Goal: Task Accomplishment & Management: Manage account settings

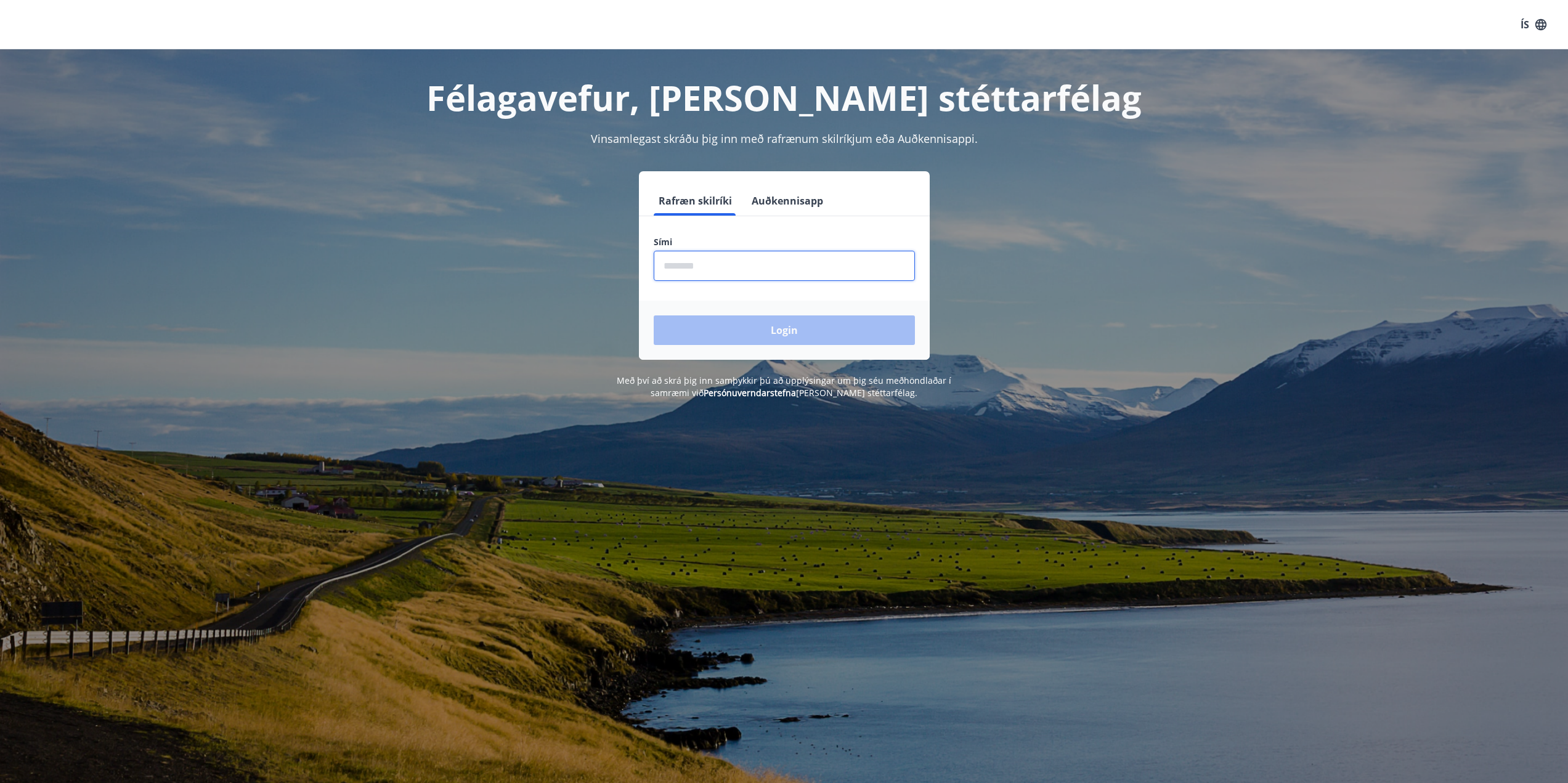
click at [770, 273] on input "phone" at bounding box center [785, 265] width 261 height 30
click at [684, 260] on input "phone" at bounding box center [785, 265] width 261 height 30
type input "********"
click at [770, 334] on button "Login" at bounding box center [785, 330] width 261 height 30
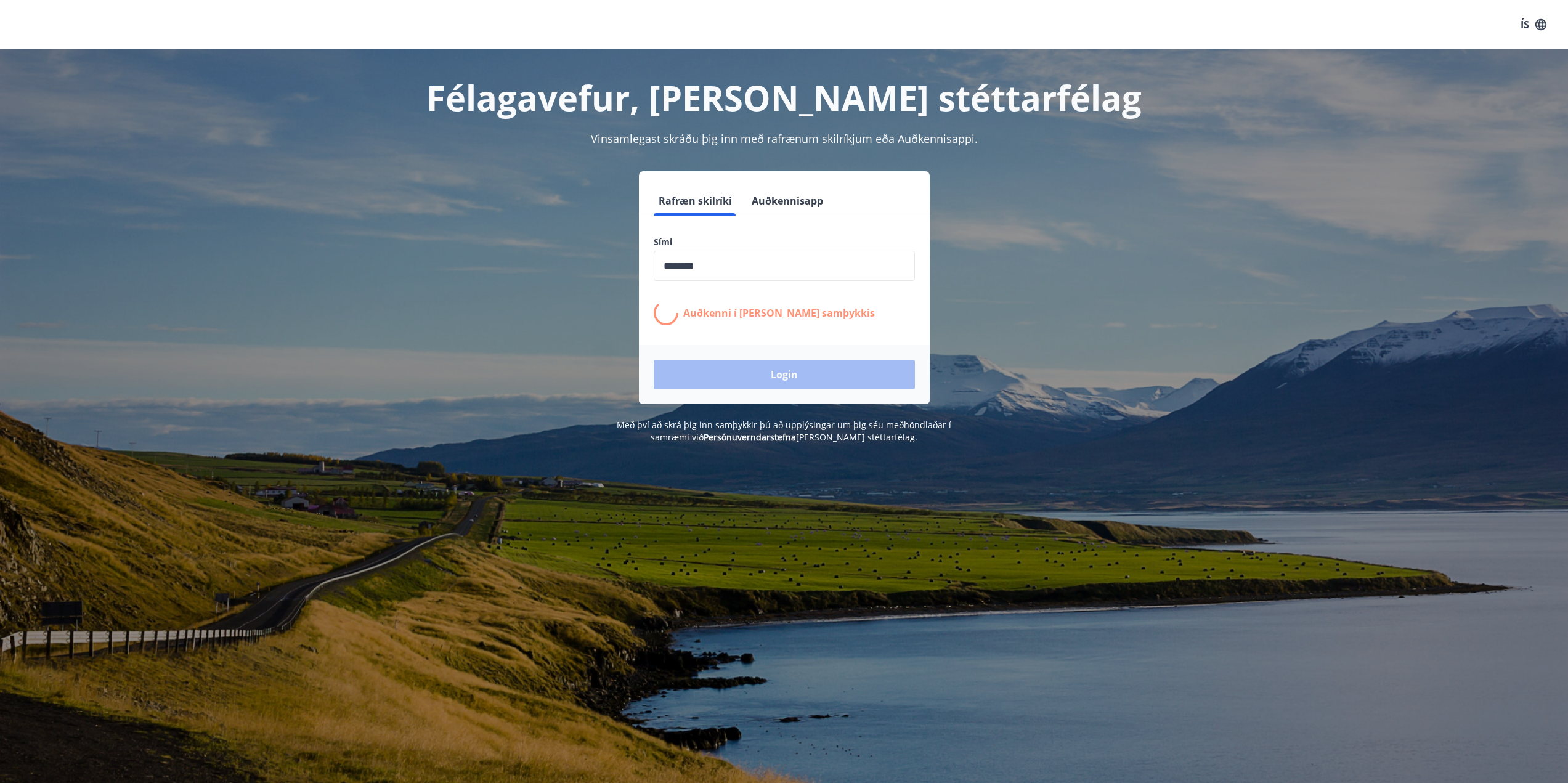
click at [772, 435] on link "Persónuverndarstefna" at bounding box center [749, 437] width 92 height 12
click at [742, 440] on link "Persónuverndarstefna" at bounding box center [749, 437] width 92 height 12
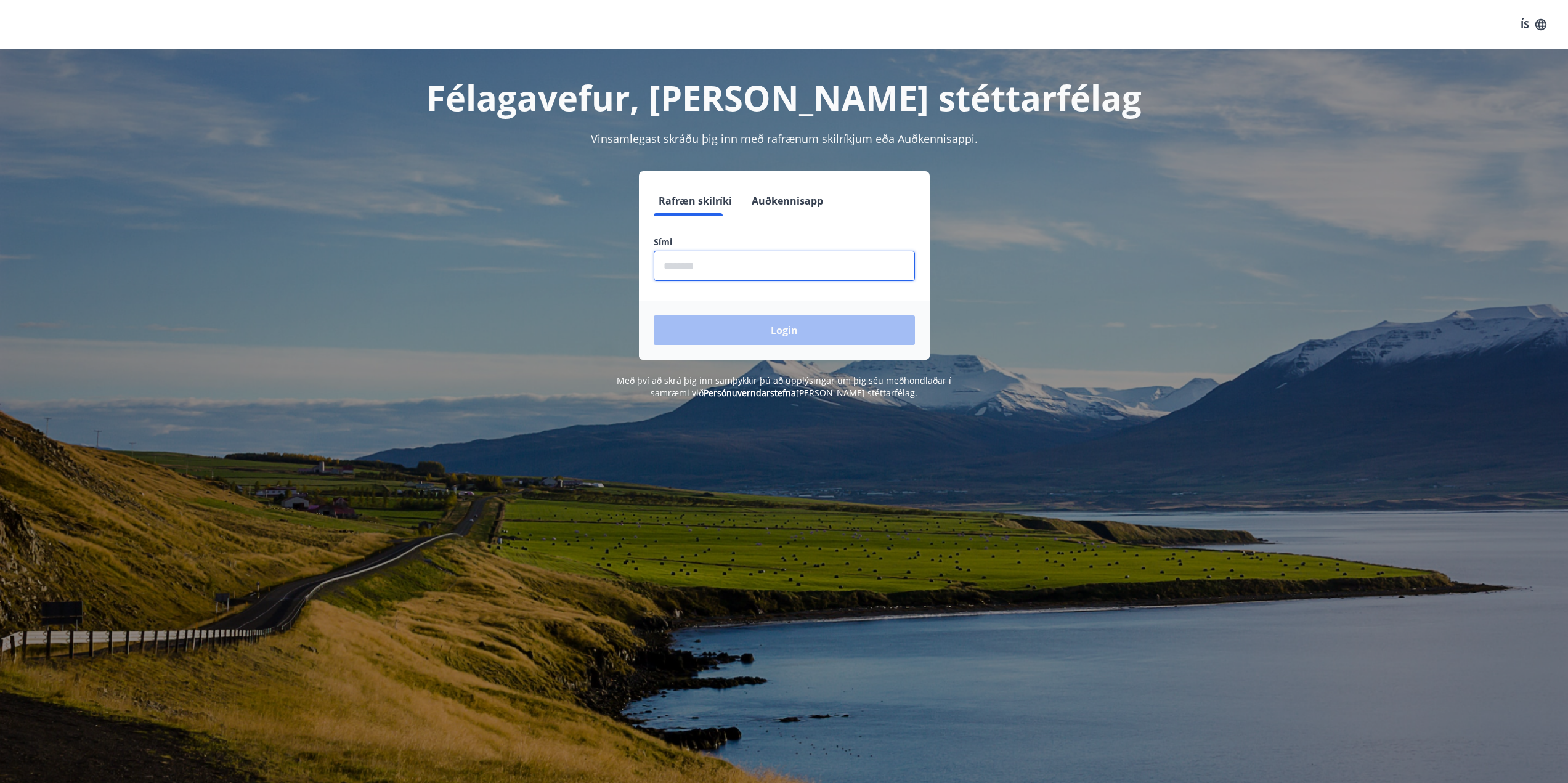
click at [728, 265] on input "phone" at bounding box center [785, 265] width 261 height 30
type input "********"
click at [807, 325] on button "Login" at bounding box center [785, 330] width 261 height 30
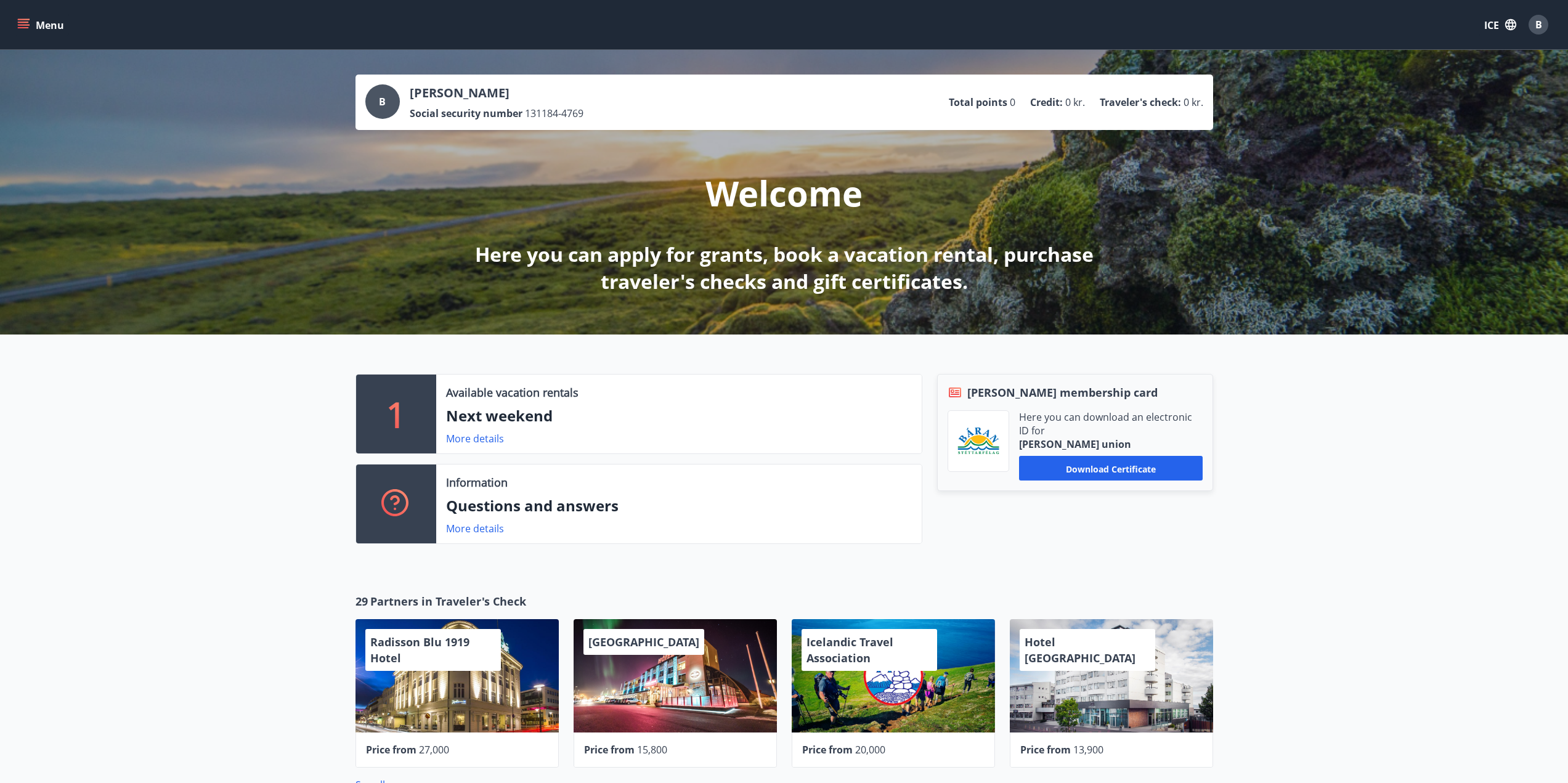
click at [1531, 26] on div "B" at bounding box center [1538, 25] width 20 height 20
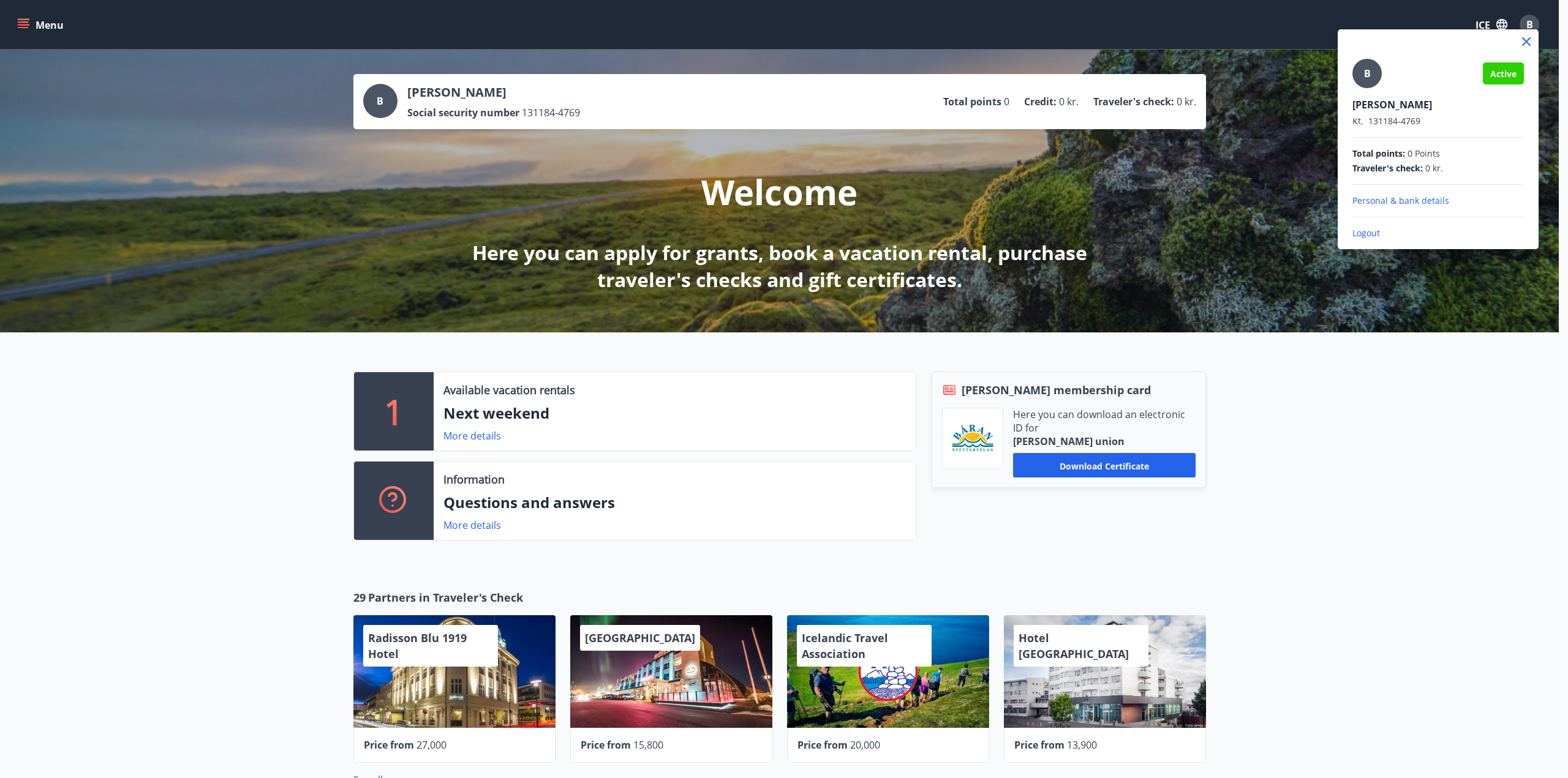
click at [1354, 389] on div at bounding box center [784, 389] width 1568 height 778
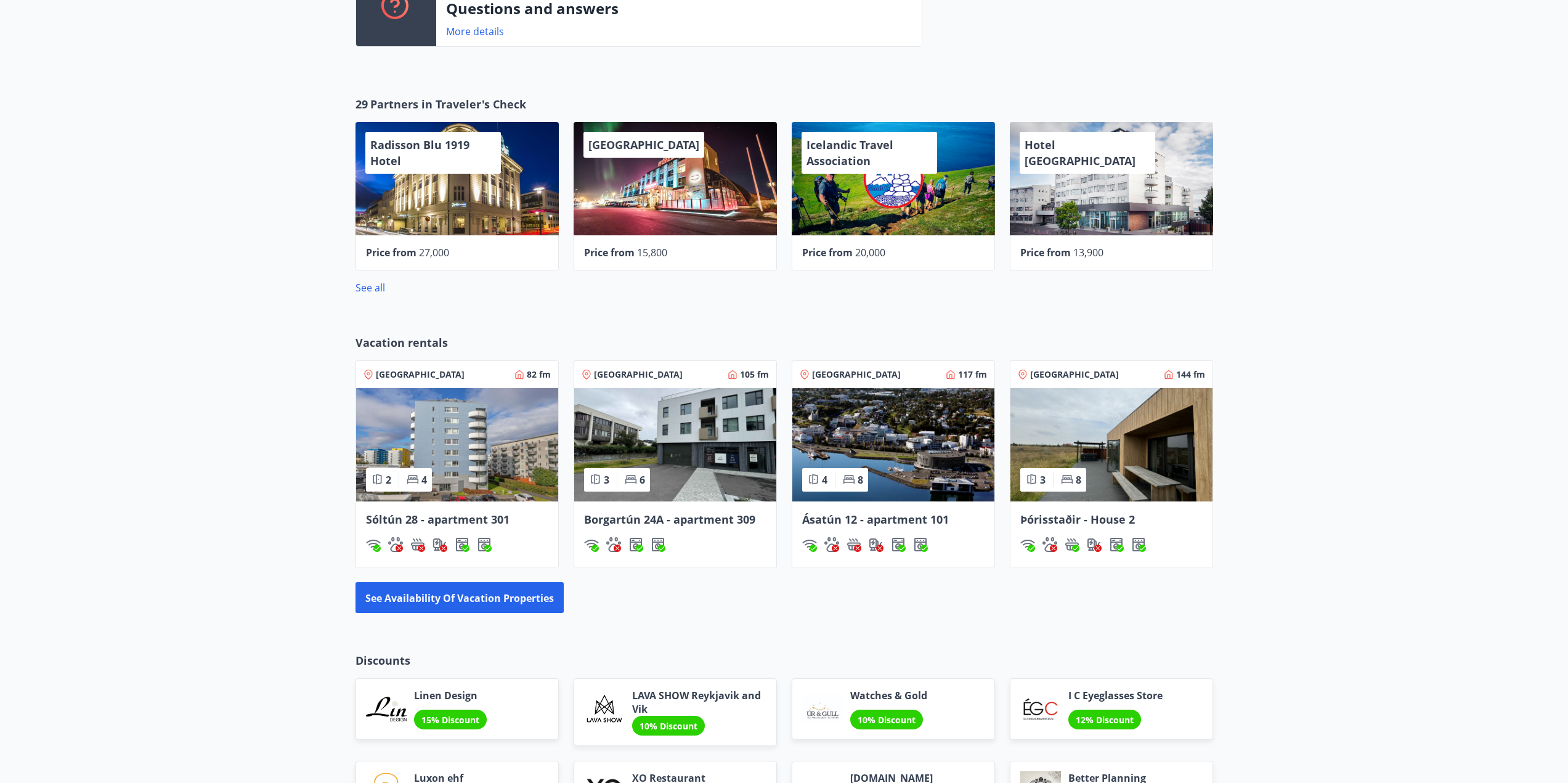
scroll to position [616, 0]
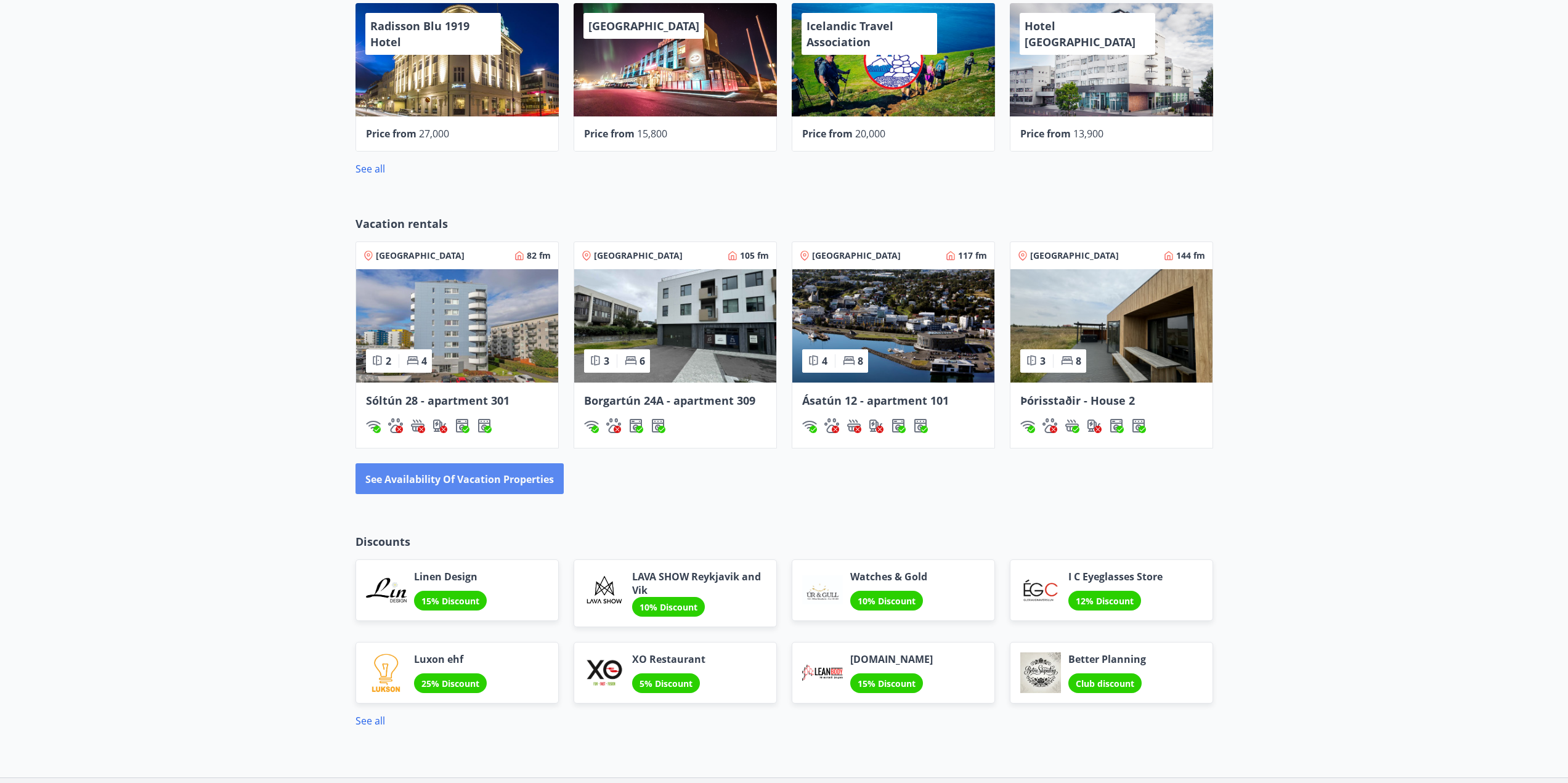
click at [460, 474] on font "See availability of vacation properties" at bounding box center [459, 479] width 188 height 13
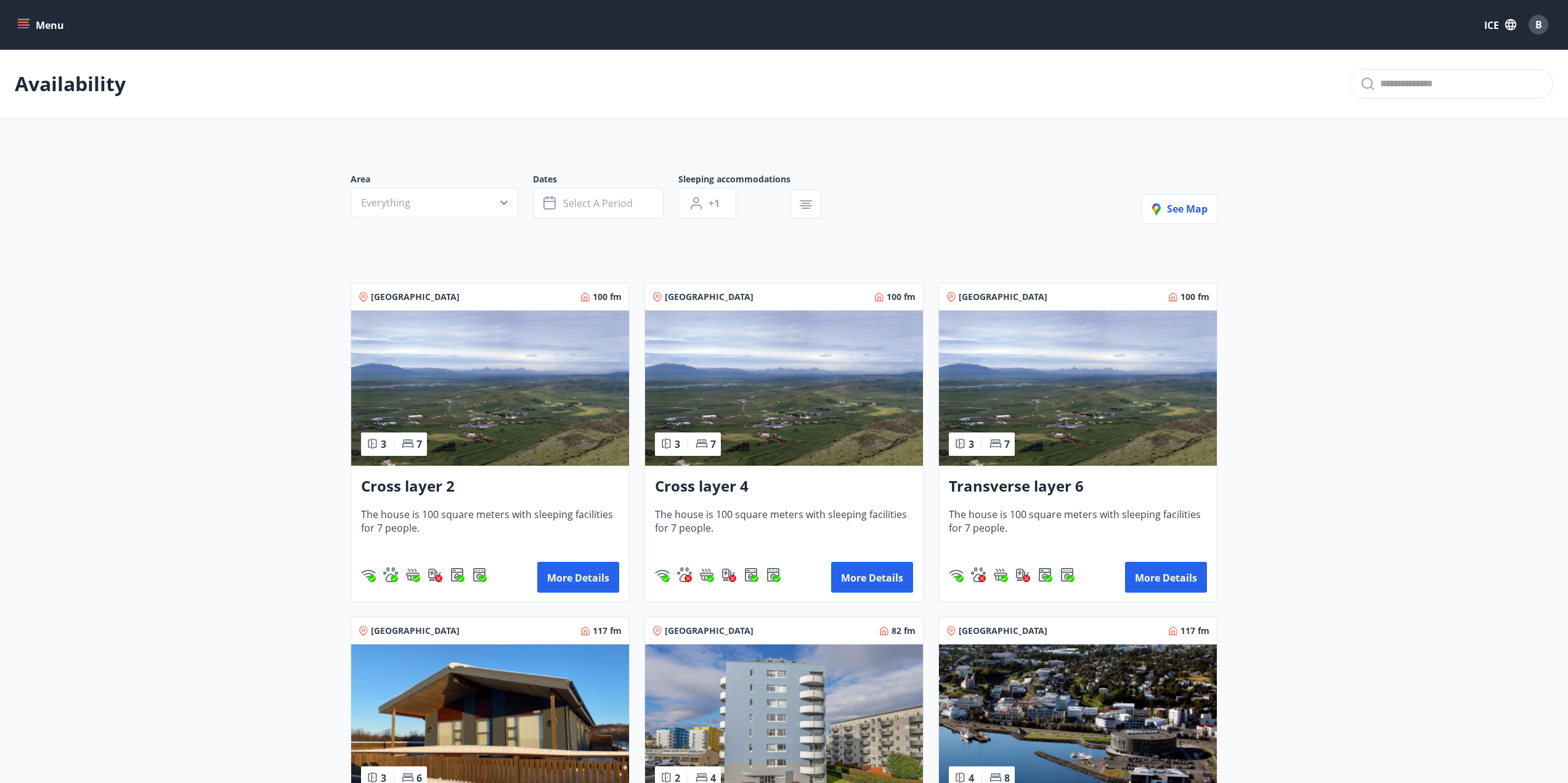
click at [33, 24] on button "Menu" at bounding box center [42, 24] width 54 height 22
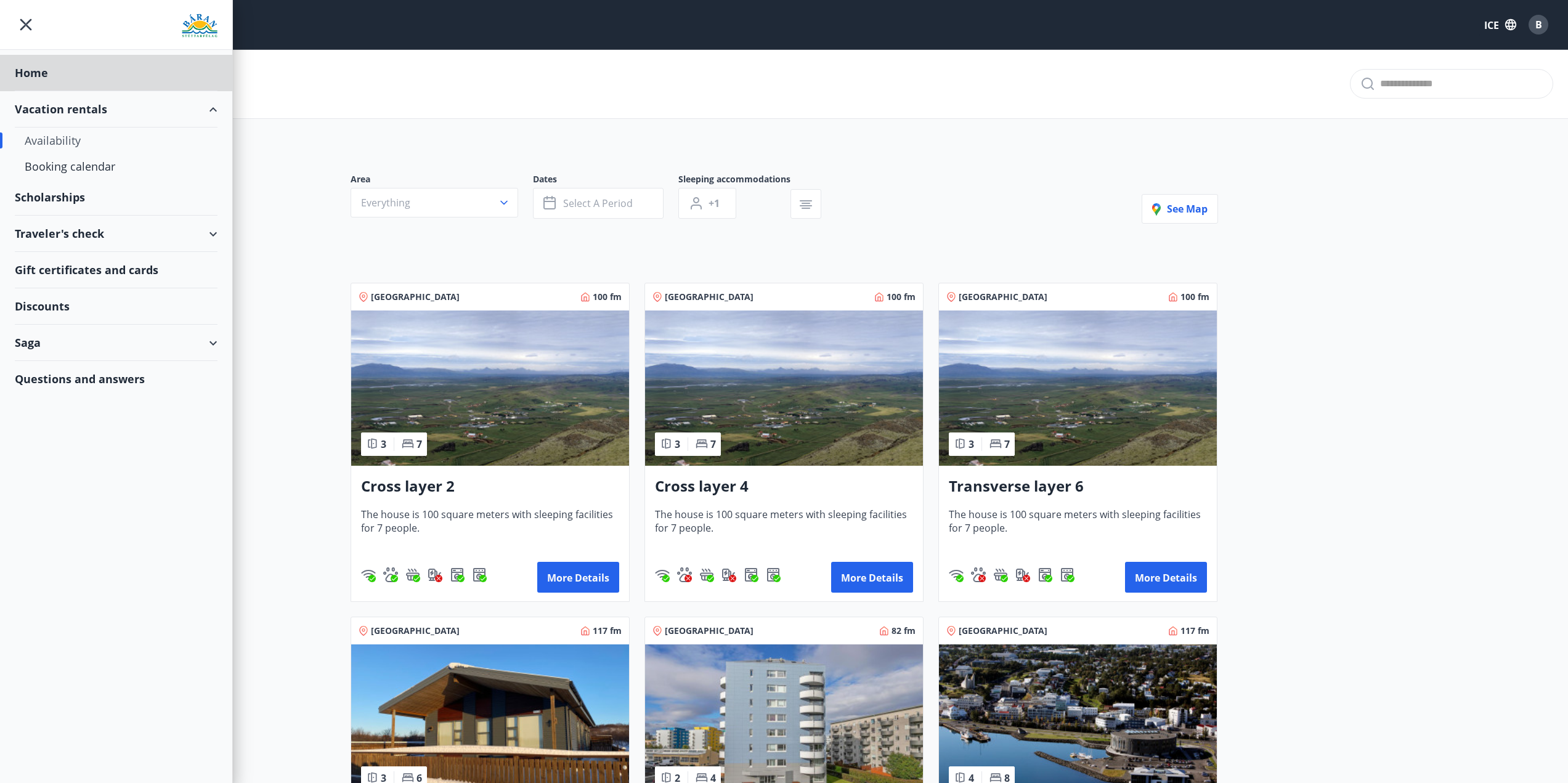
click at [48, 80] on font "Scholarships" at bounding box center [31, 72] width 33 height 15
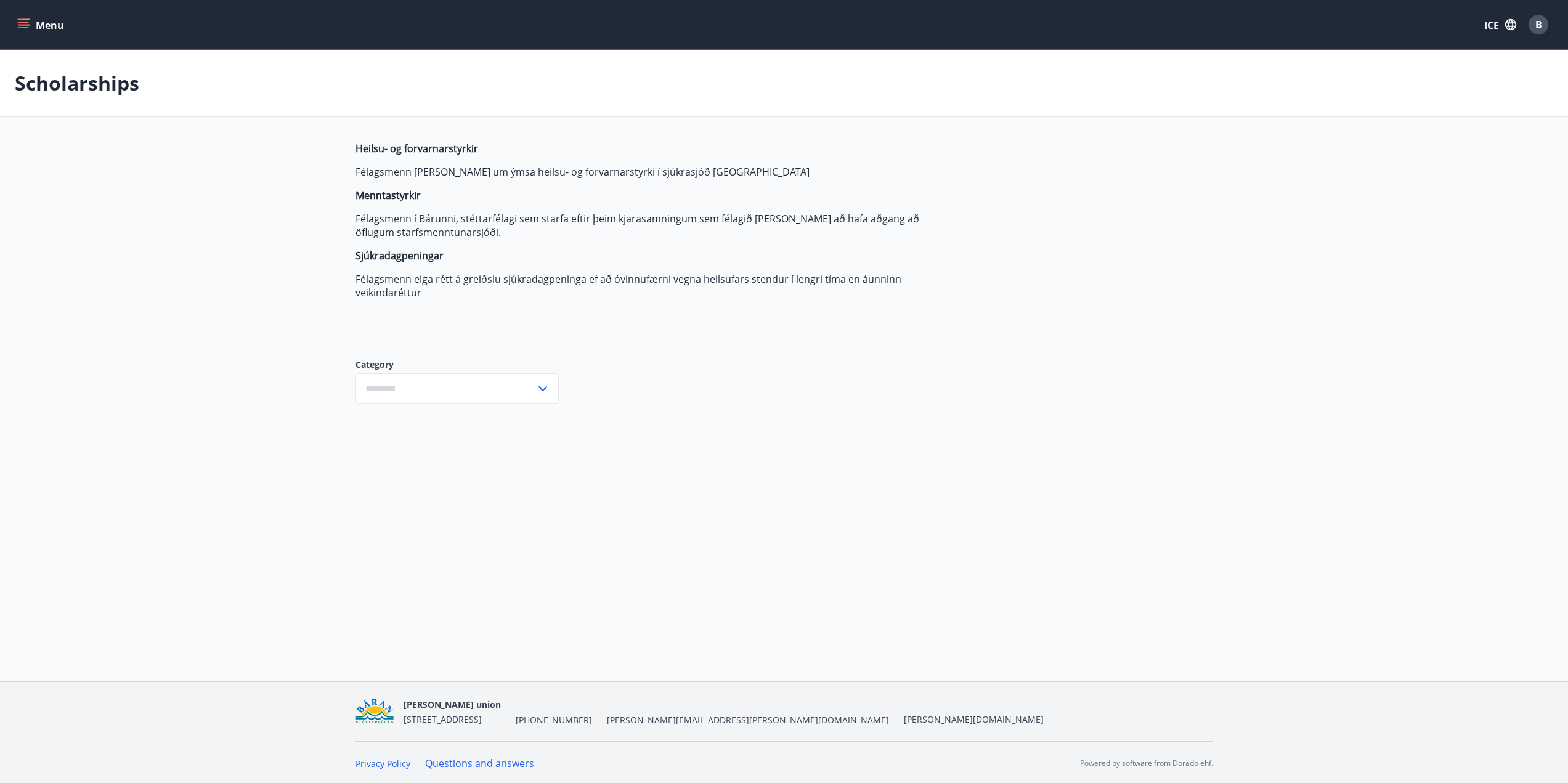
type input "***"
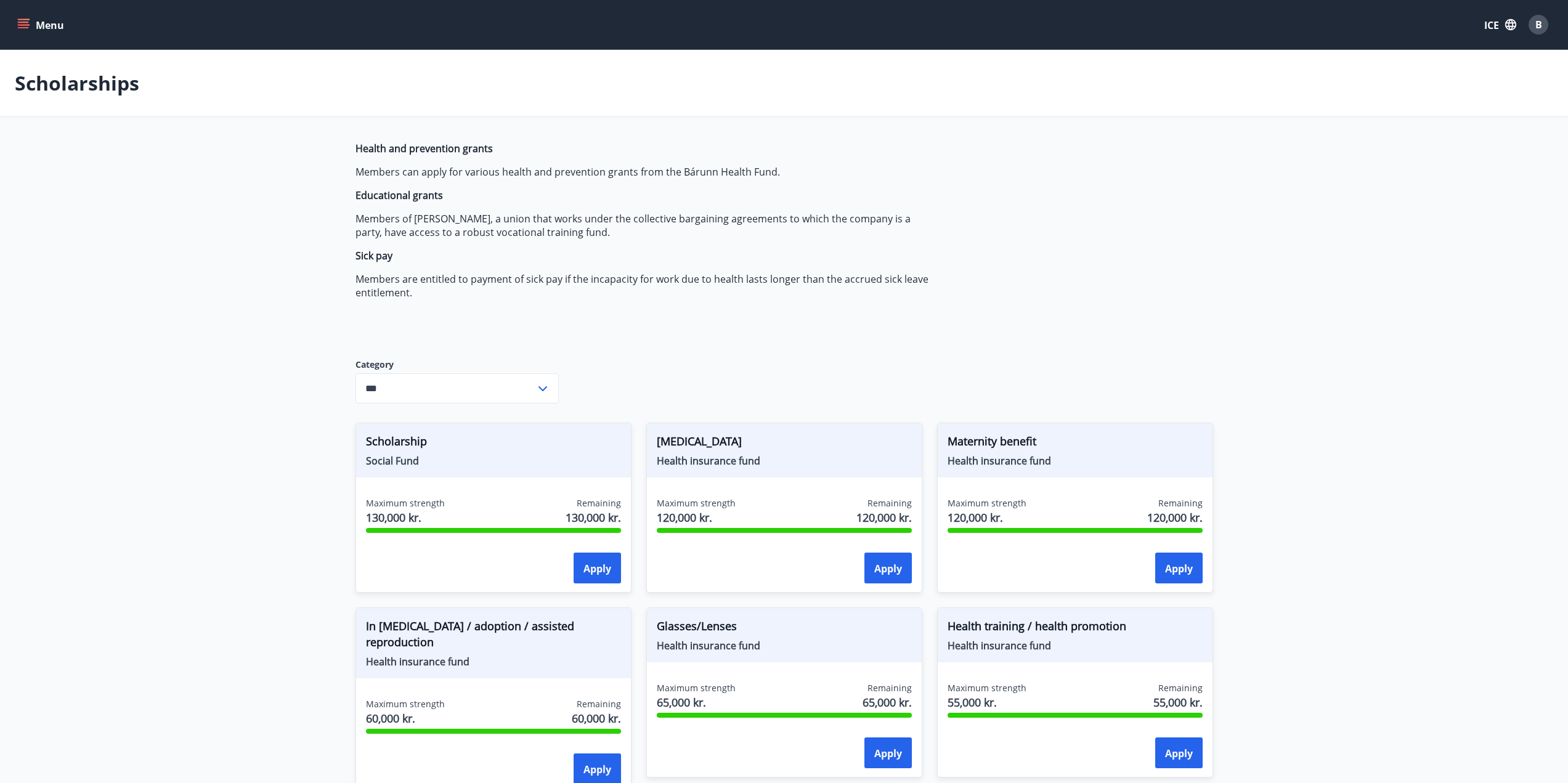
click at [97, 237] on main "Scholarships Health and prevention grants Members can apply for various health …" at bounding box center [784, 707] width 1568 height 1313
click at [45, 27] on font "Menu" at bounding box center [49, 25] width 28 height 13
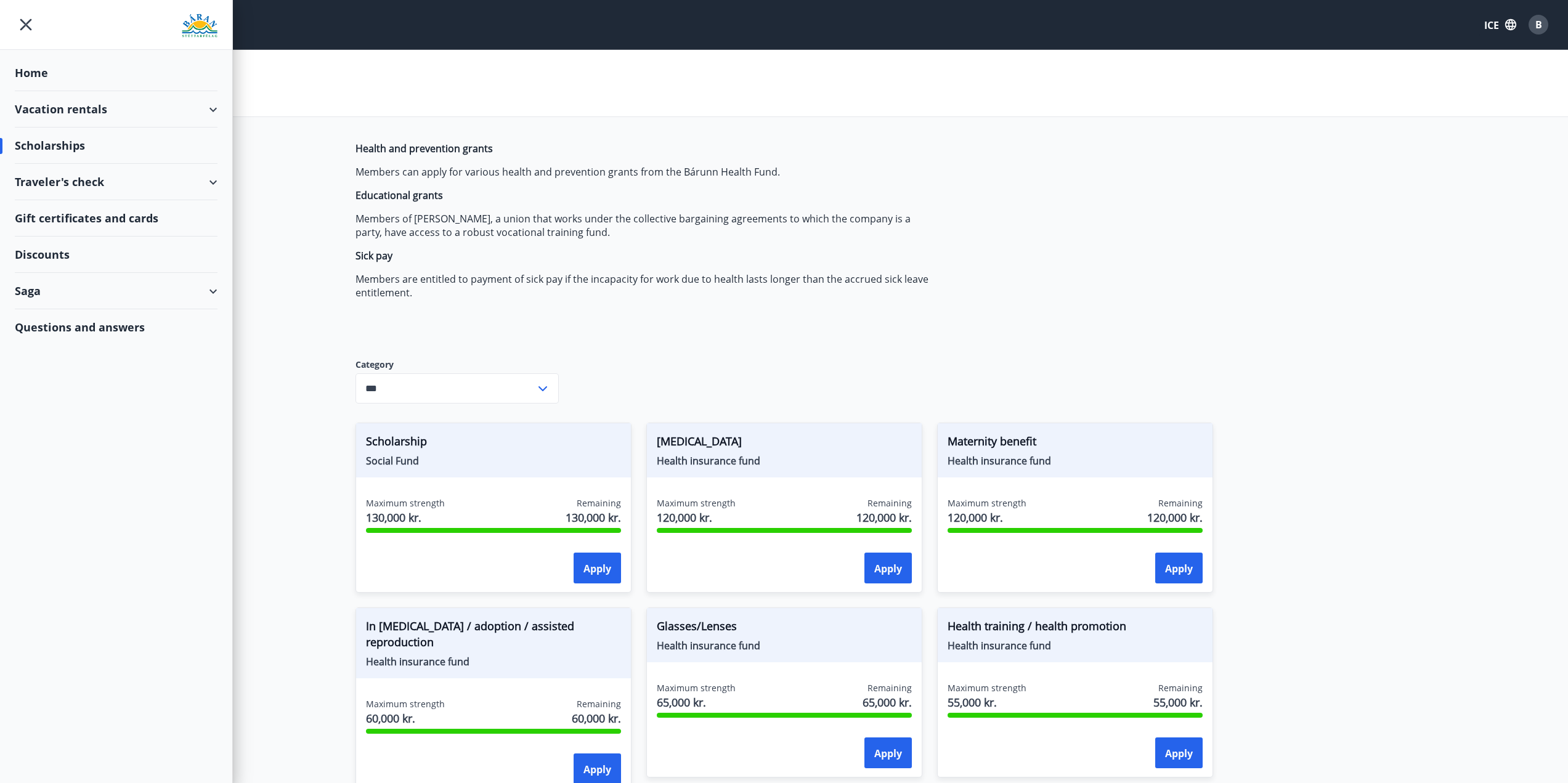
click at [74, 176] on font "Traveler's check" at bounding box center [59, 182] width 90 height 15
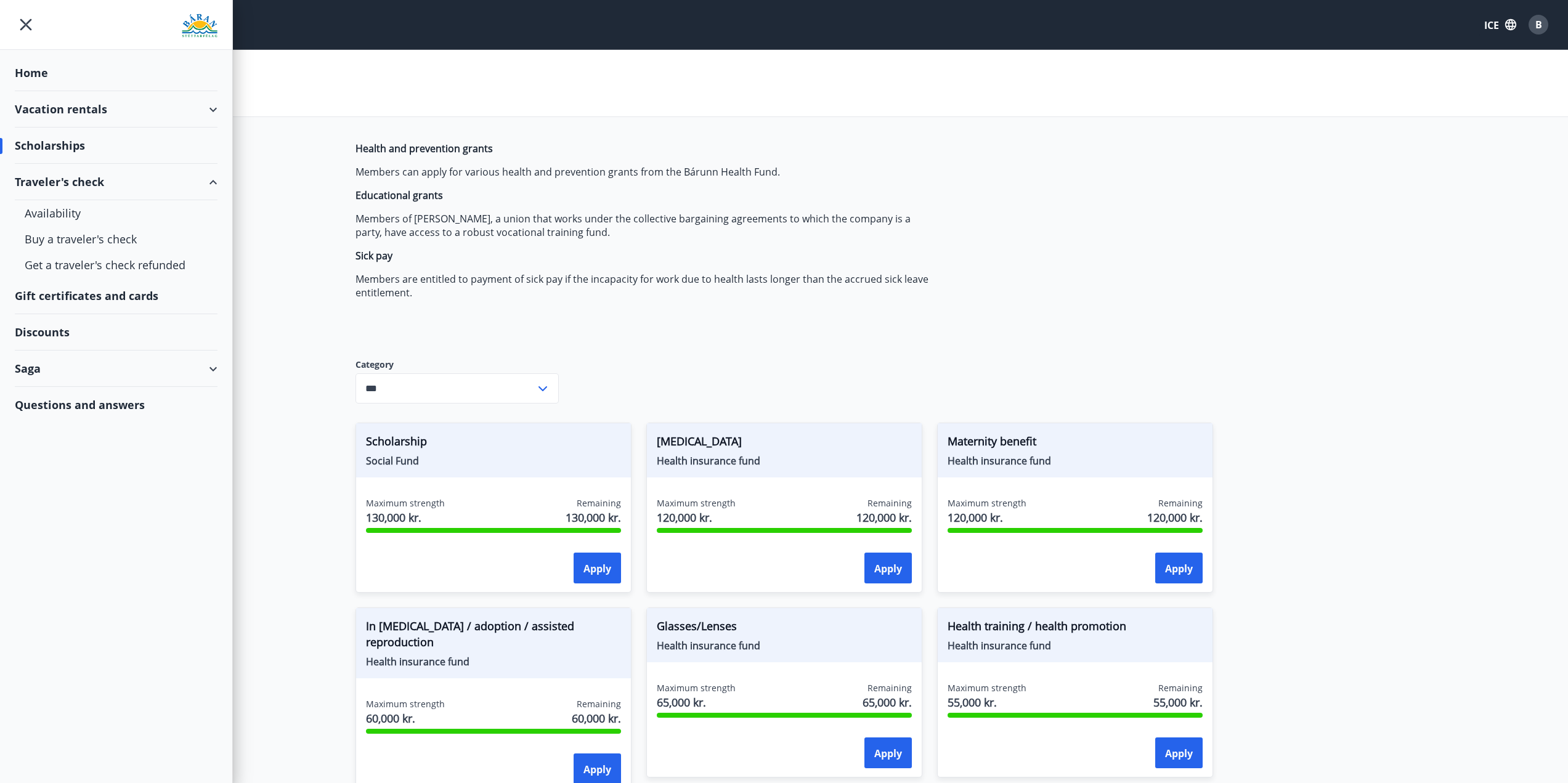
click at [86, 109] on font "Vacation rentals" at bounding box center [61, 109] width 92 height 15
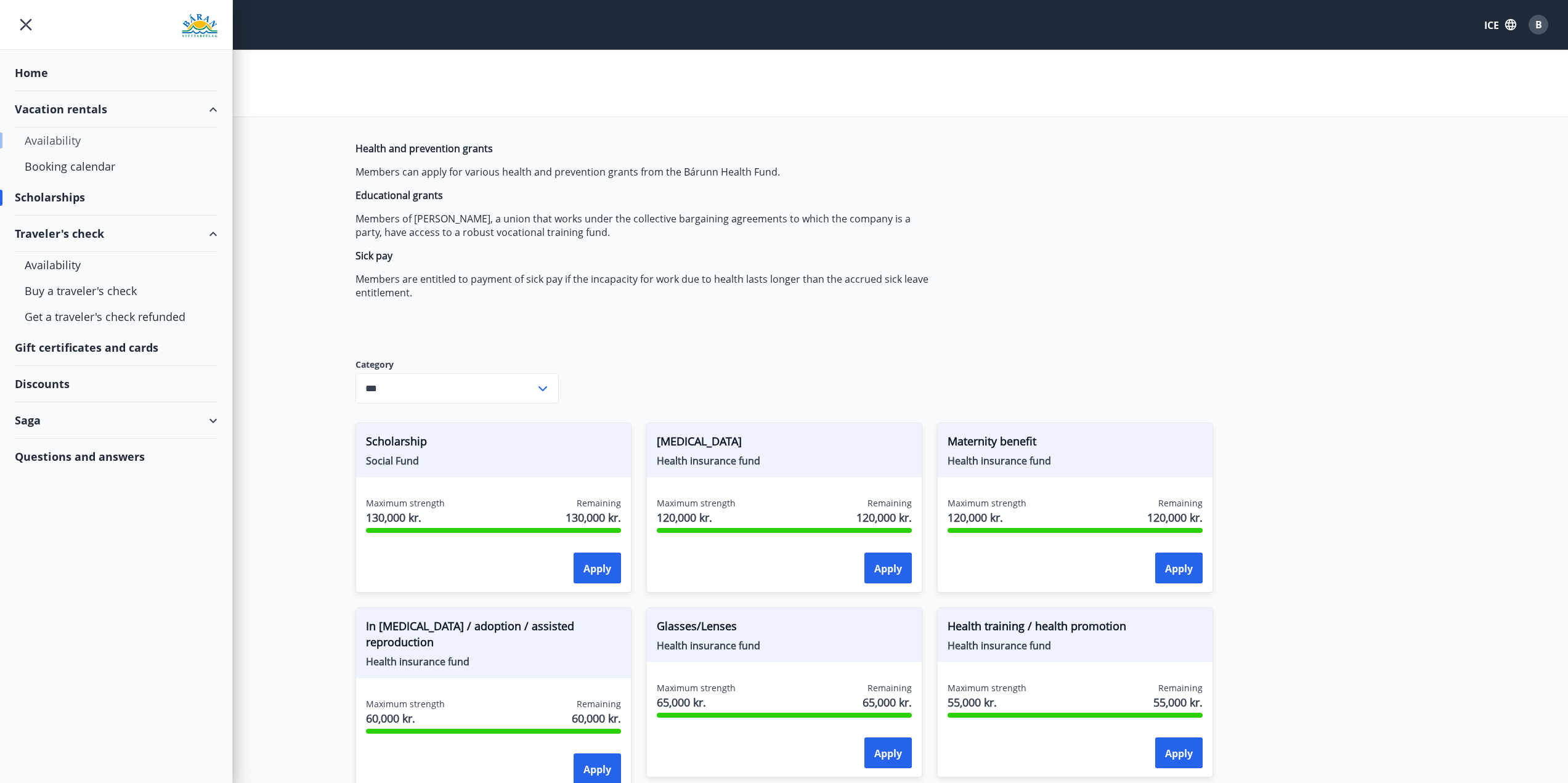
click at [72, 137] on font "Availability" at bounding box center [53, 140] width 56 height 15
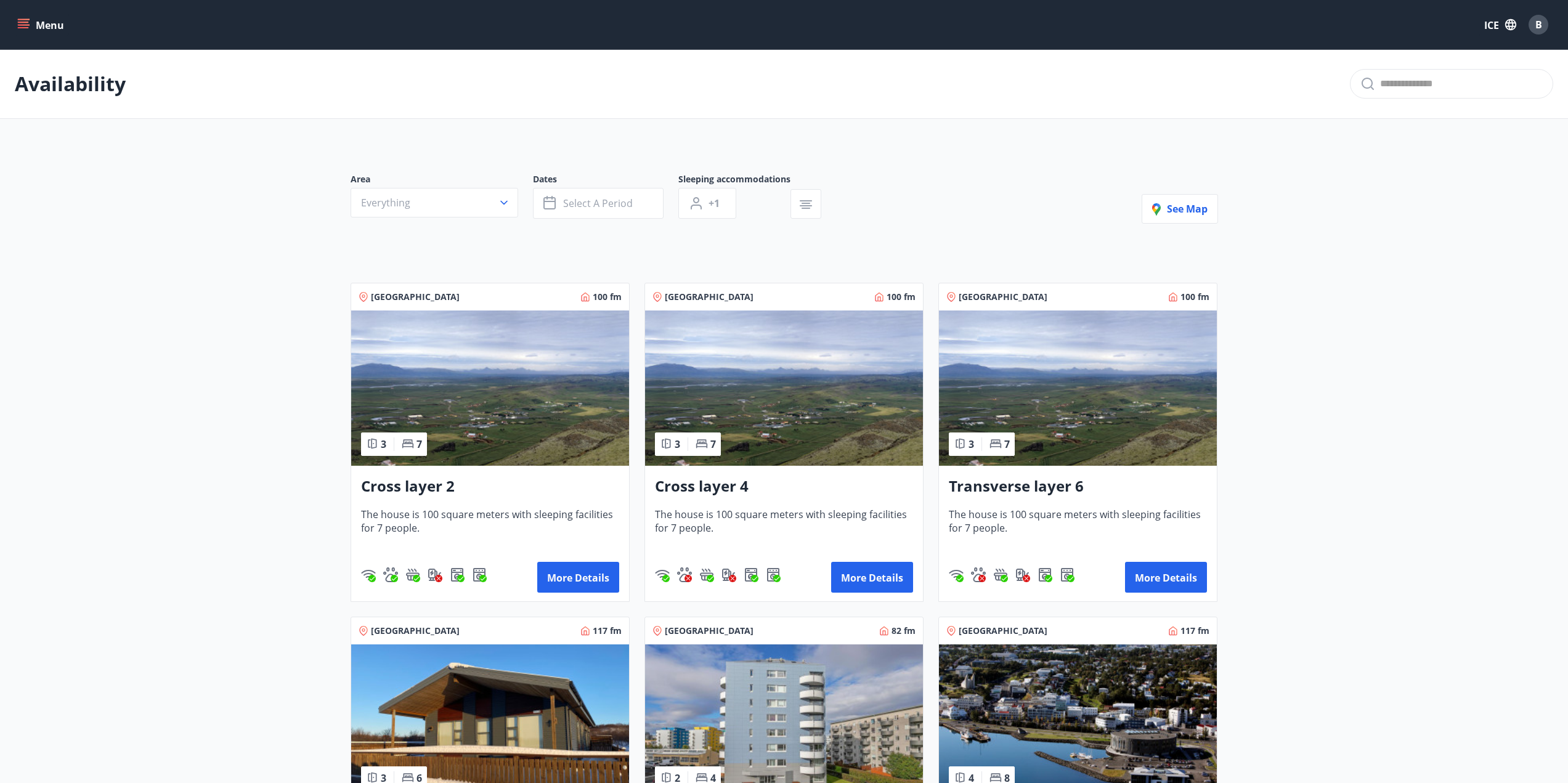
click at [42, 21] on font "Menu" at bounding box center [49, 25] width 28 height 13
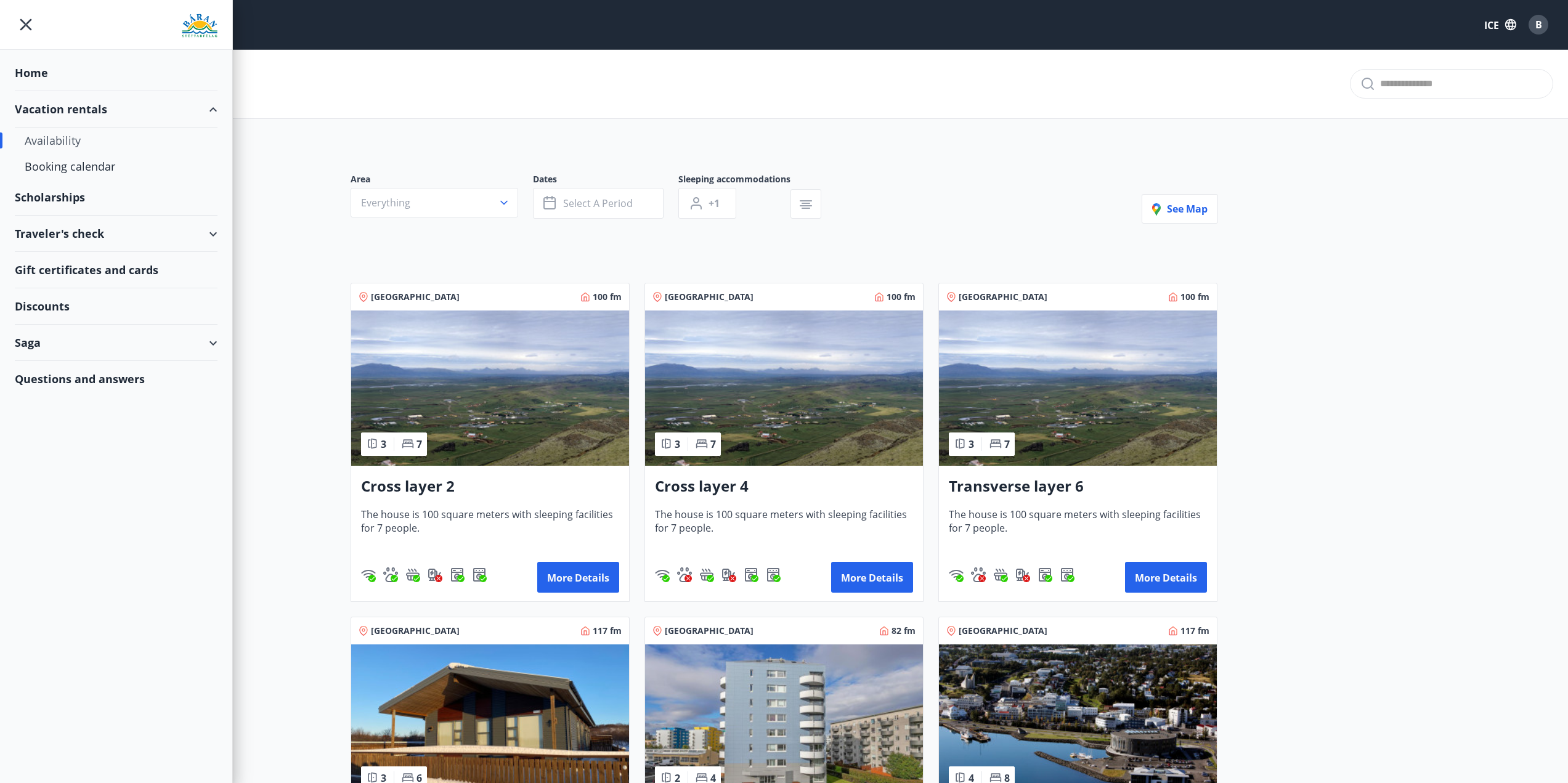
click at [86, 274] on font "Gift certificates and cards" at bounding box center [86, 269] width 144 height 15
click at [39, 302] on font "Discounts" at bounding box center [42, 306] width 55 height 15
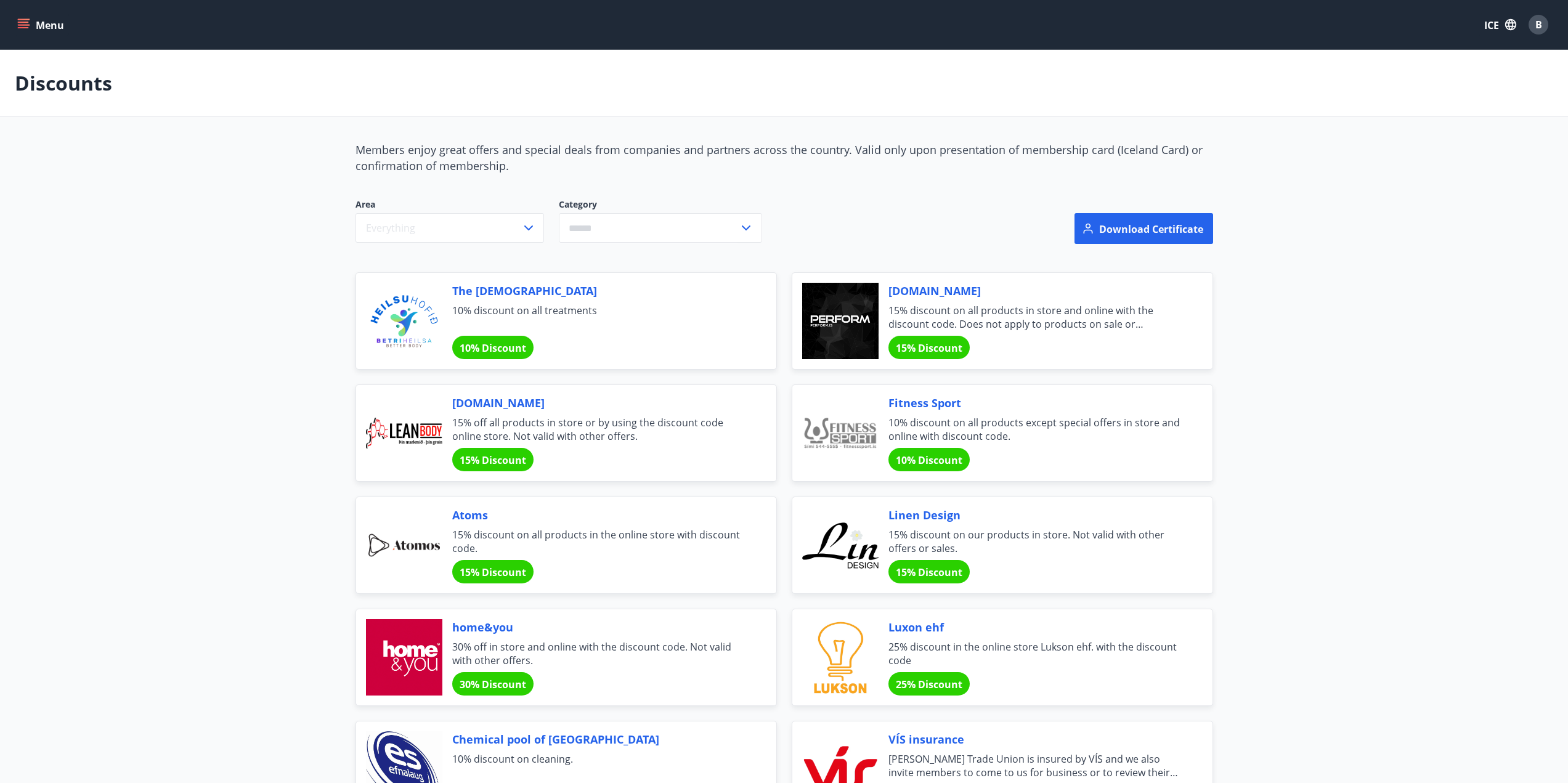
click at [48, 21] on font "Menu" at bounding box center [49, 25] width 28 height 13
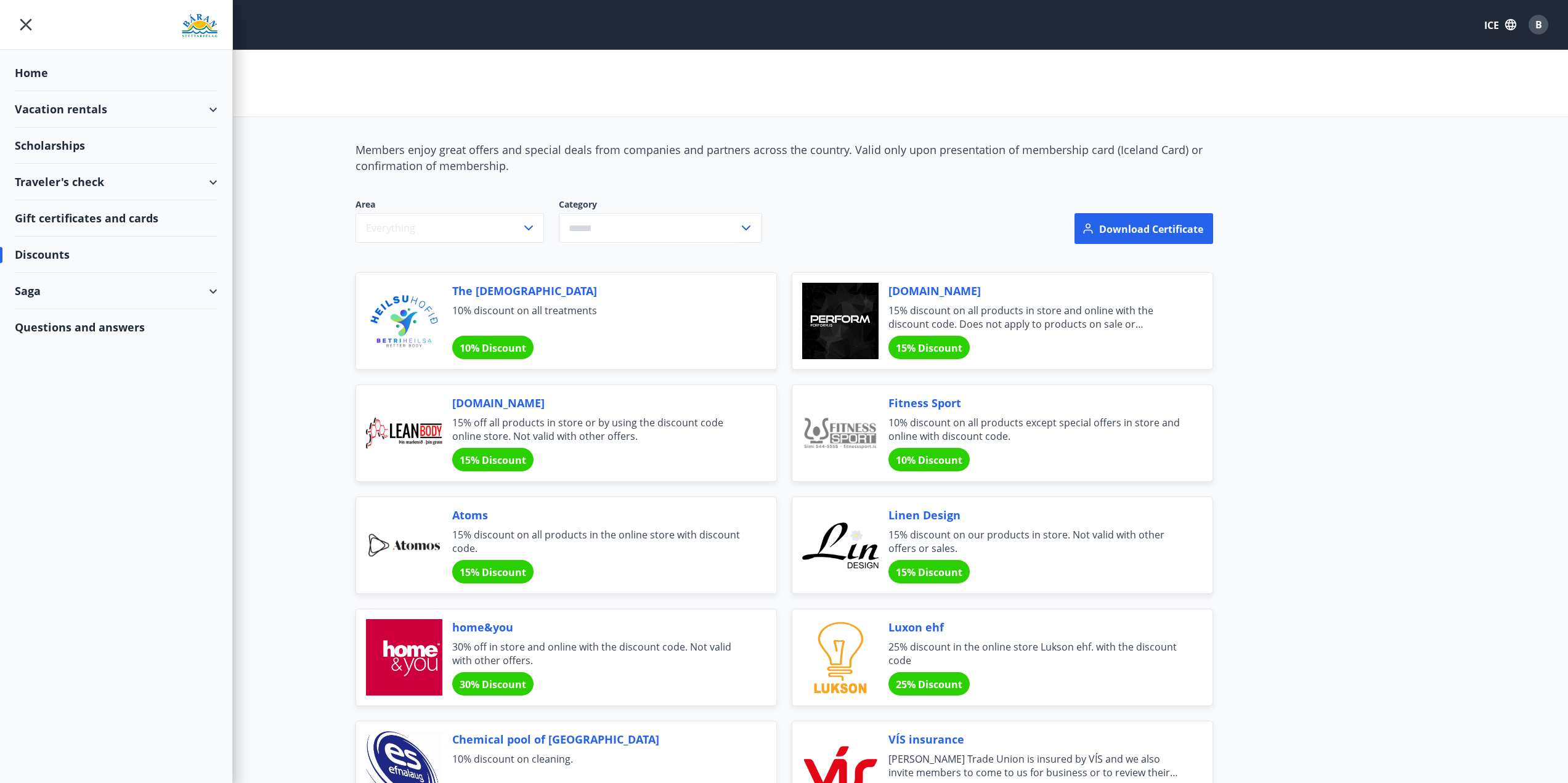
click at [48, 80] on font "Scholarships" at bounding box center [31, 72] width 33 height 15
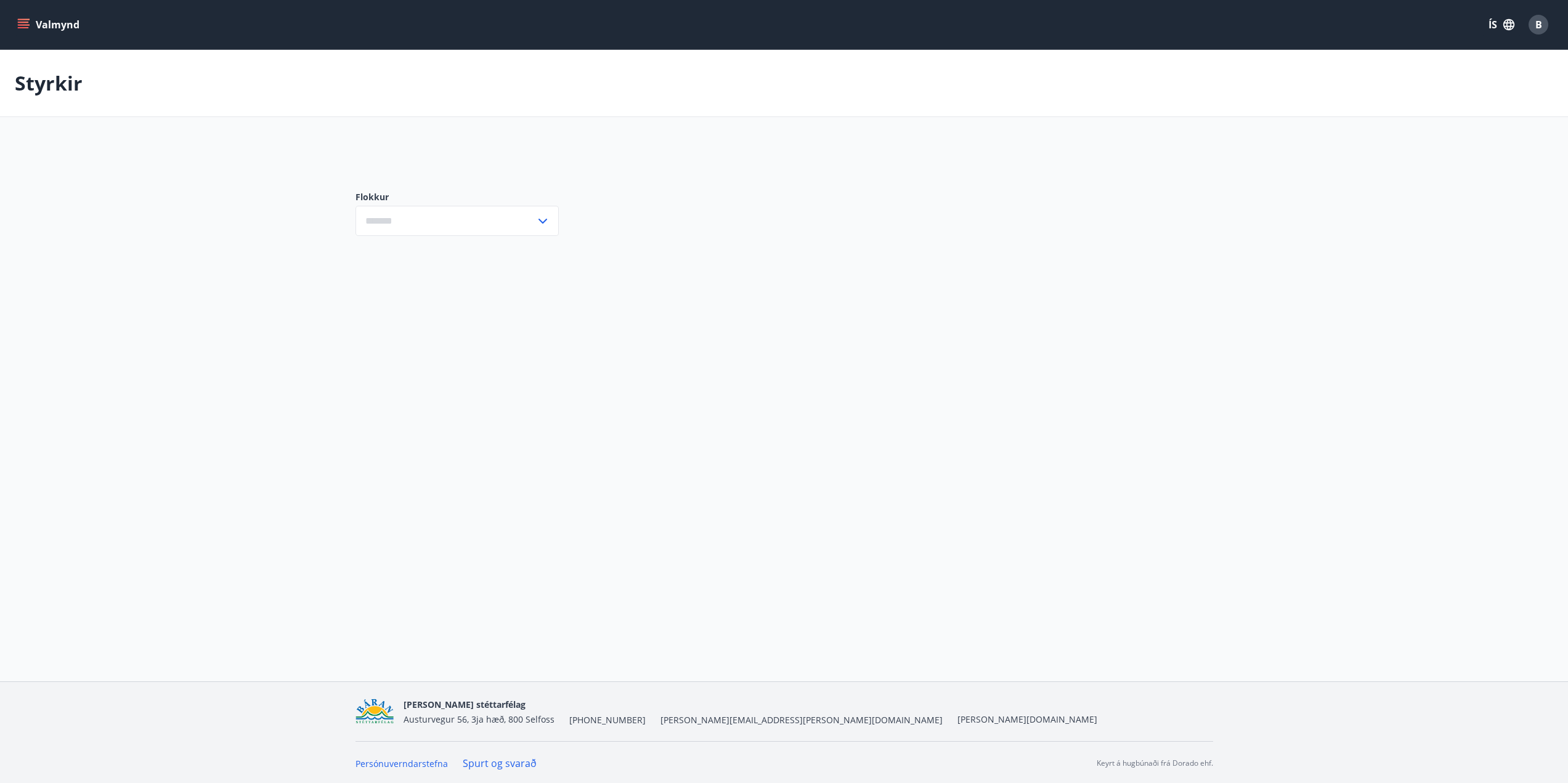
type input "***"
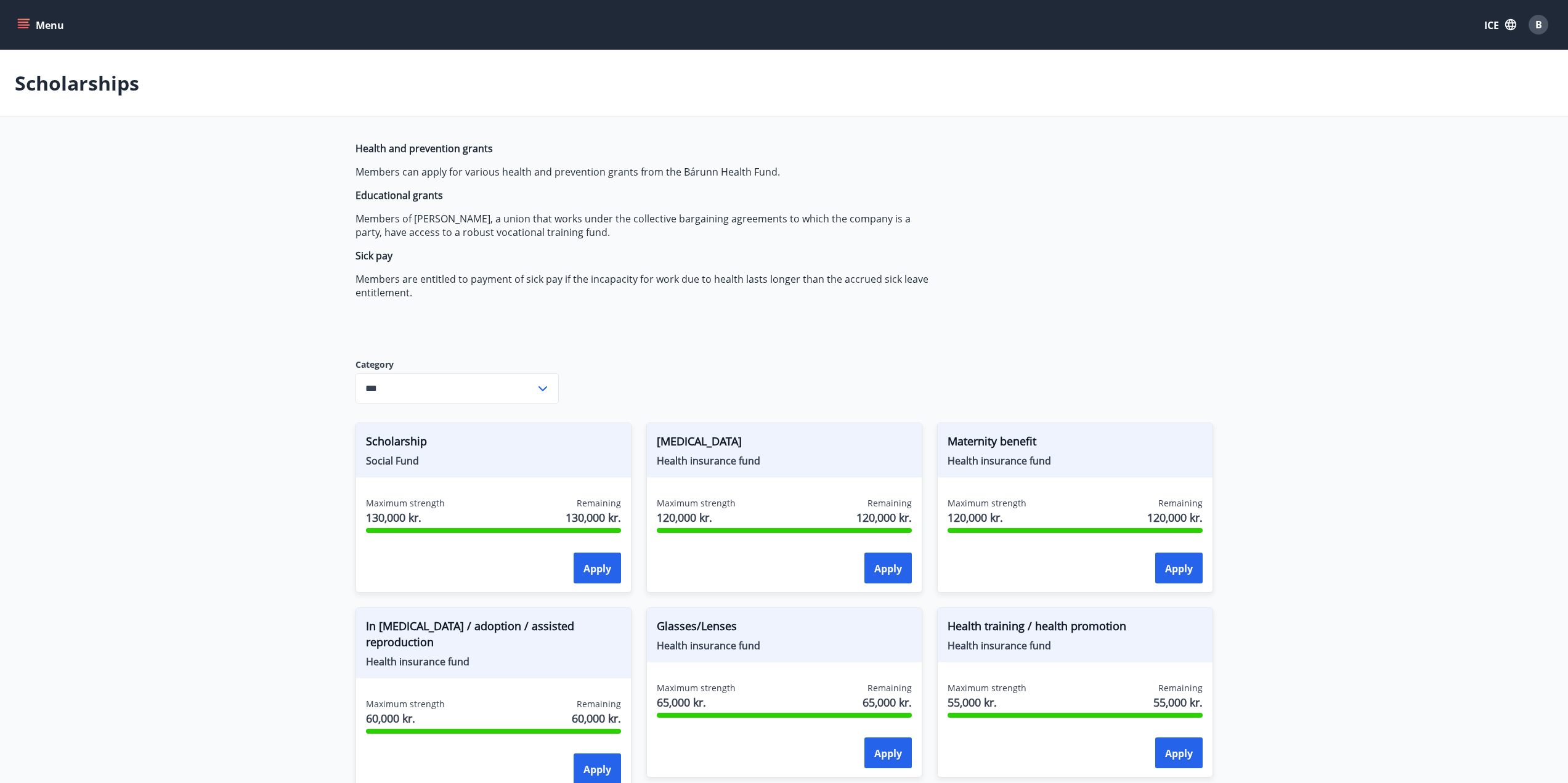
click at [38, 20] on font "Menu" at bounding box center [49, 25] width 28 height 13
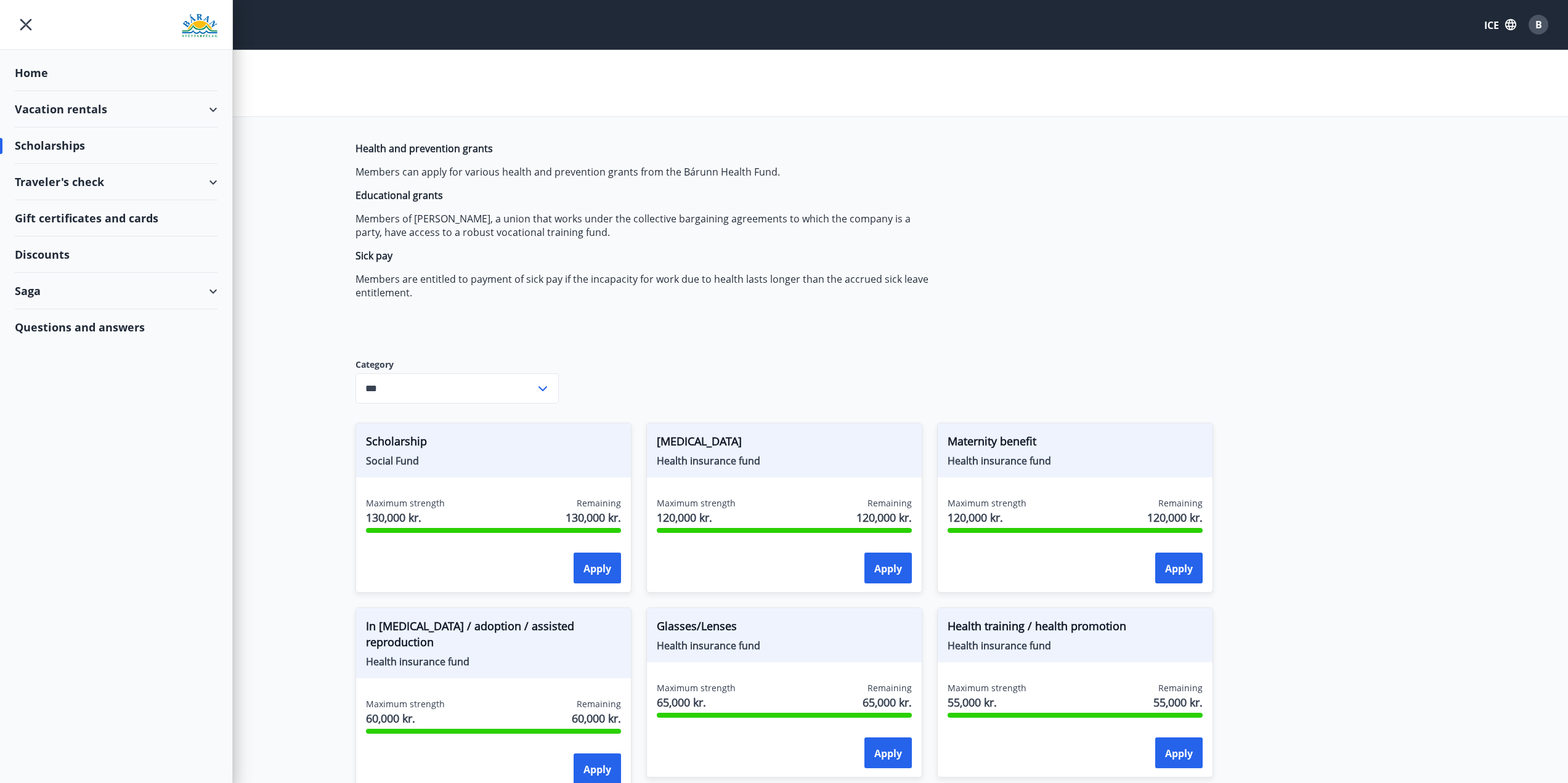
click at [51, 294] on div "Saga" at bounding box center [116, 291] width 203 height 36
click at [210, 287] on div "Saga" at bounding box center [116, 291] width 203 height 36
click at [38, 70] on font "Home" at bounding box center [31, 72] width 33 height 15
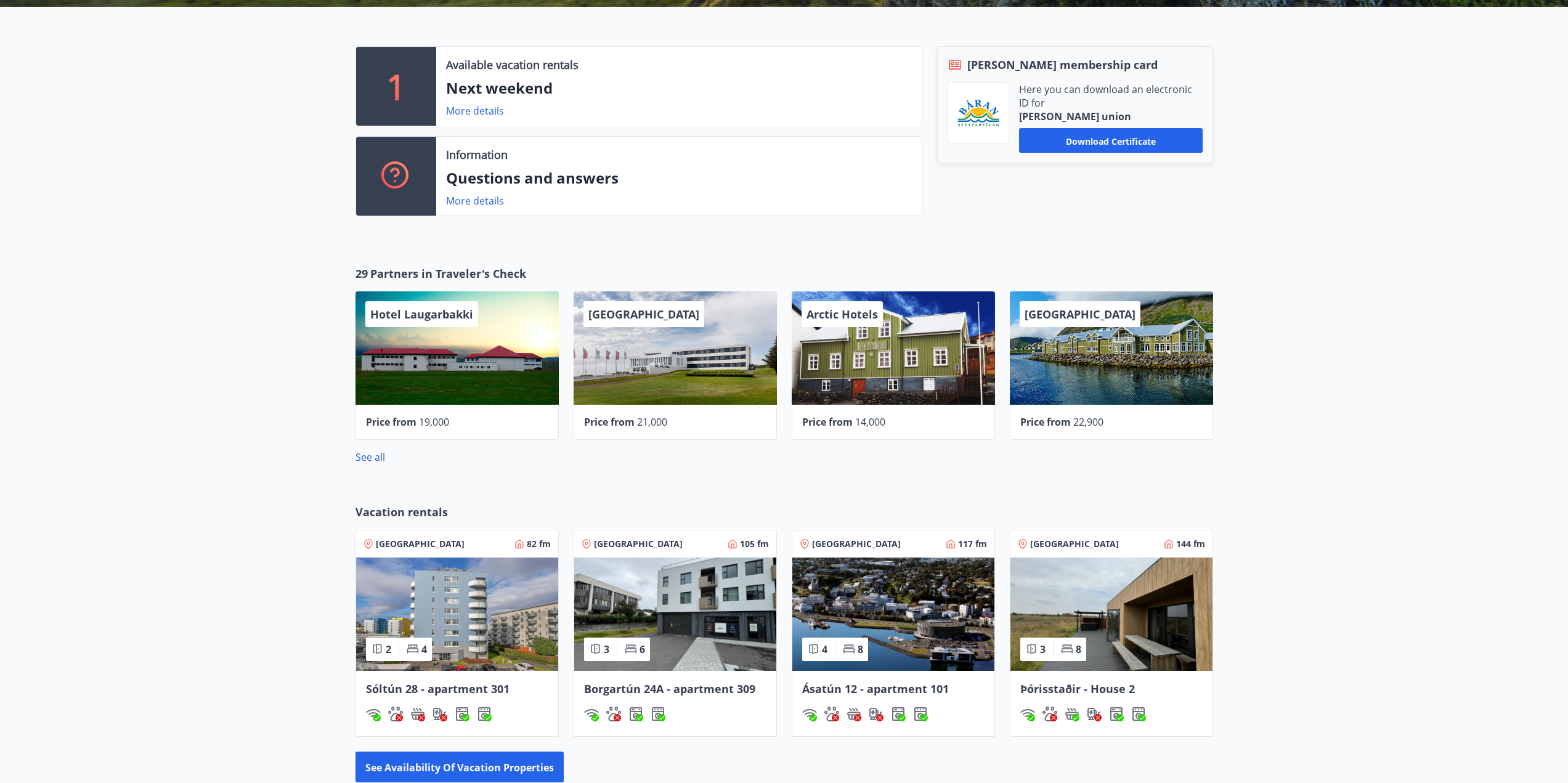
scroll to position [308, 0]
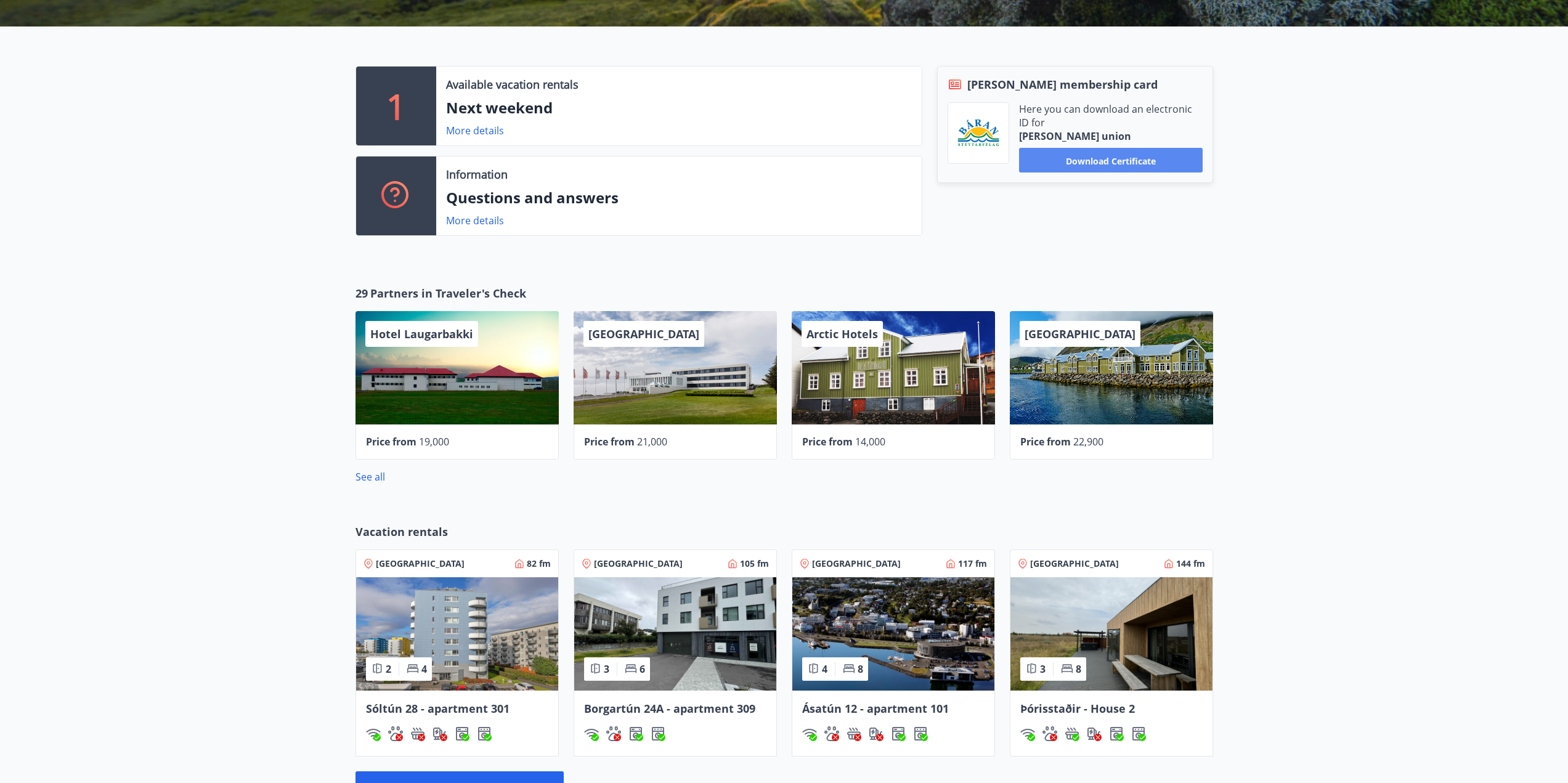
click at [1129, 166] on font "Download certificate" at bounding box center [1110, 160] width 90 height 12
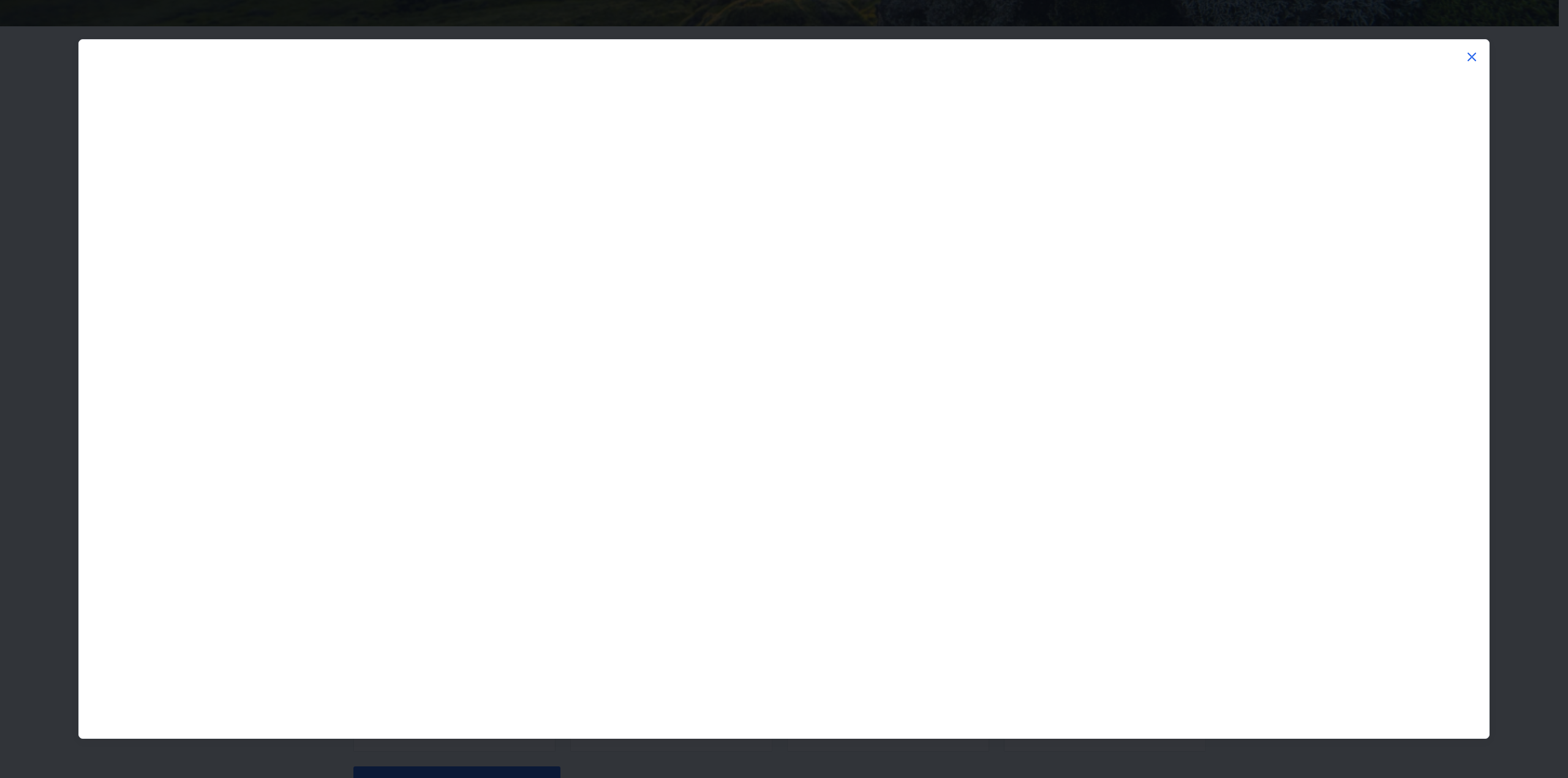
click at [1470, 57] on icon at bounding box center [1472, 57] width 15 height 15
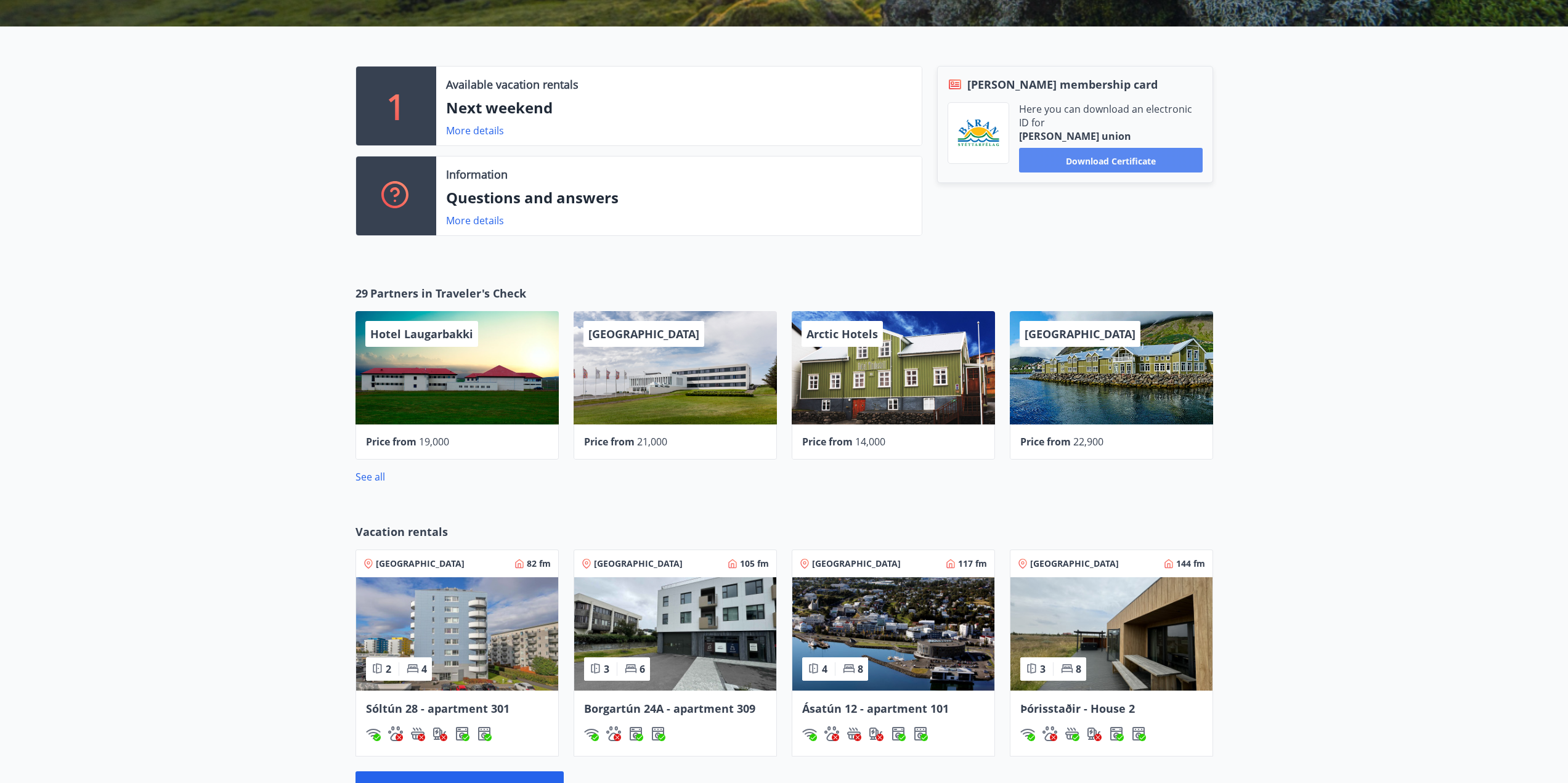
click at [1133, 157] on font "Download certificate" at bounding box center [1110, 160] width 90 height 12
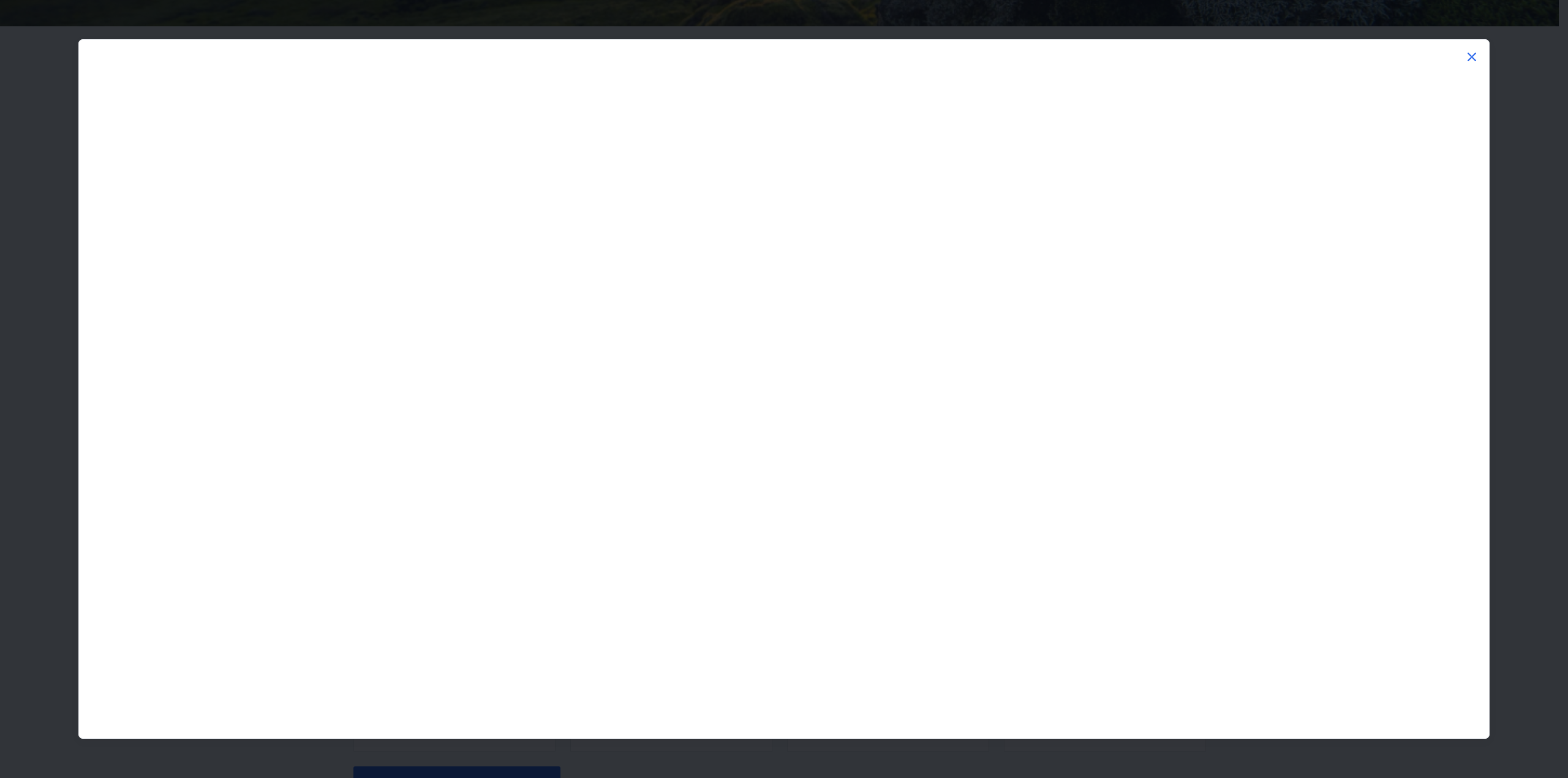
click at [1470, 52] on icon at bounding box center [1472, 57] width 15 height 15
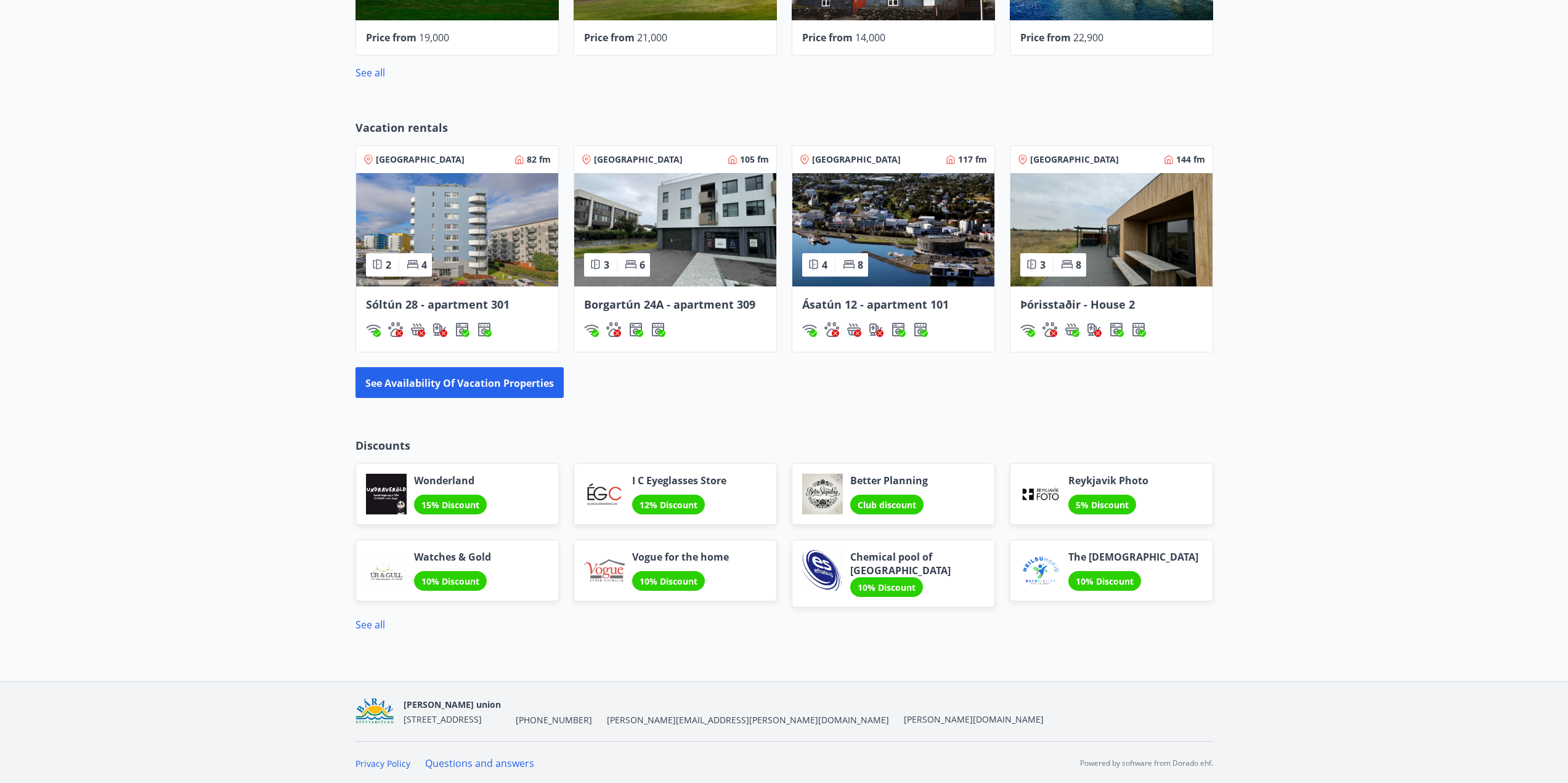
scroll to position [714, 0]
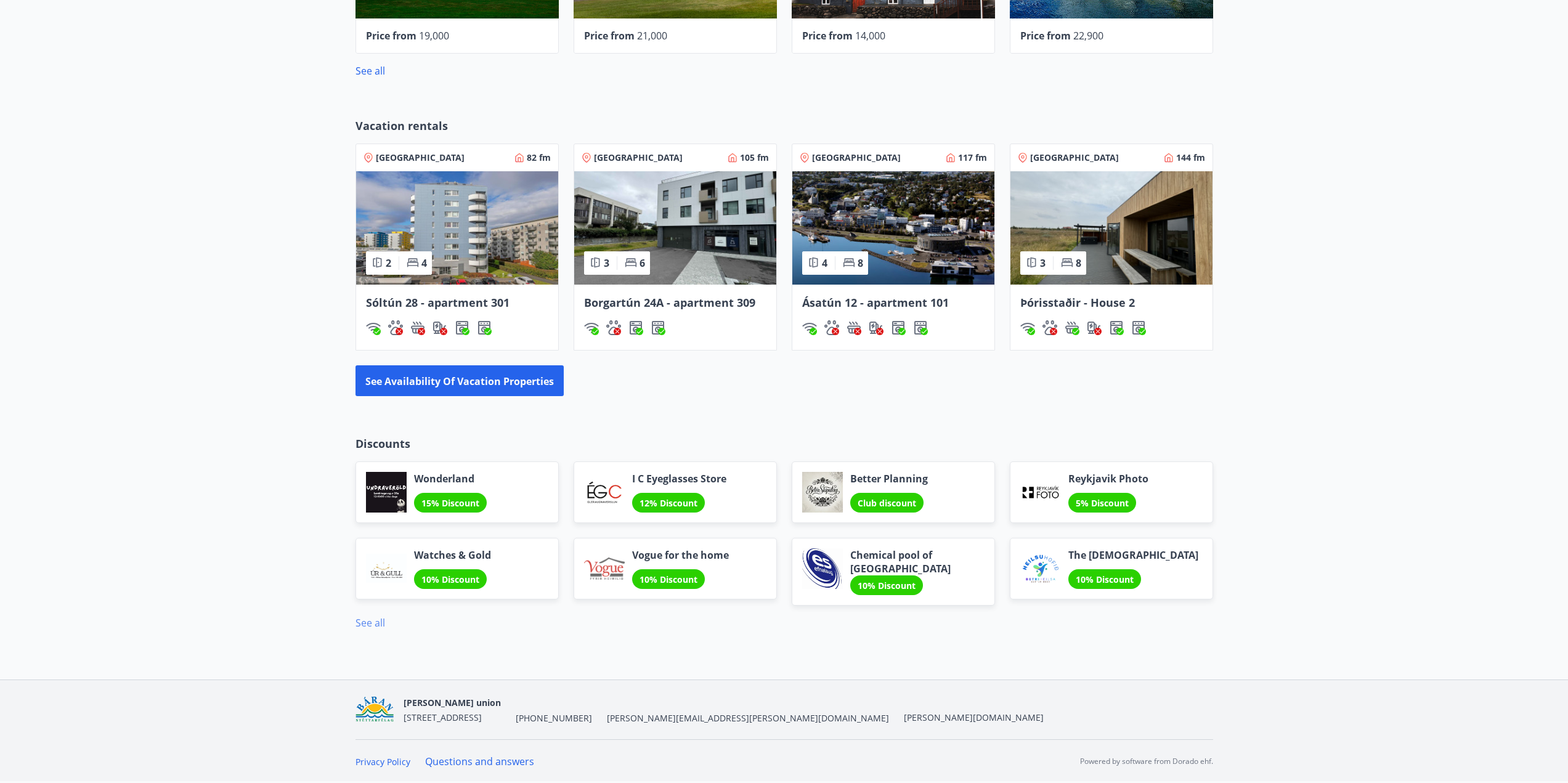
click at [363, 625] on font "See all" at bounding box center [371, 623] width 30 height 13
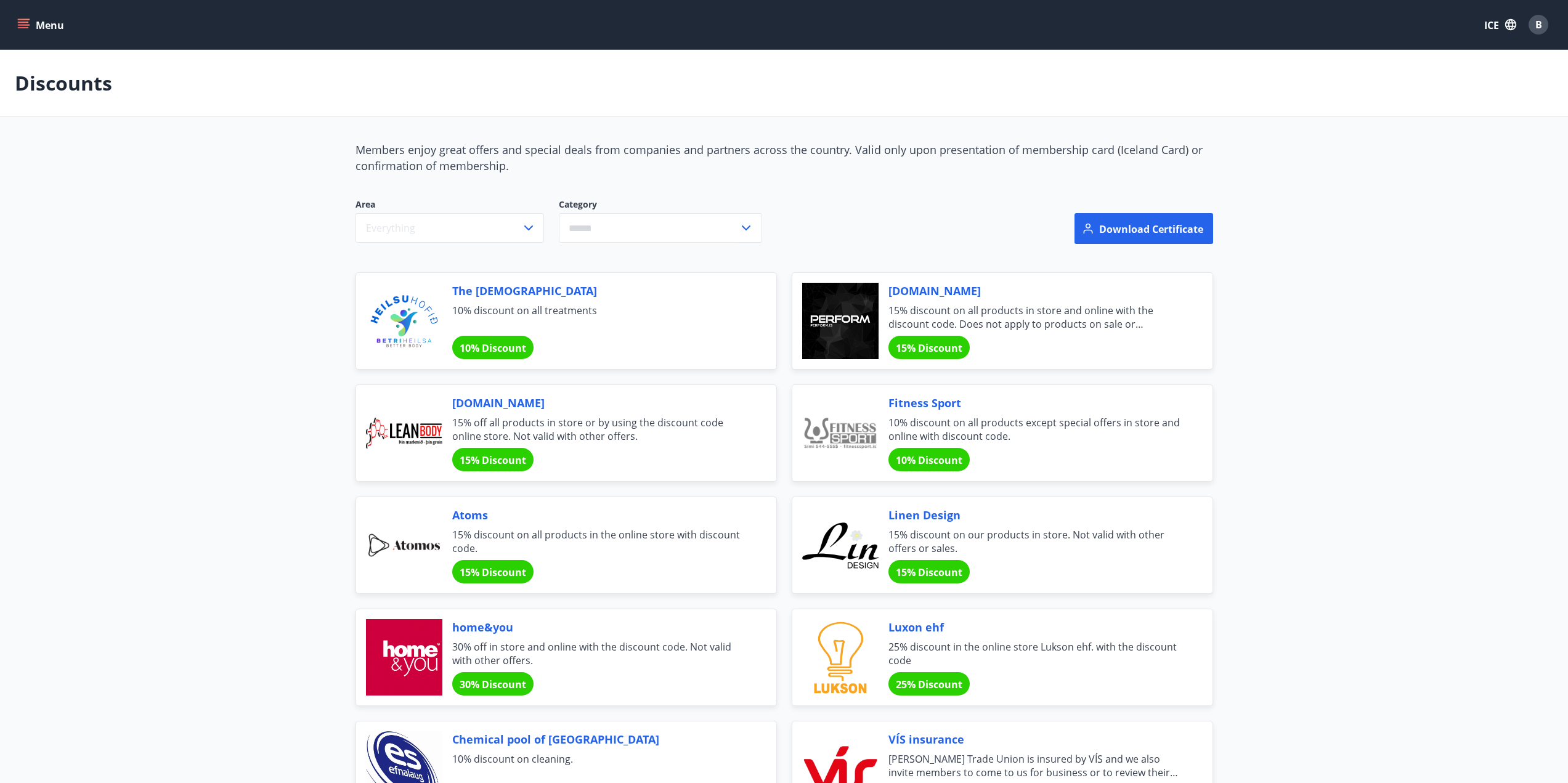
click at [59, 20] on font "Menu" at bounding box center [49, 25] width 28 height 13
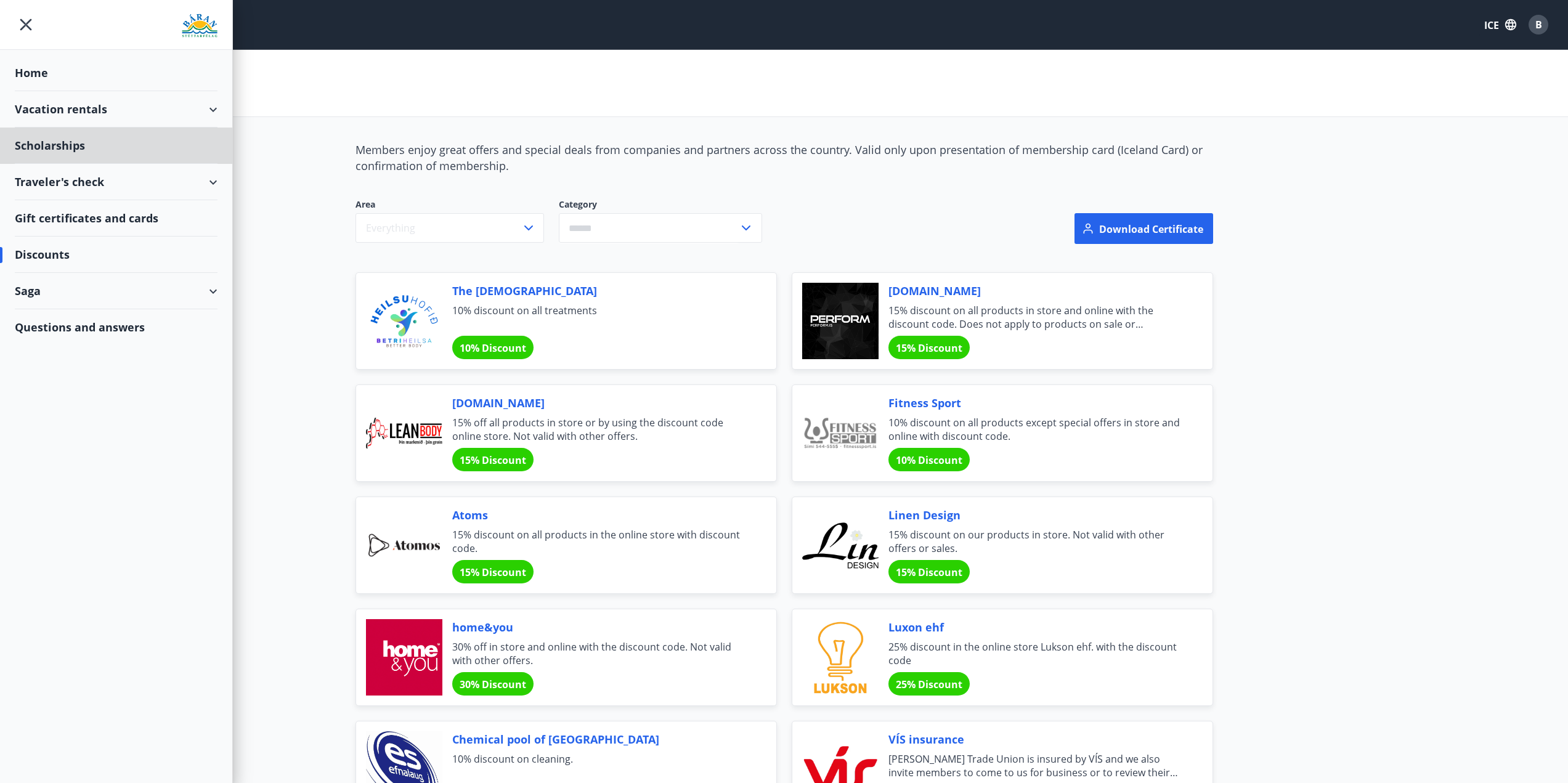
click at [45, 74] on font "Home" at bounding box center [31, 72] width 33 height 15
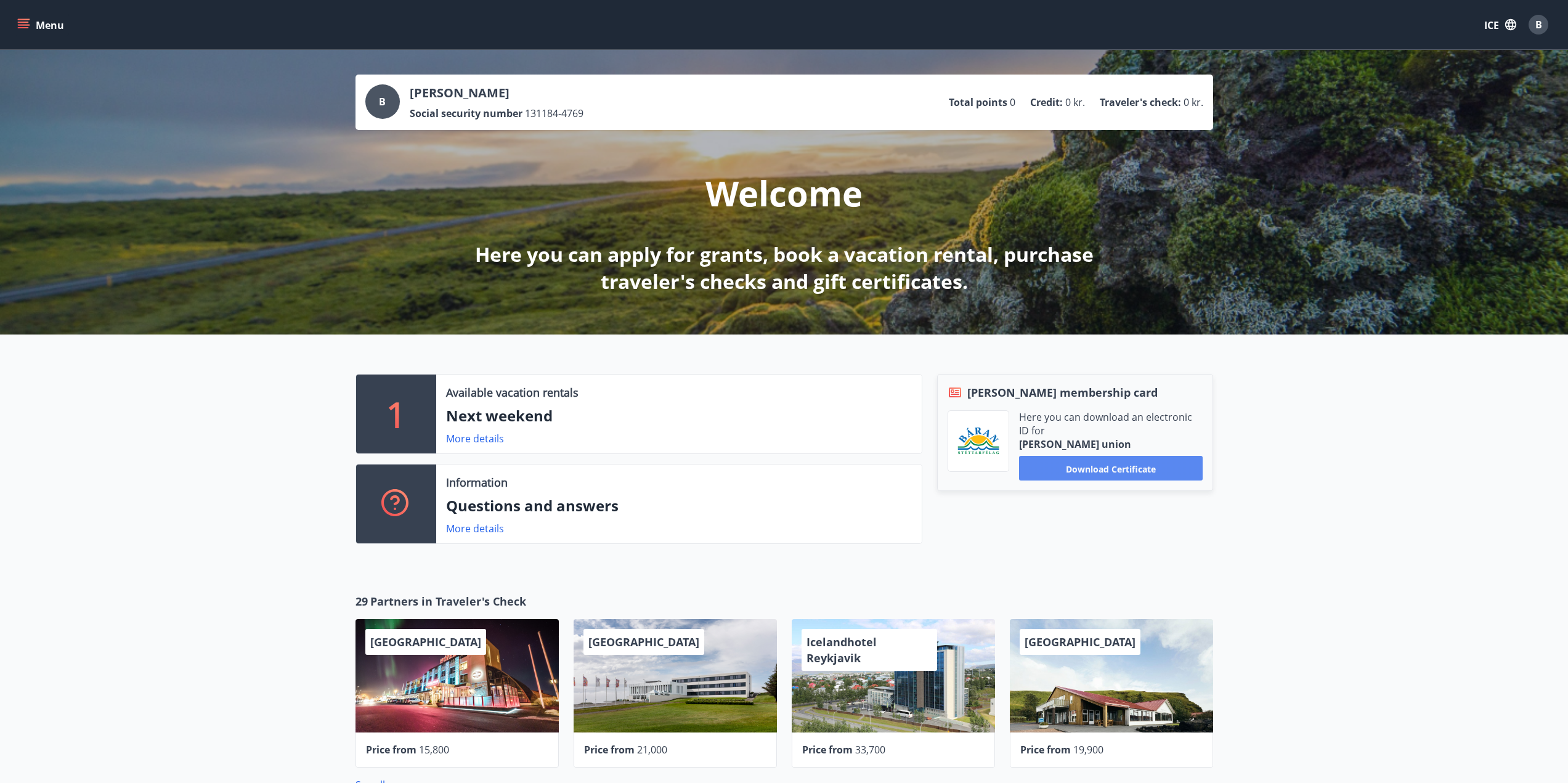
click at [1137, 472] on font "Download certificate" at bounding box center [1110, 468] width 90 height 12
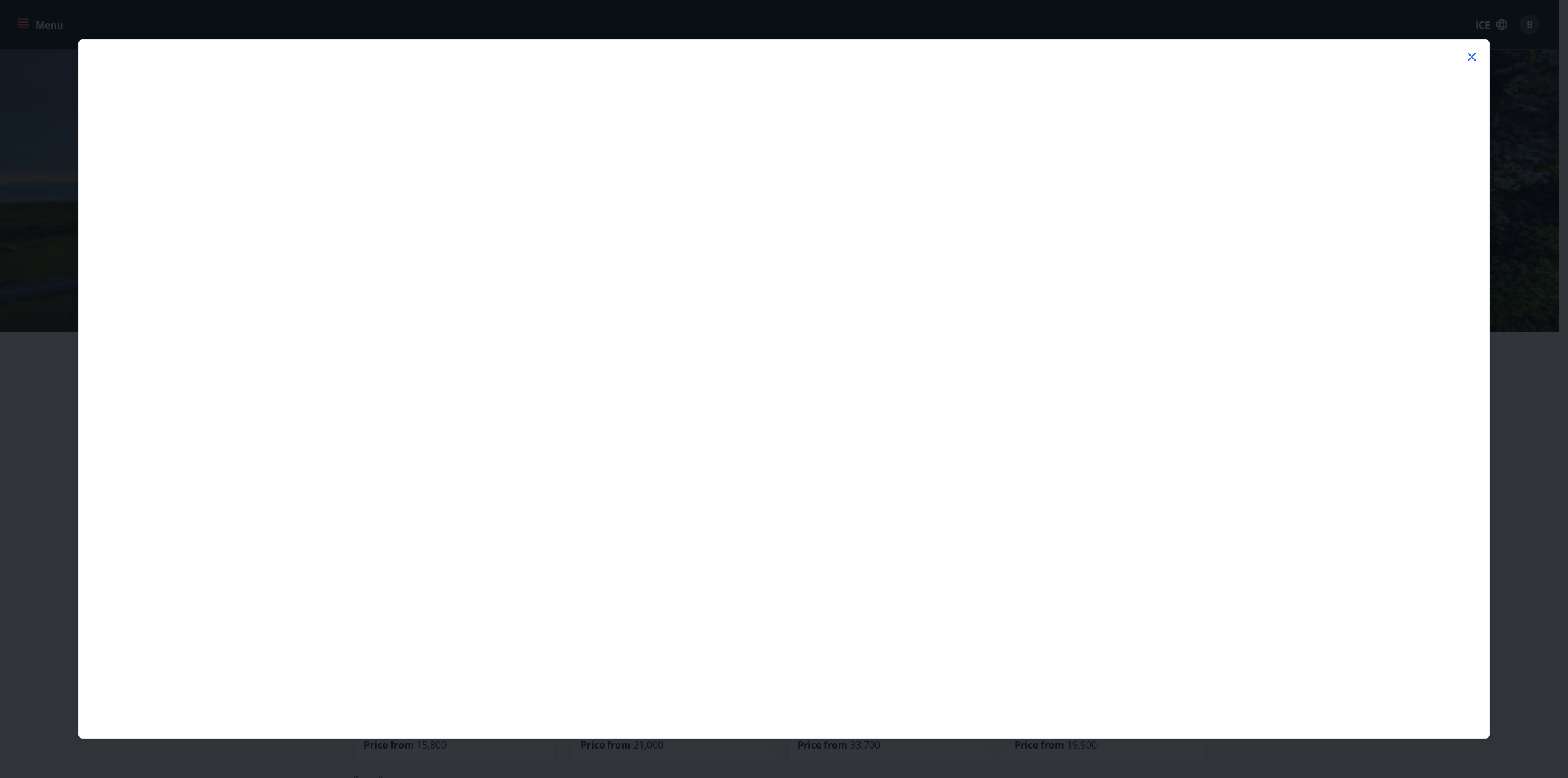
click at [1462, 55] on div at bounding box center [784, 397] width 1410 height 684
click at [1468, 55] on icon at bounding box center [1472, 57] width 15 height 15
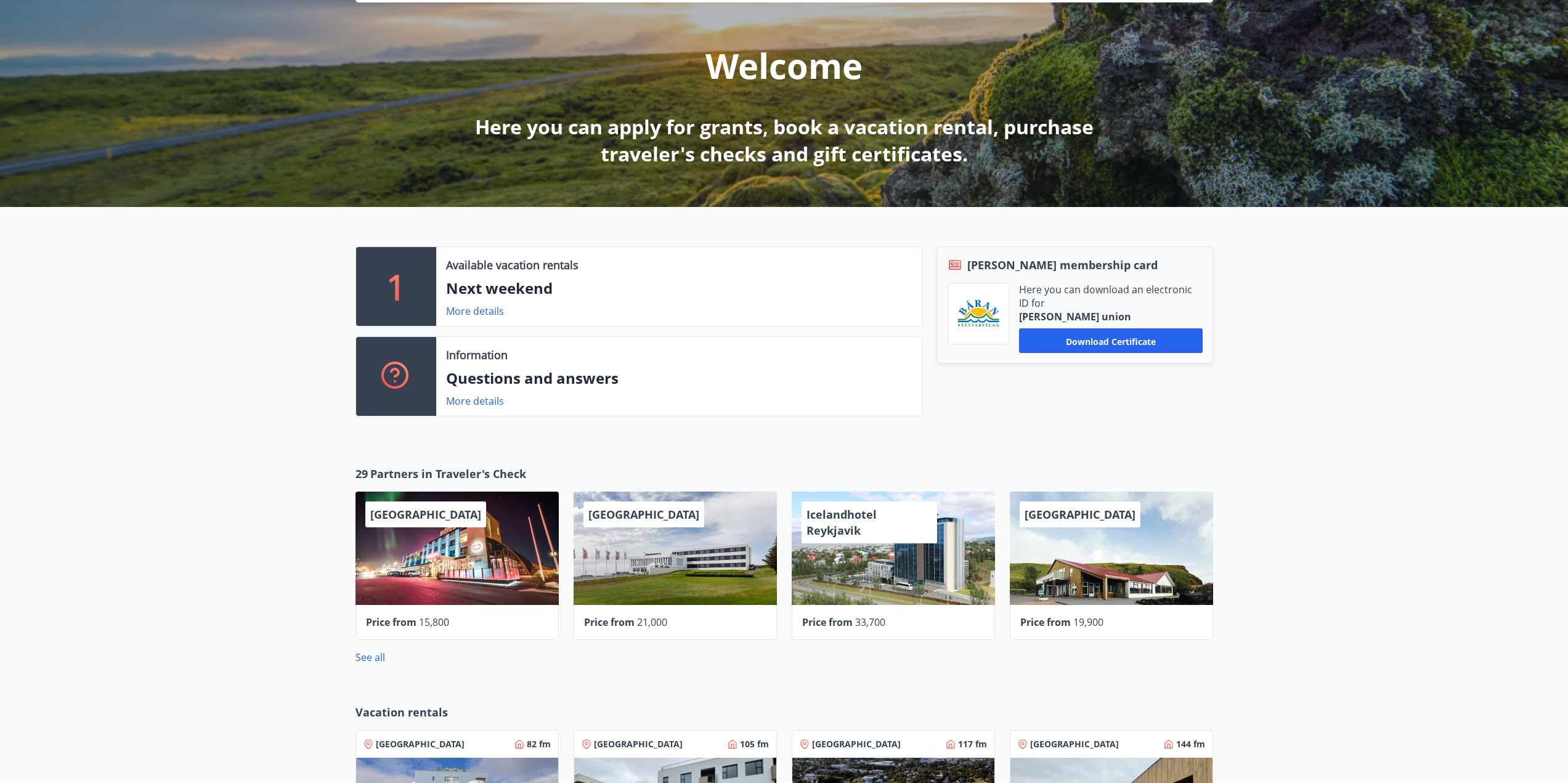
scroll to position [308, 0]
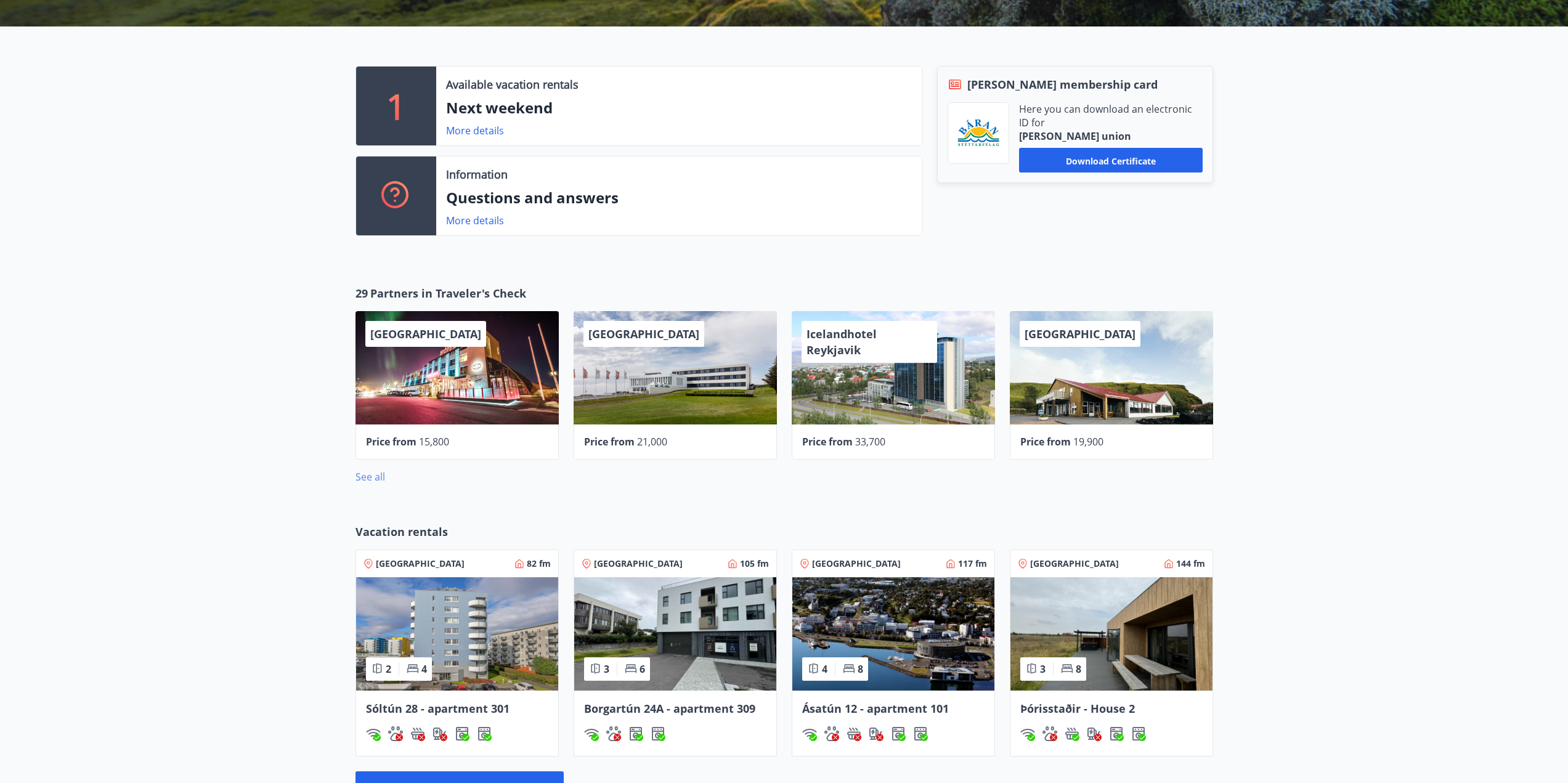
click at [378, 476] on font "See all" at bounding box center [371, 477] width 30 height 13
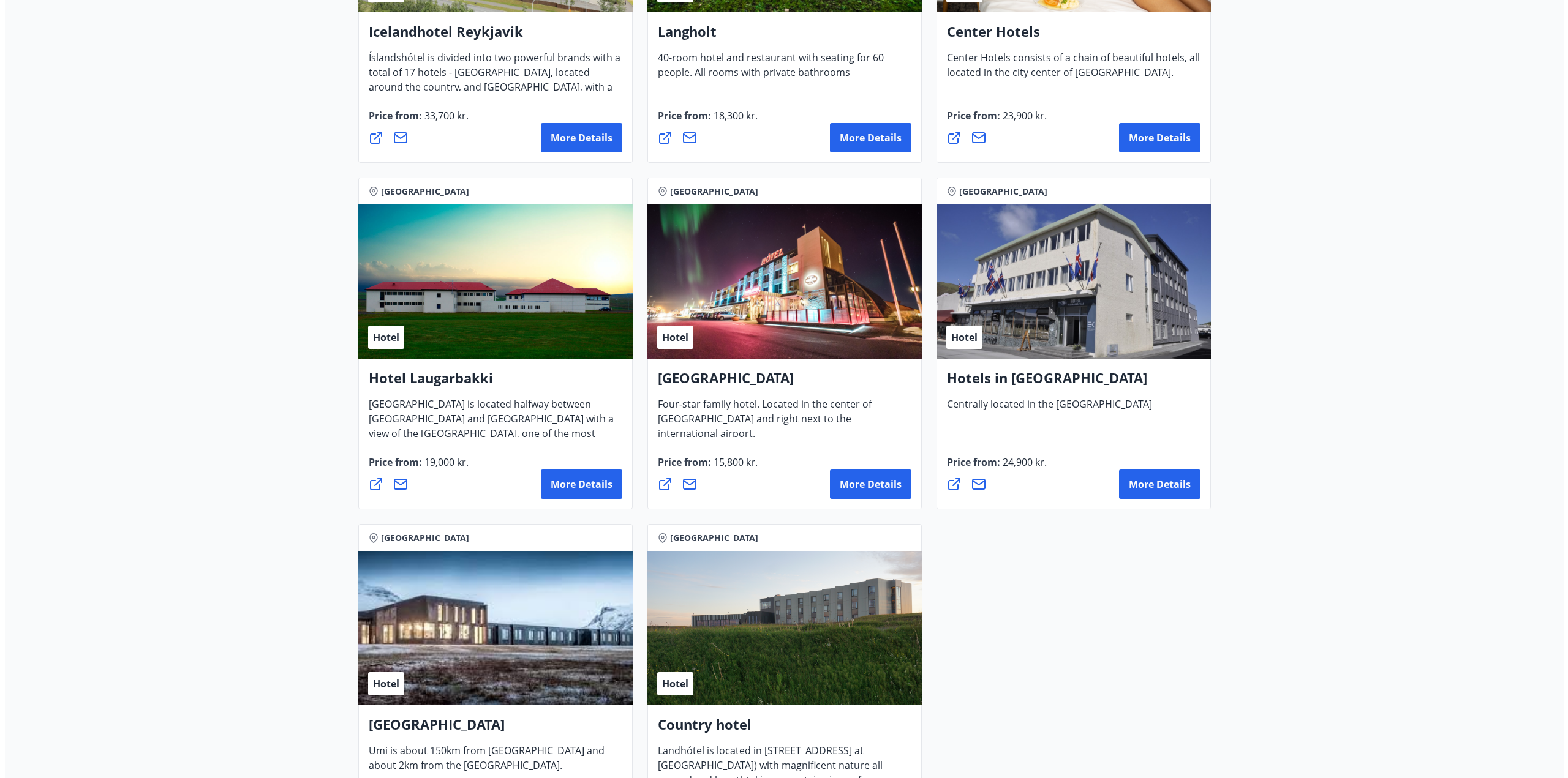
scroll to position [2571, 0]
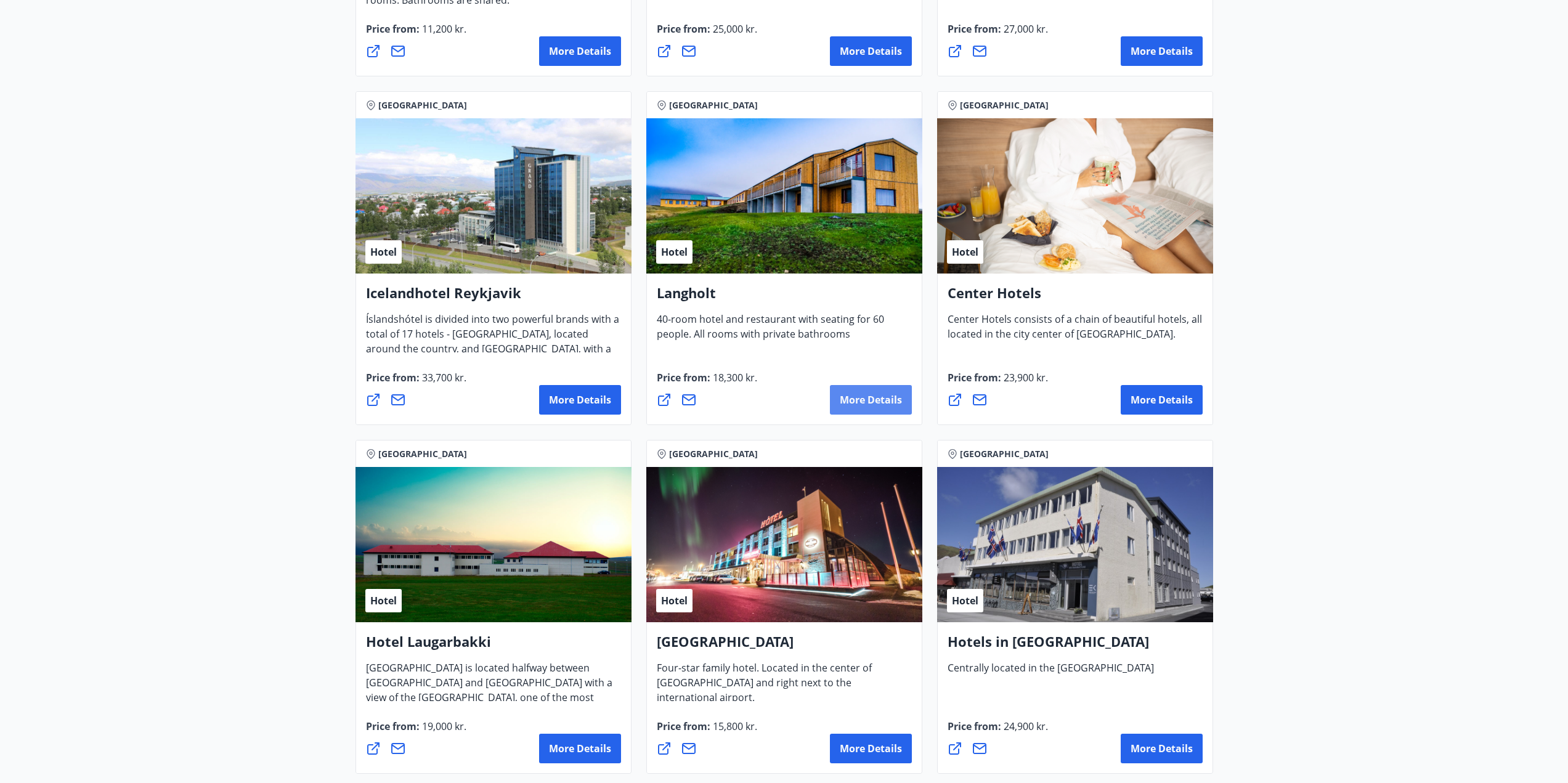
click at [891, 401] on font "More details" at bounding box center [871, 399] width 62 height 13
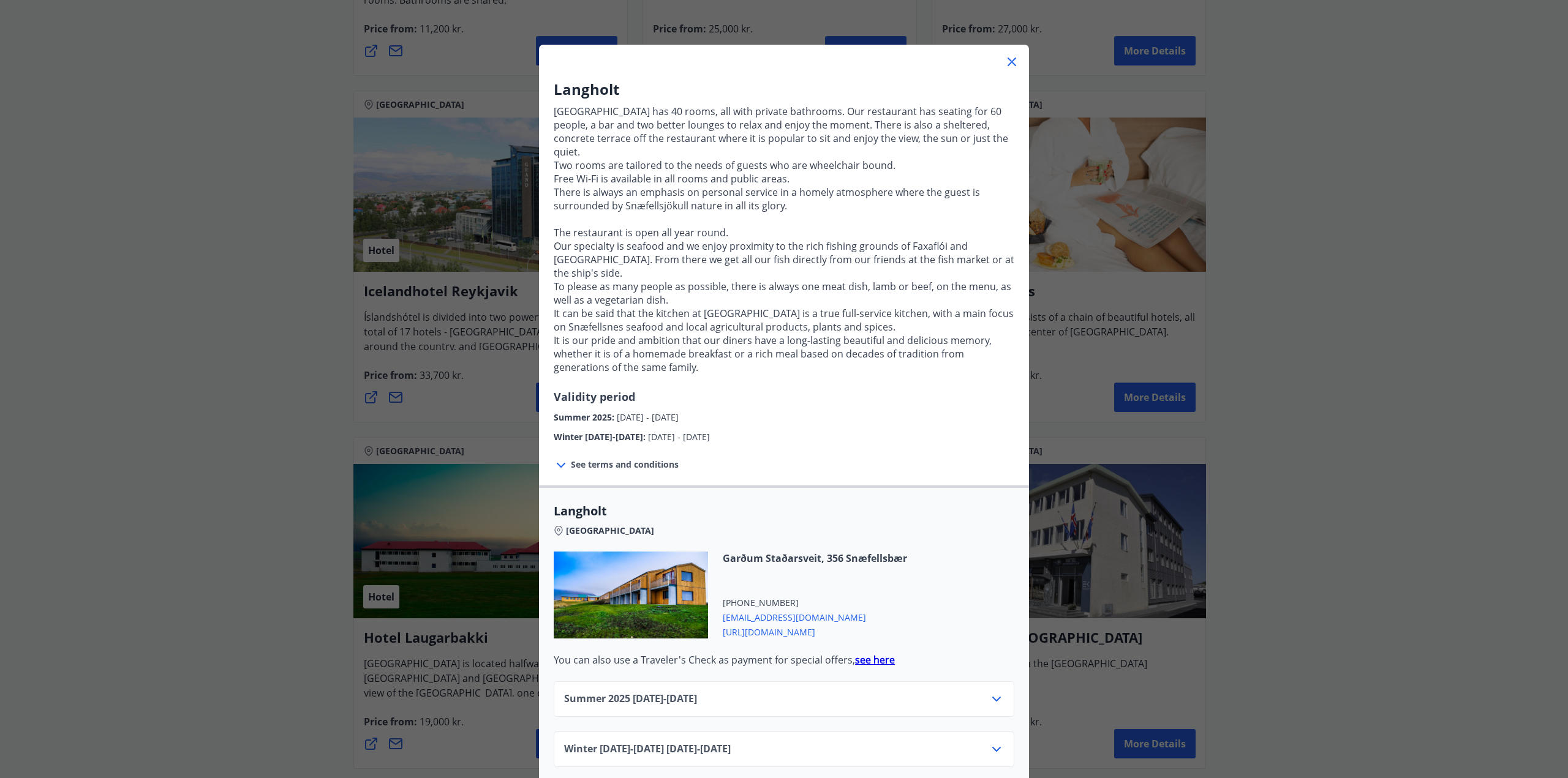
scroll to position [42, 0]
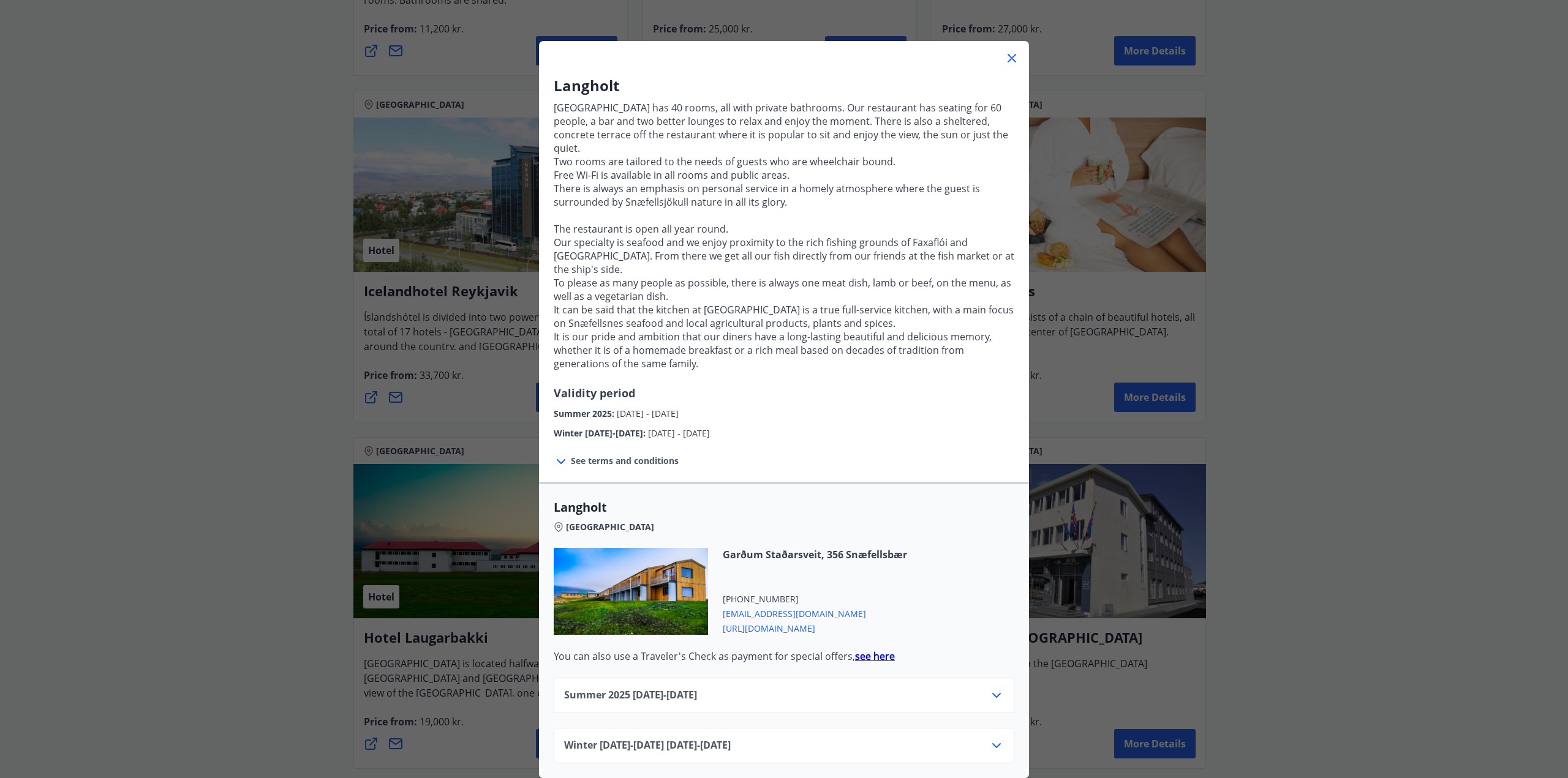
click at [842, 209] on p at bounding box center [784, 216] width 461 height 13
click at [994, 738] on icon at bounding box center [996, 745] width 15 height 15
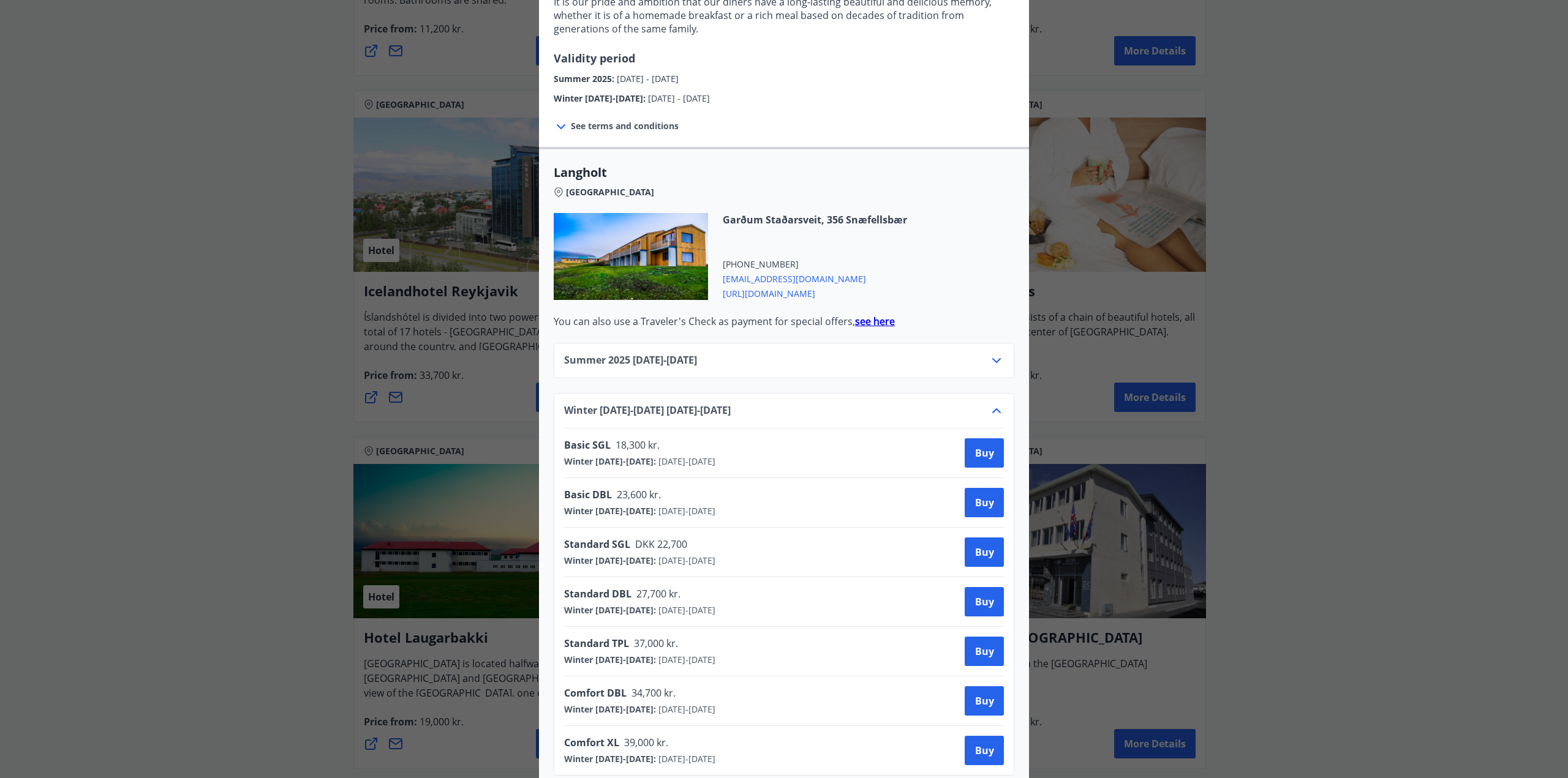
scroll to position [389, 0]
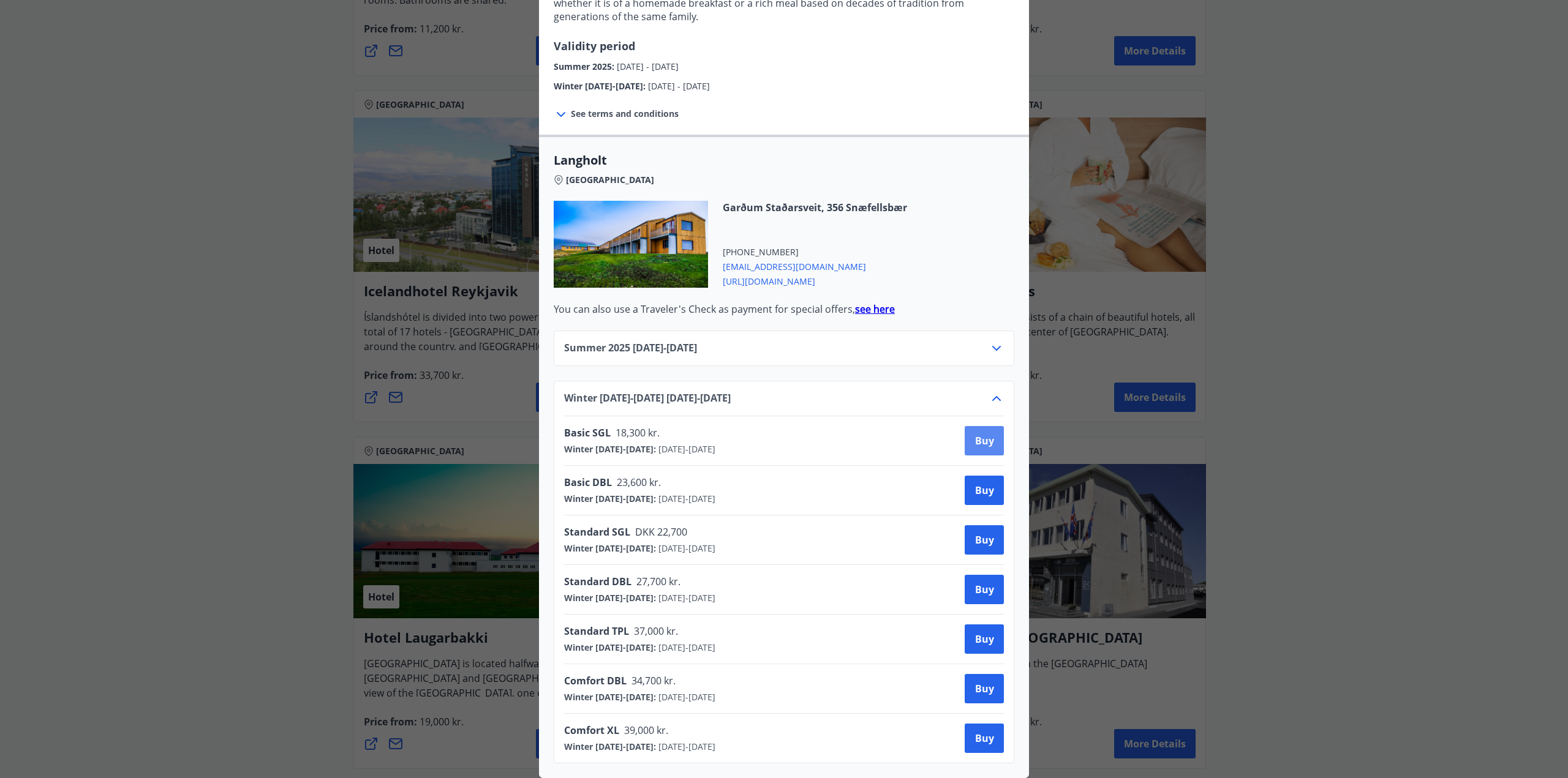
click at [980, 434] on font "Buy" at bounding box center [984, 441] width 19 height 13
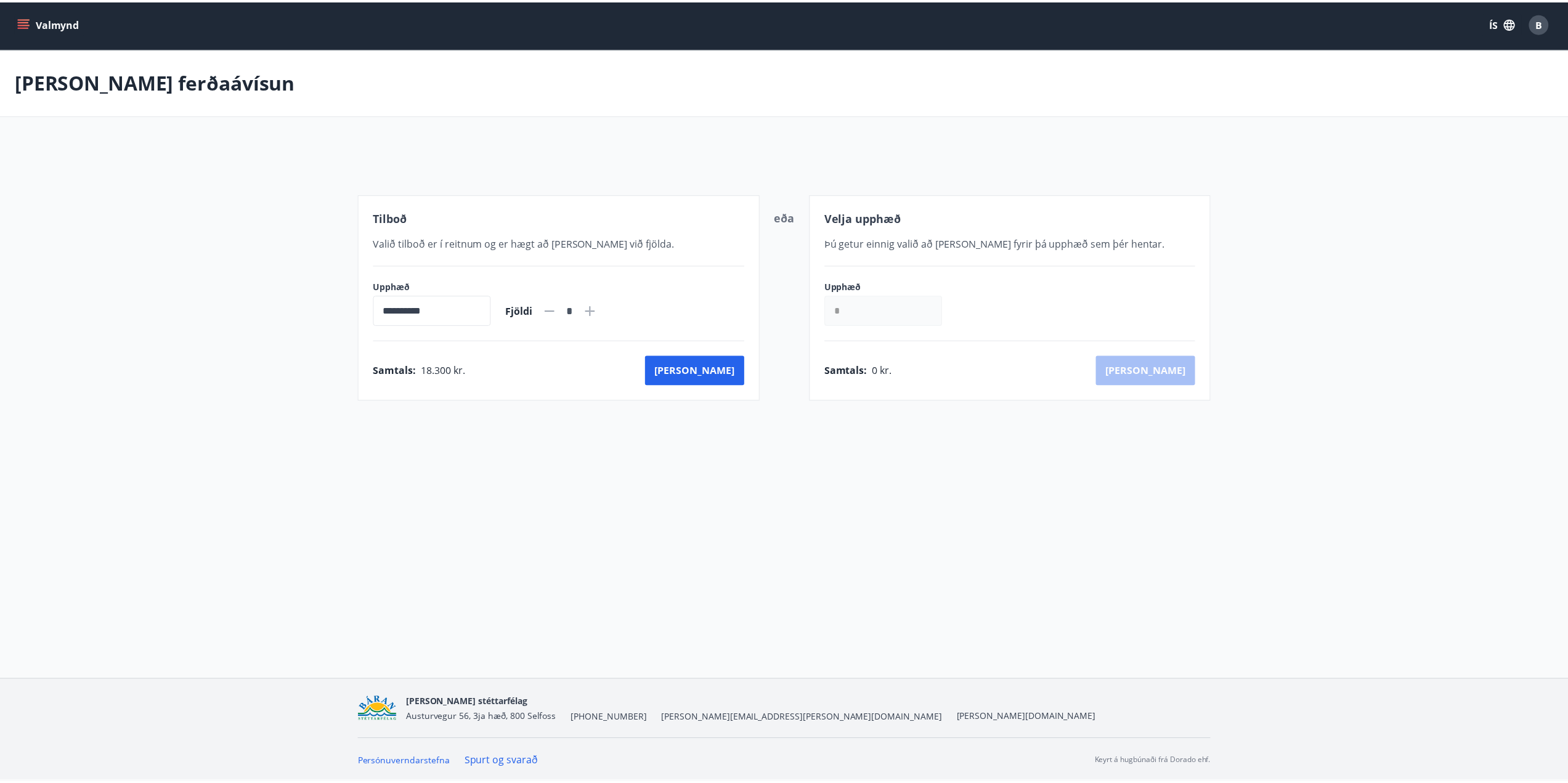
scroll to position [2, 0]
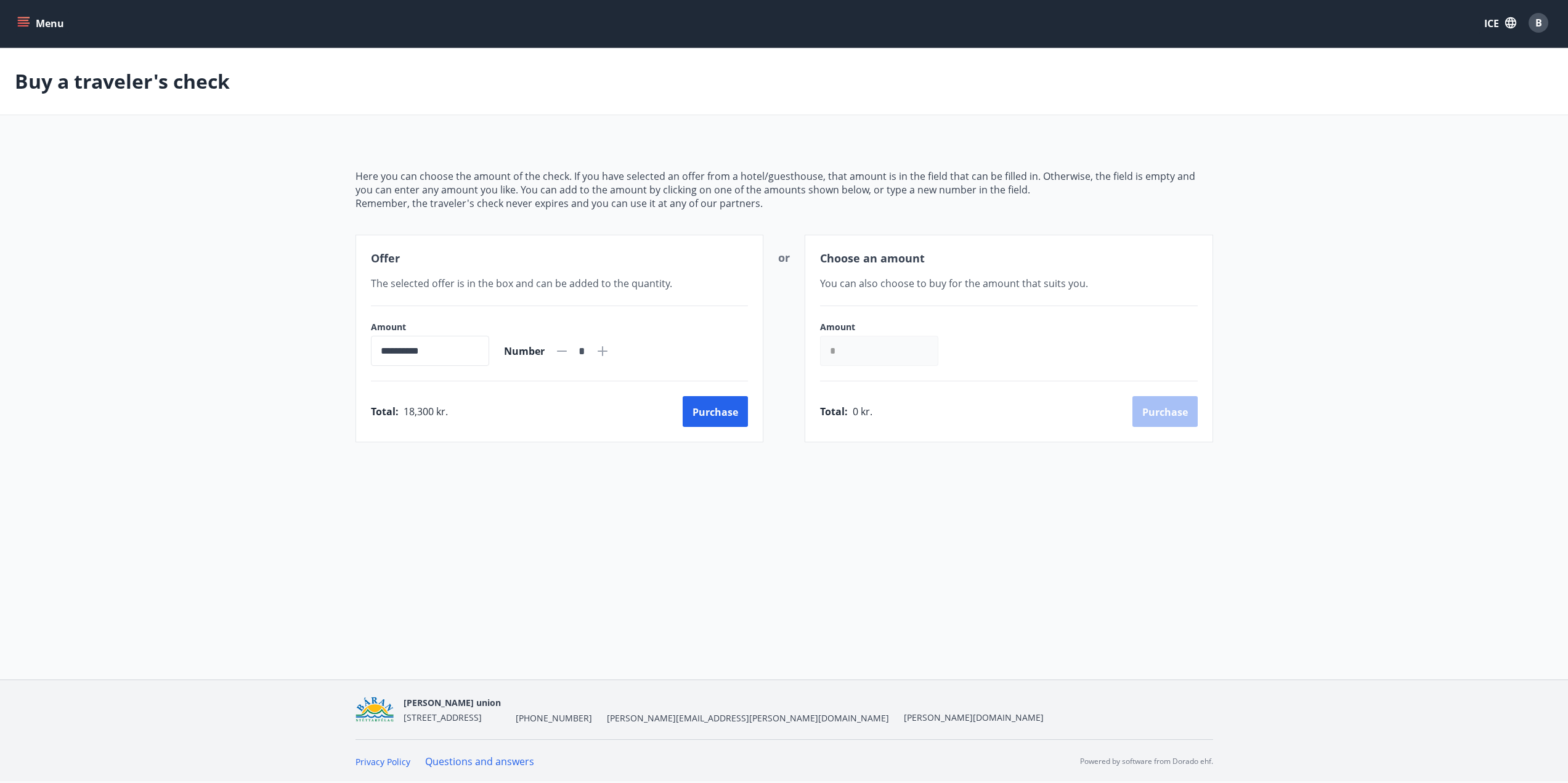
click at [45, 17] on font "Menu" at bounding box center [49, 23] width 28 height 13
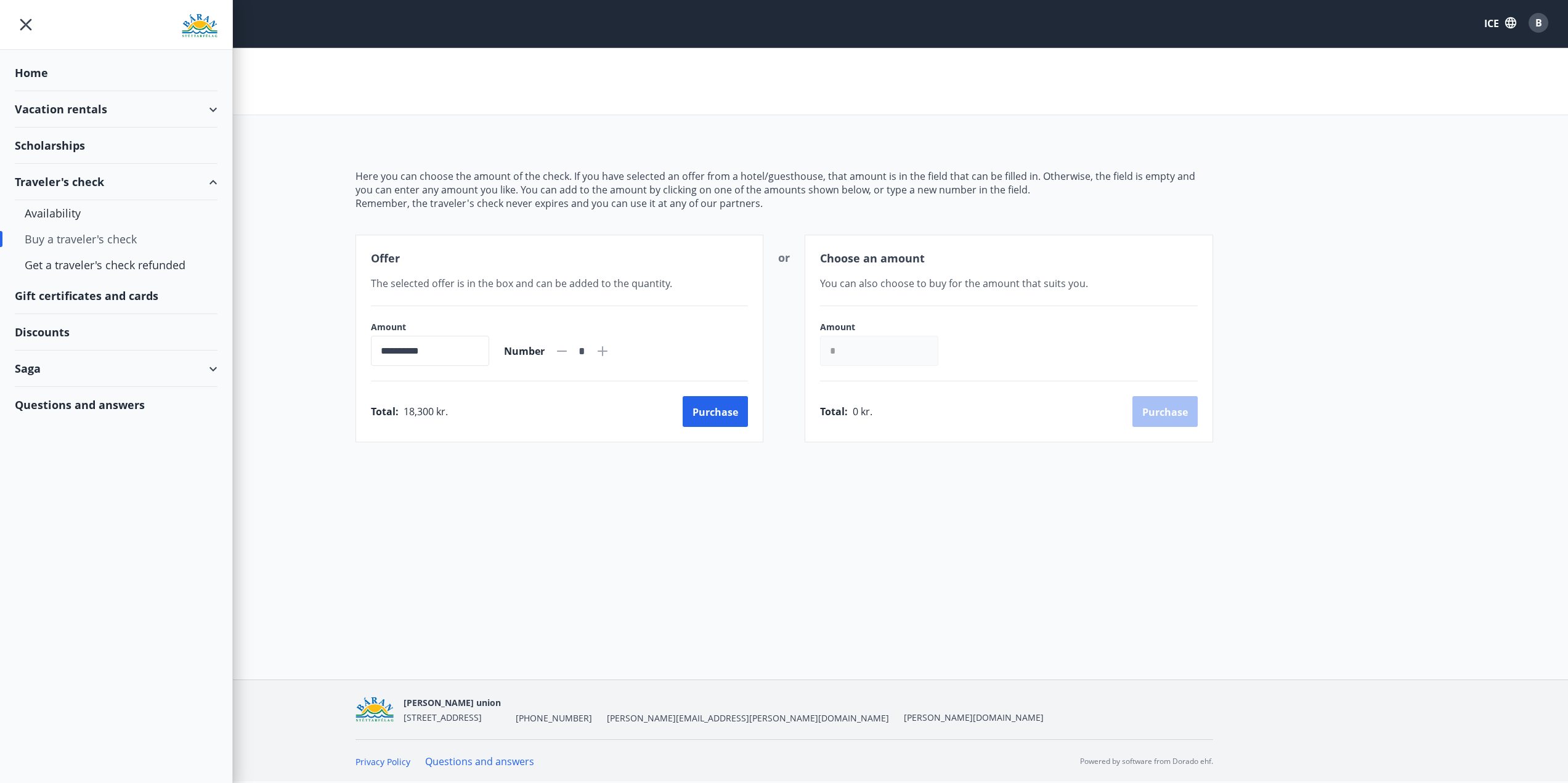
click at [48, 80] on font "Scholarships" at bounding box center [31, 72] width 33 height 15
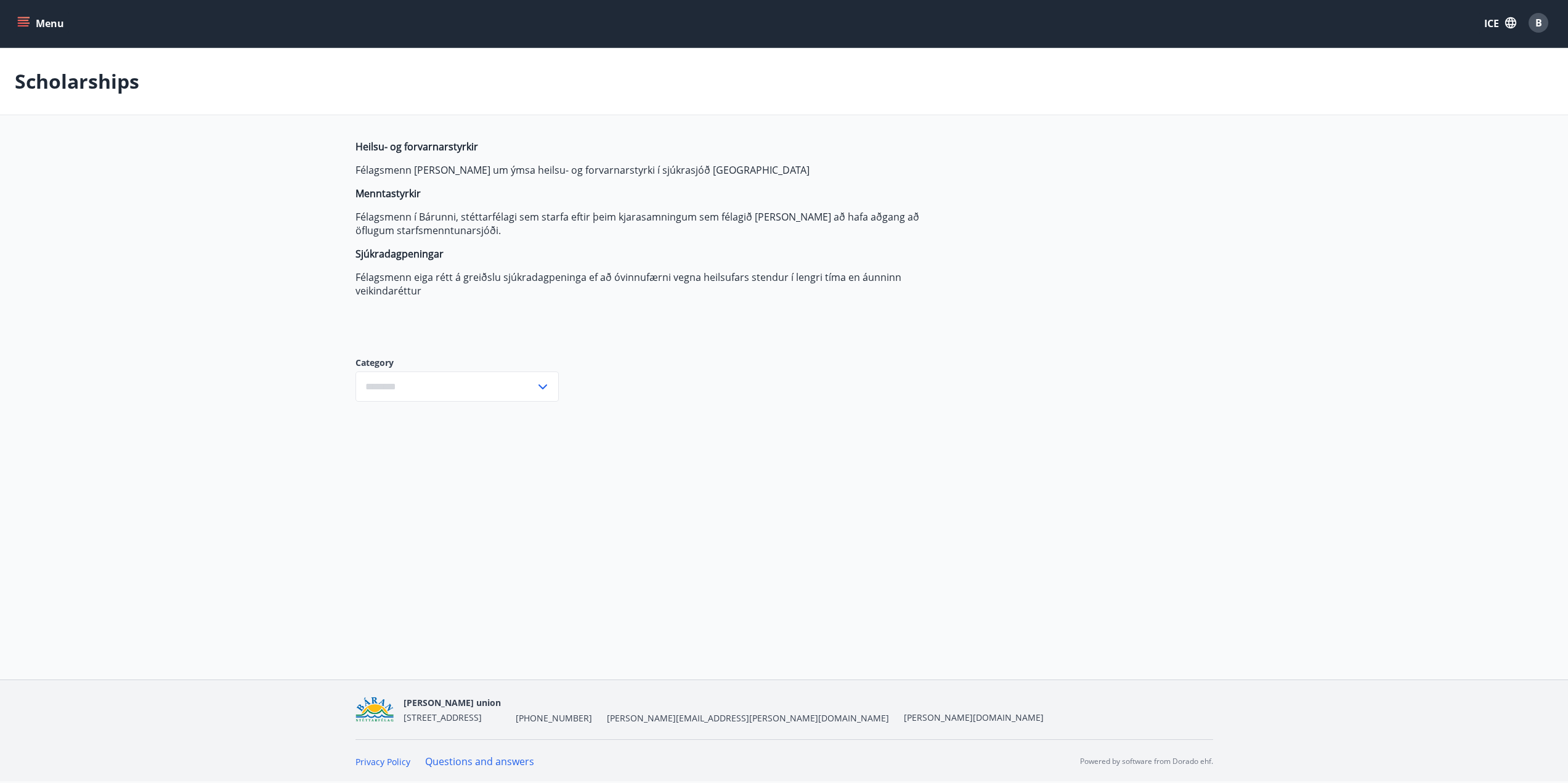
type input "***"
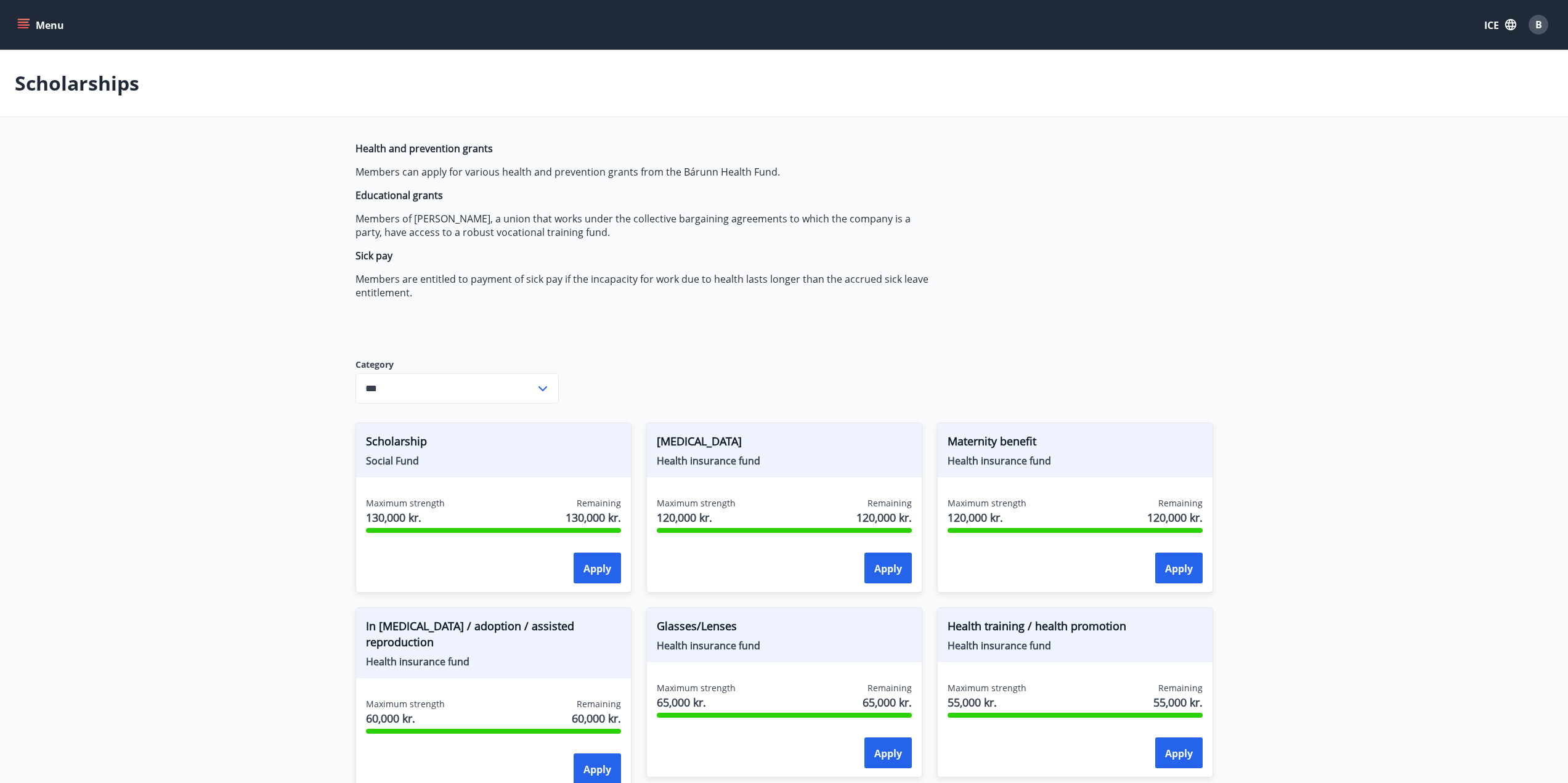
click at [53, 18] on font "Menu" at bounding box center [49, 25] width 28 height 13
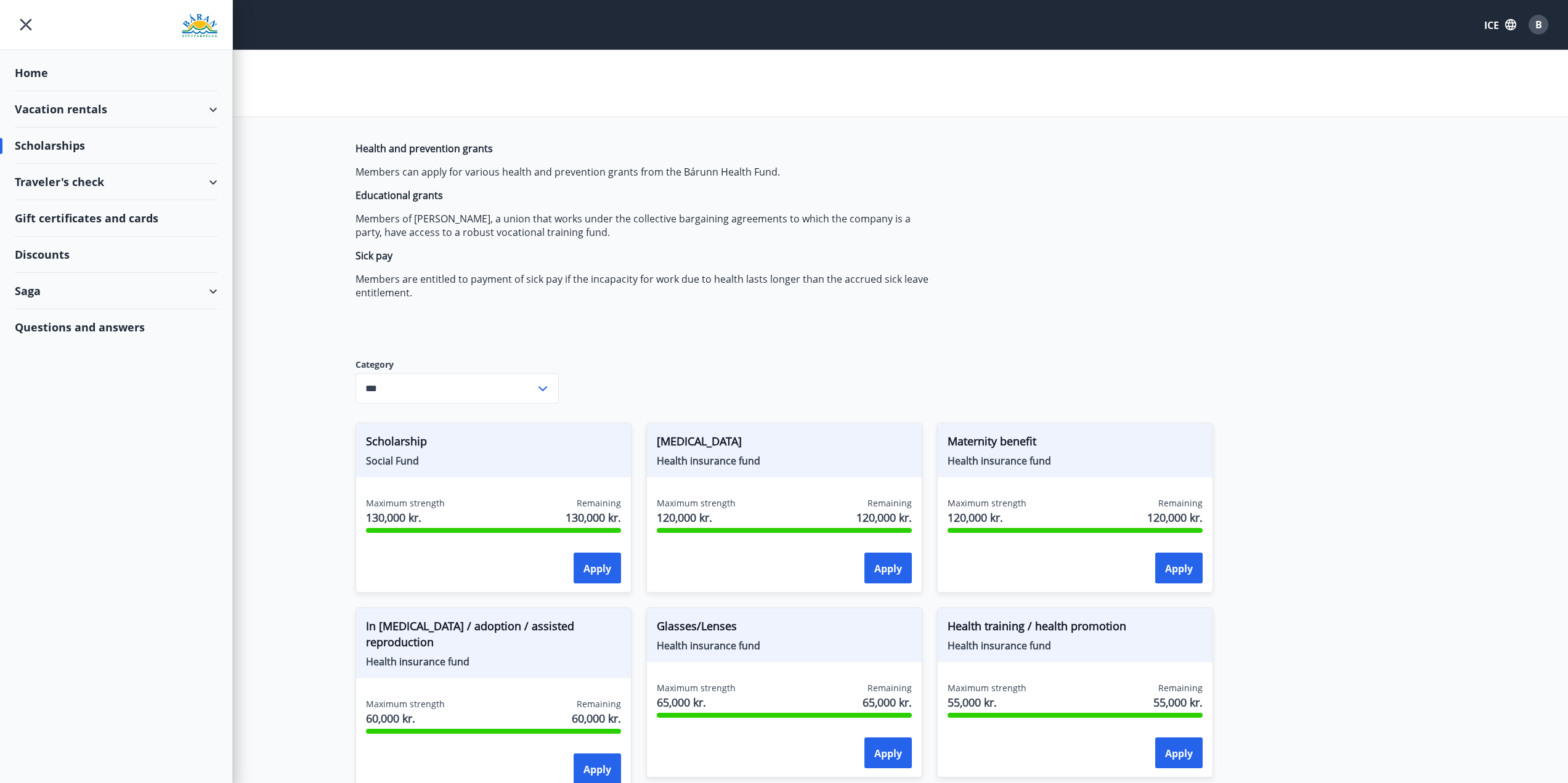
click at [58, 292] on div "Saga" at bounding box center [116, 291] width 203 height 36
click at [73, 506] on font "Questions and answers" at bounding box center [80, 509] width 130 height 15
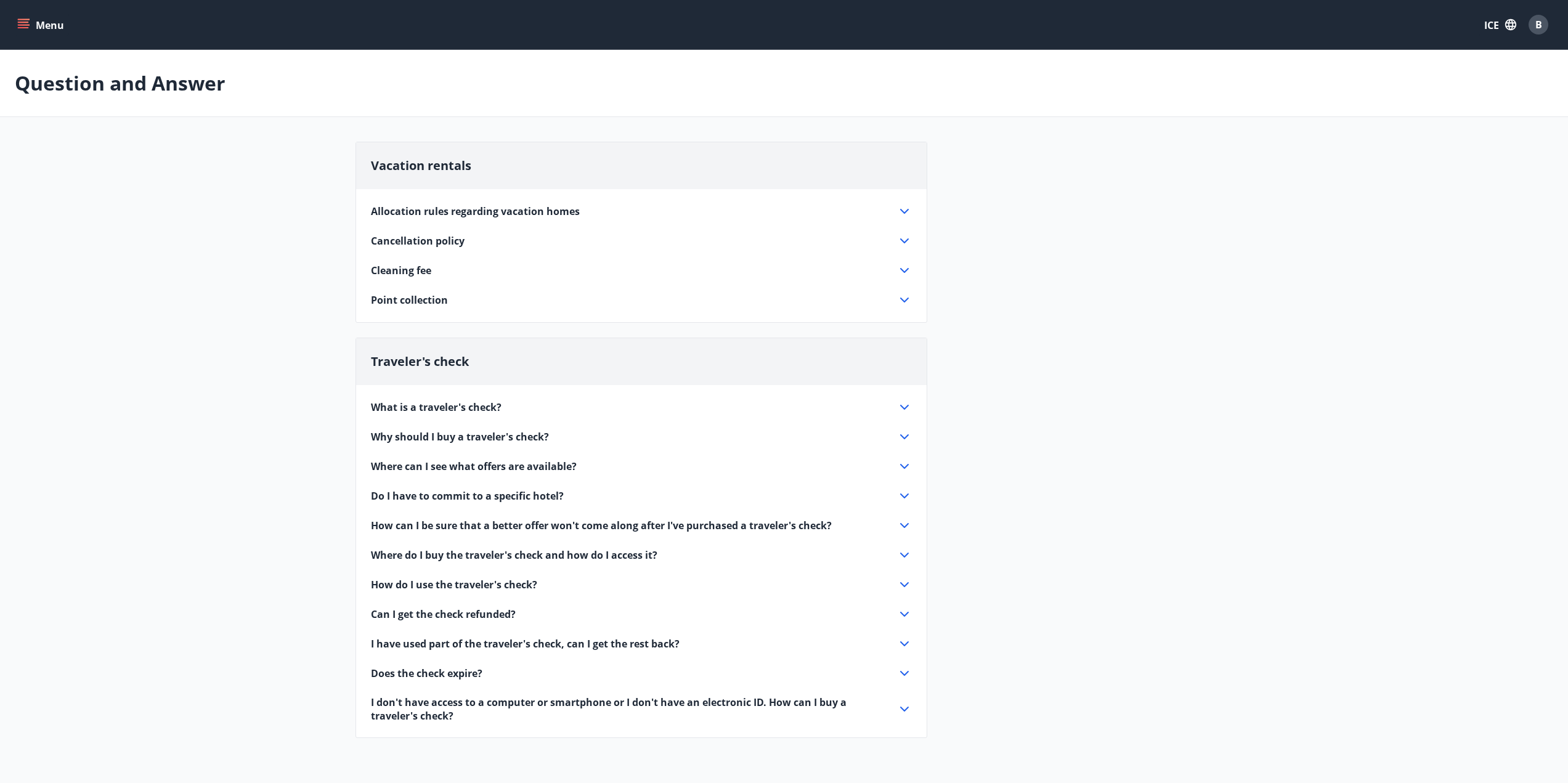
click at [902, 209] on icon at bounding box center [905, 211] width 15 height 15
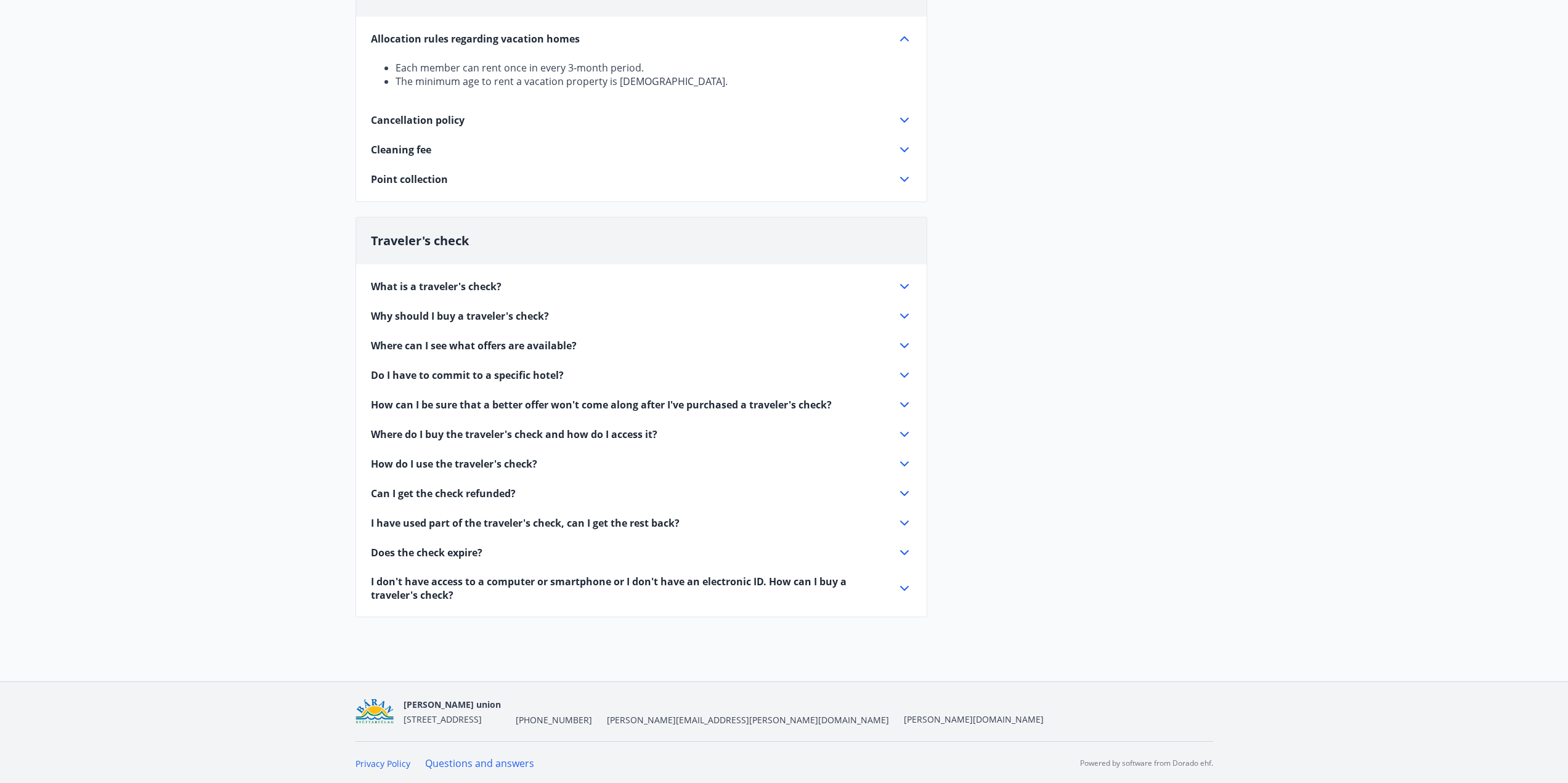
scroll to position [174, 0]
click at [906, 177] on icon at bounding box center [905, 177] width 15 height 15
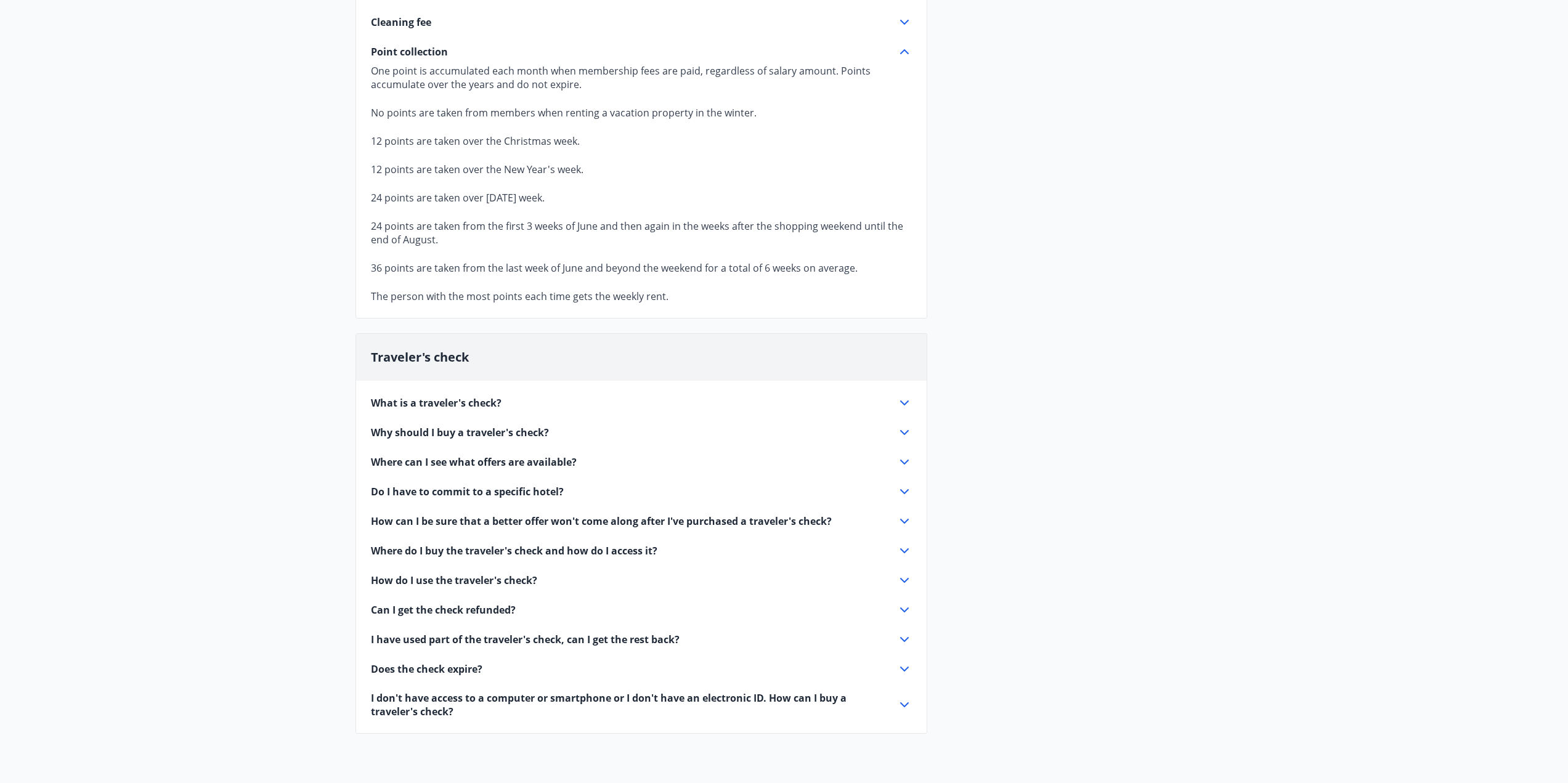
scroll to position [366, 0]
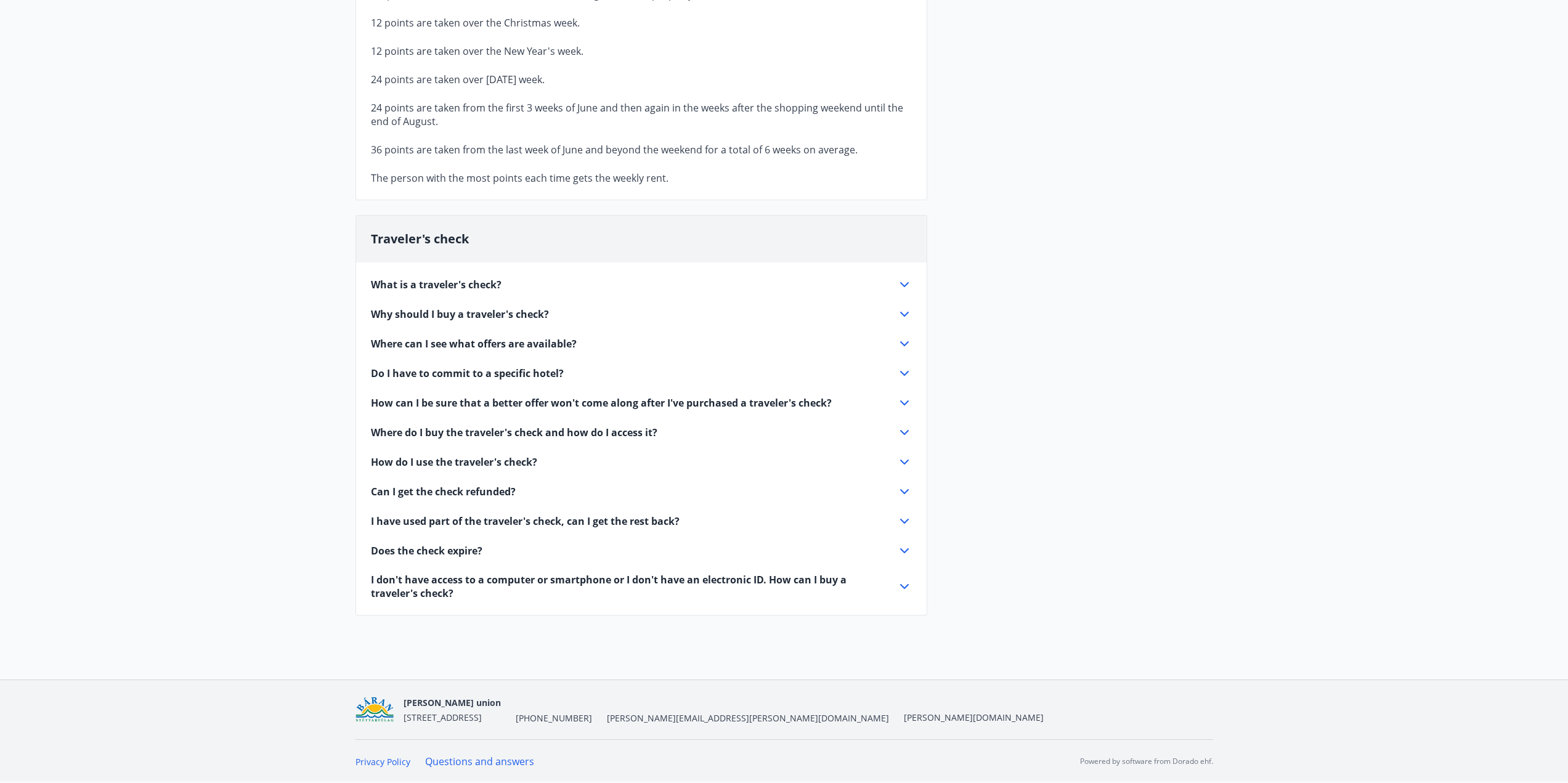
click at [905, 288] on icon at bounding box center [905, 284] width 15 height 15
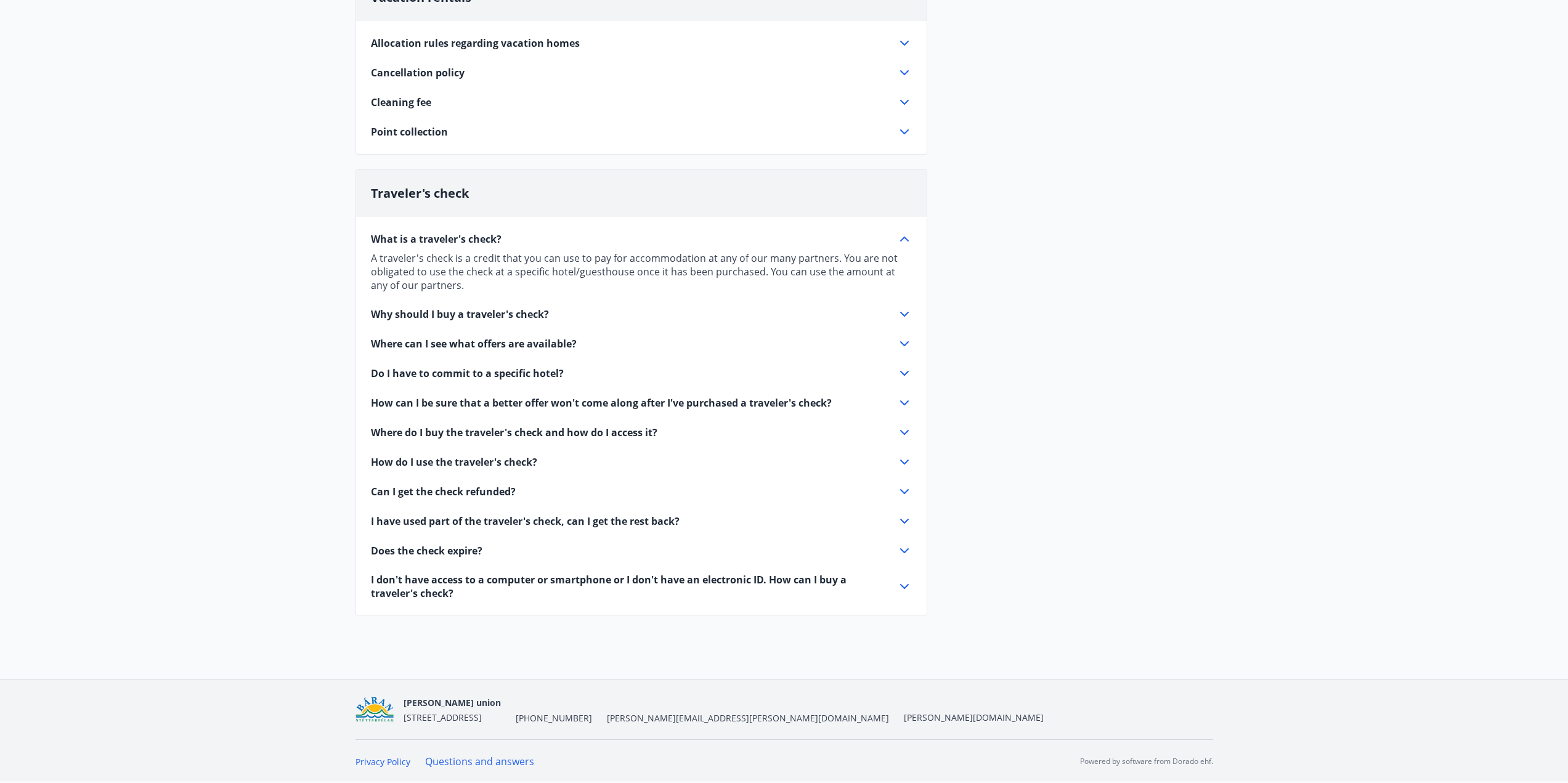
scroll to position [168, 0]
click at [906, 312] on icon at bounding box center [905, 314] width 15 height 15
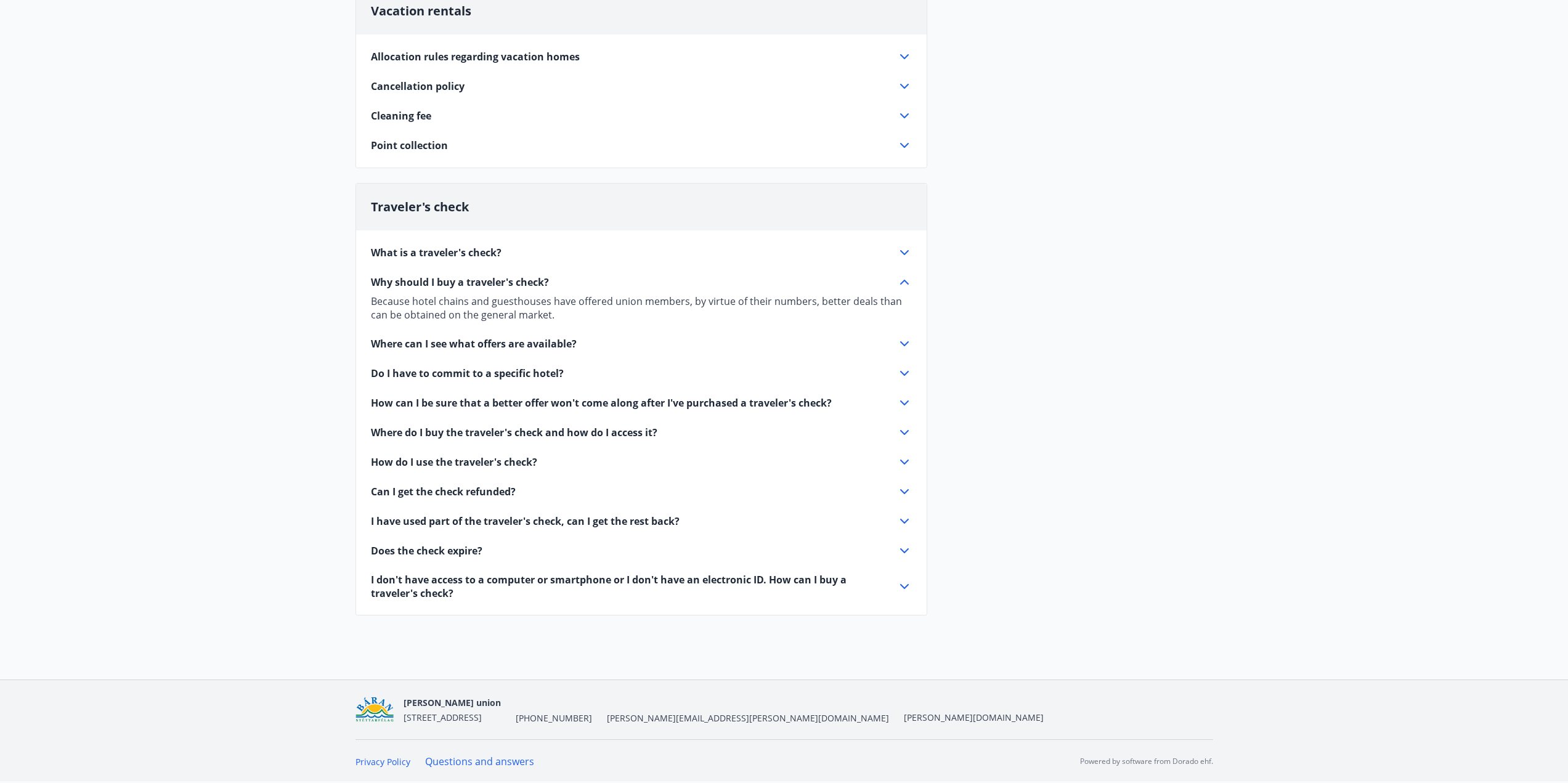
scroll to position [154, 0]
click at [898, 339] on icon at bounding box center [905, 343] width 15 height 15
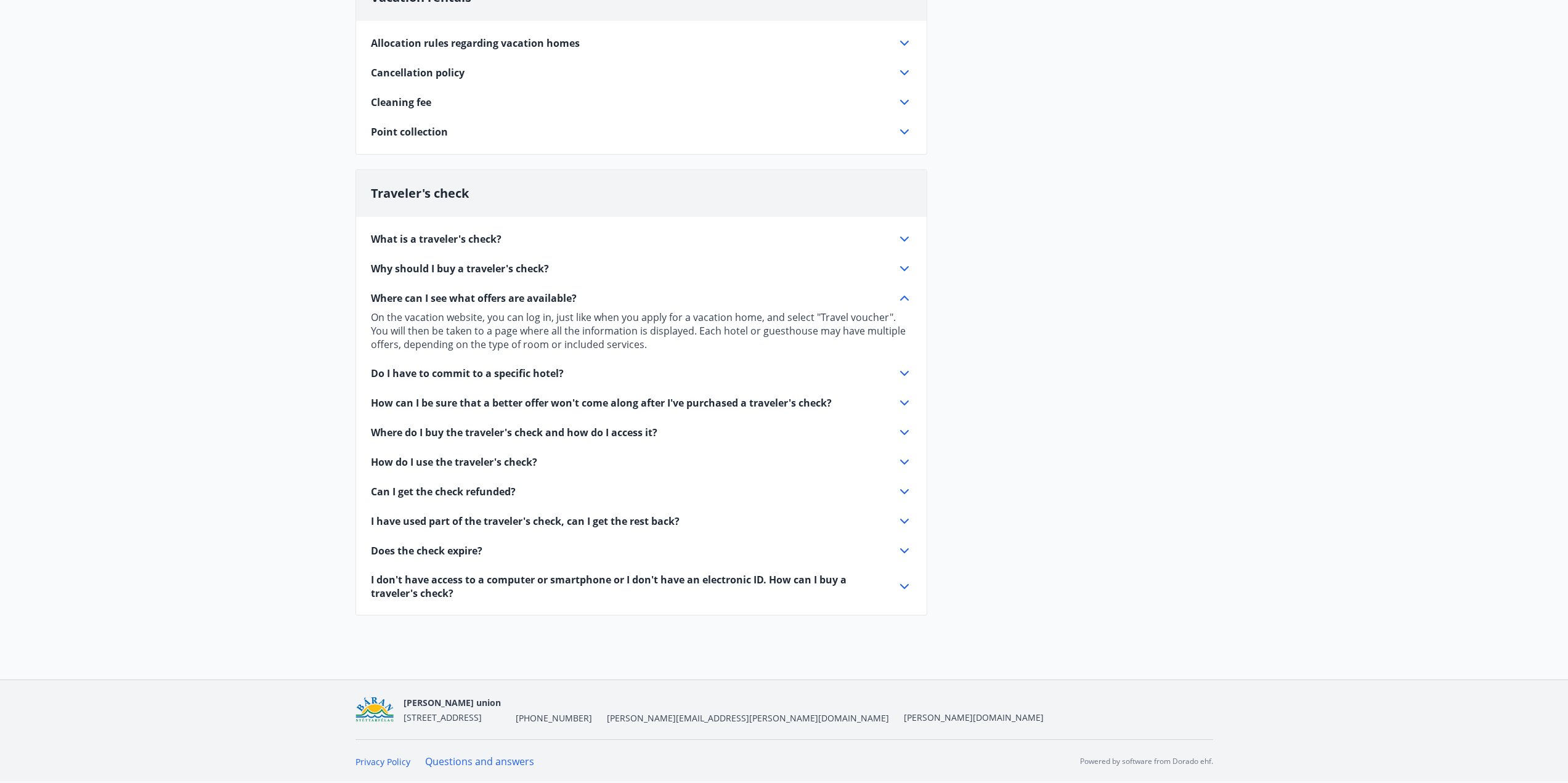
scroll to position [0, 0]
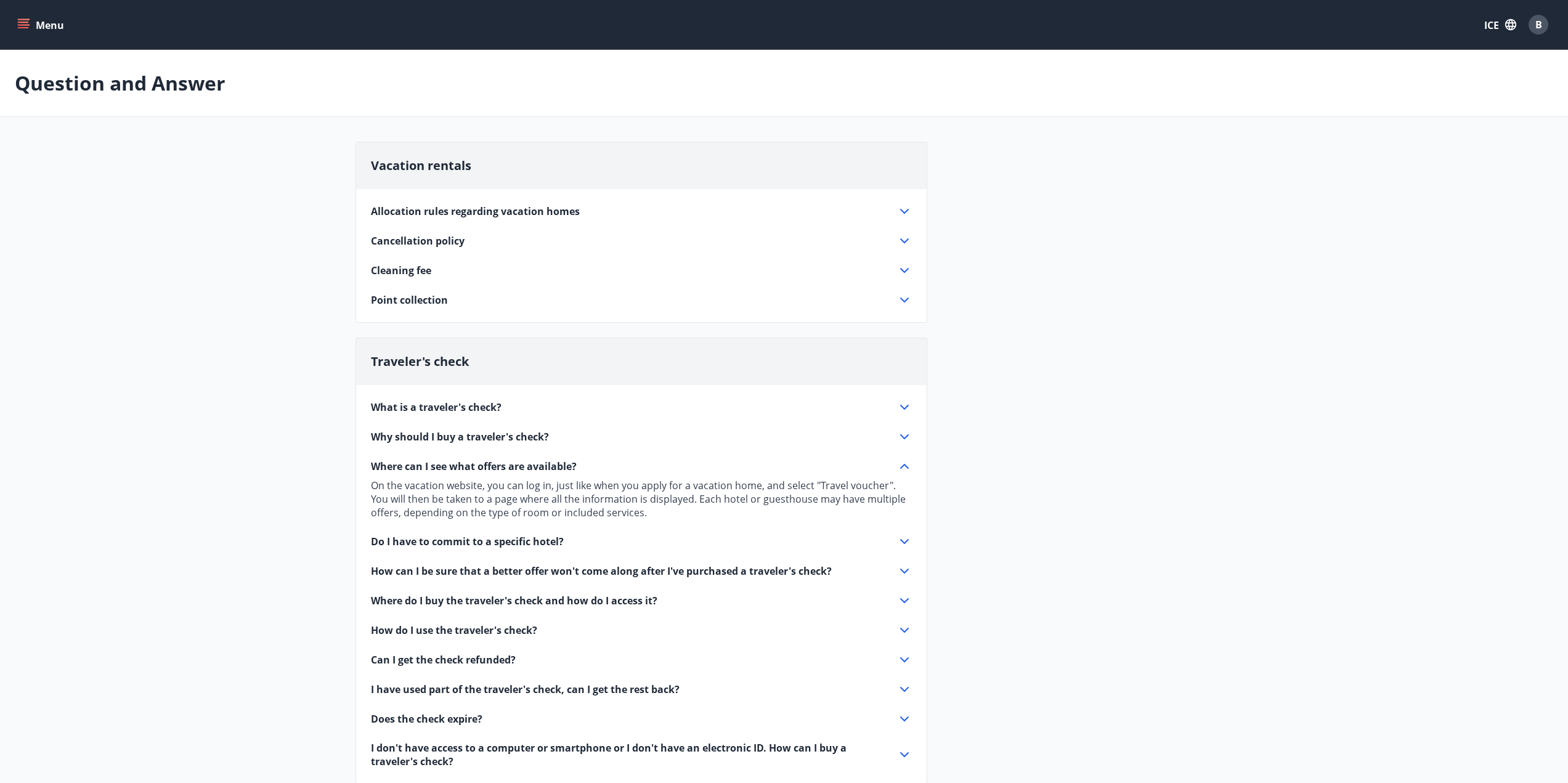
click at [35, 13] on div "Menu ICE B" at bounding box center [784, 25] width 1538 height 30
click at [44, 25] on font "Menu" at bounding box center [49, 25] width 28 height 13
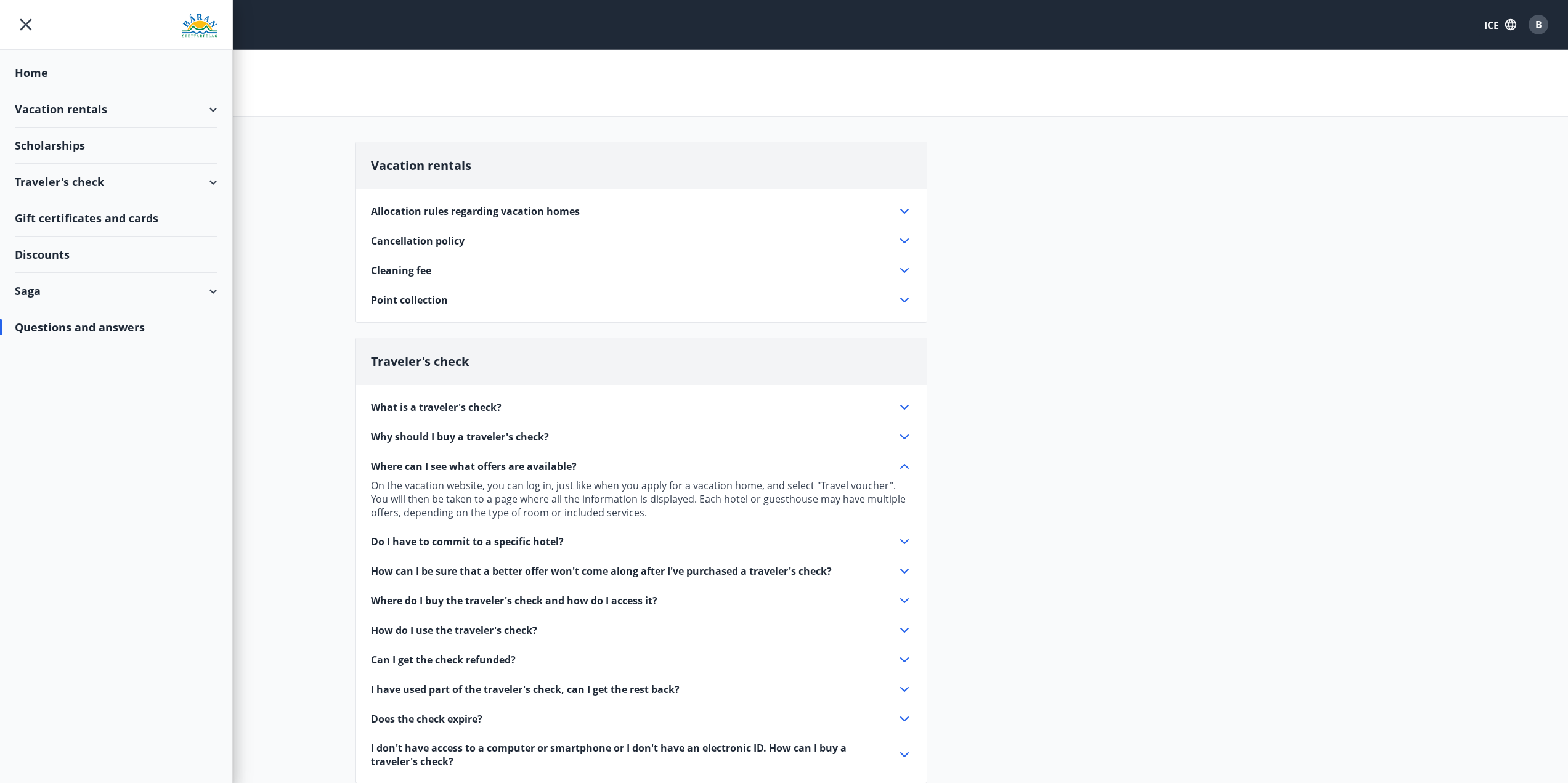
click at [48, 251] on font "Discounts" at bounding box center [42, 255] width 55 height 15
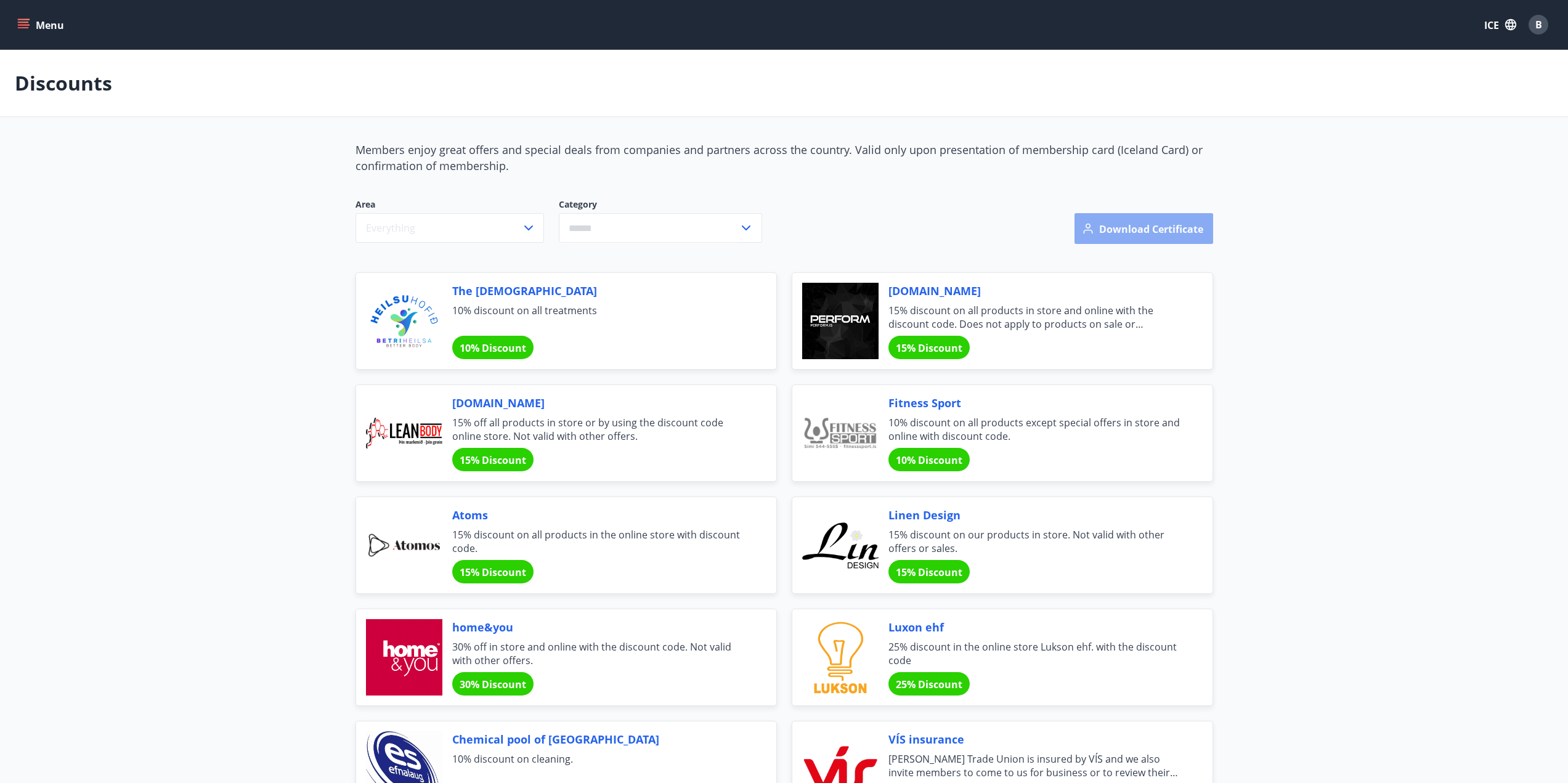
click at [1143, 223] on font "Download certificate" at bounding box center [1151, 229] width 104 height 13
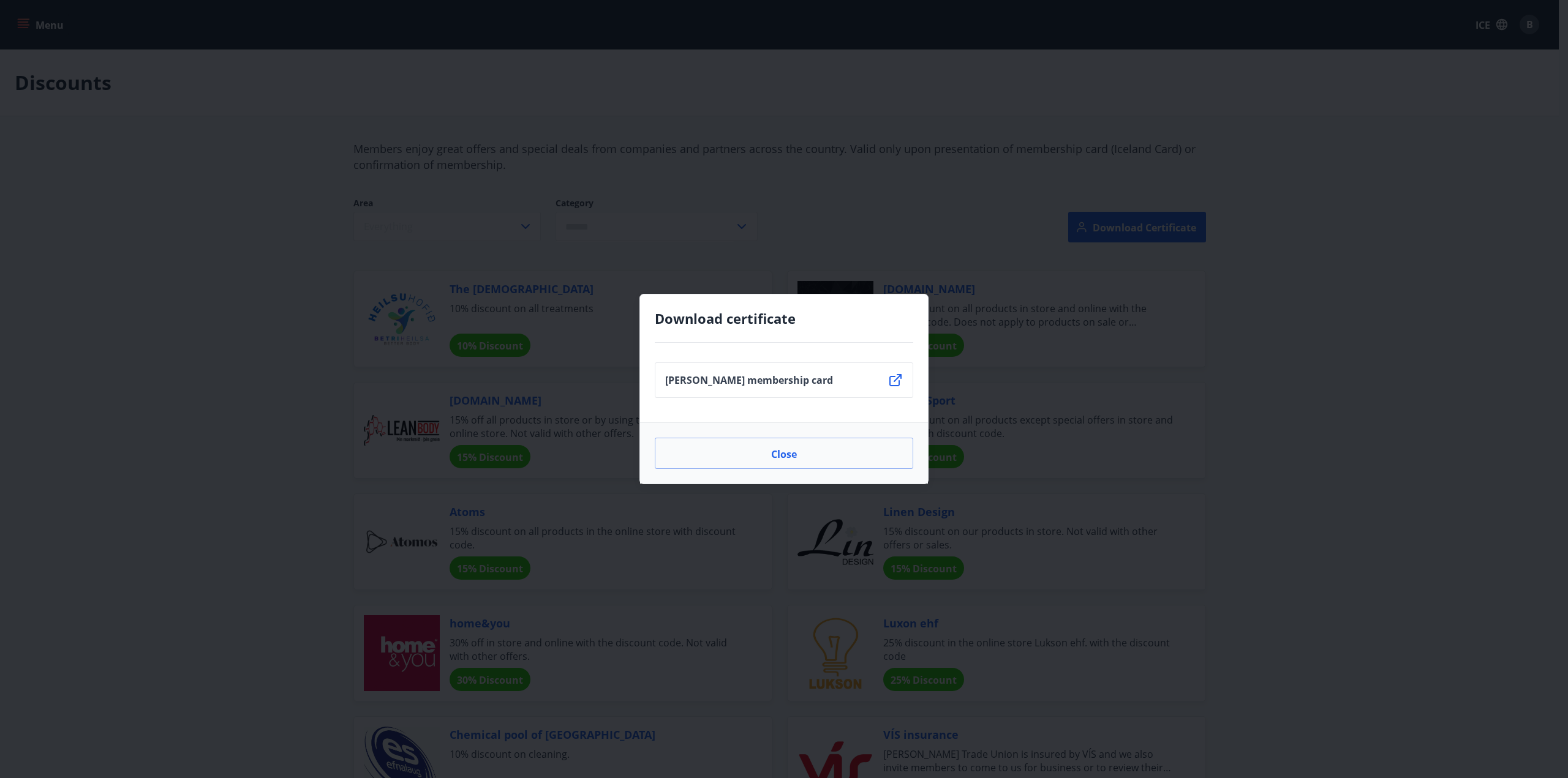
click at [849, 379] on li "[PERSON_NAME] membership card" at bounding box center [784, 380] width 258 height 35
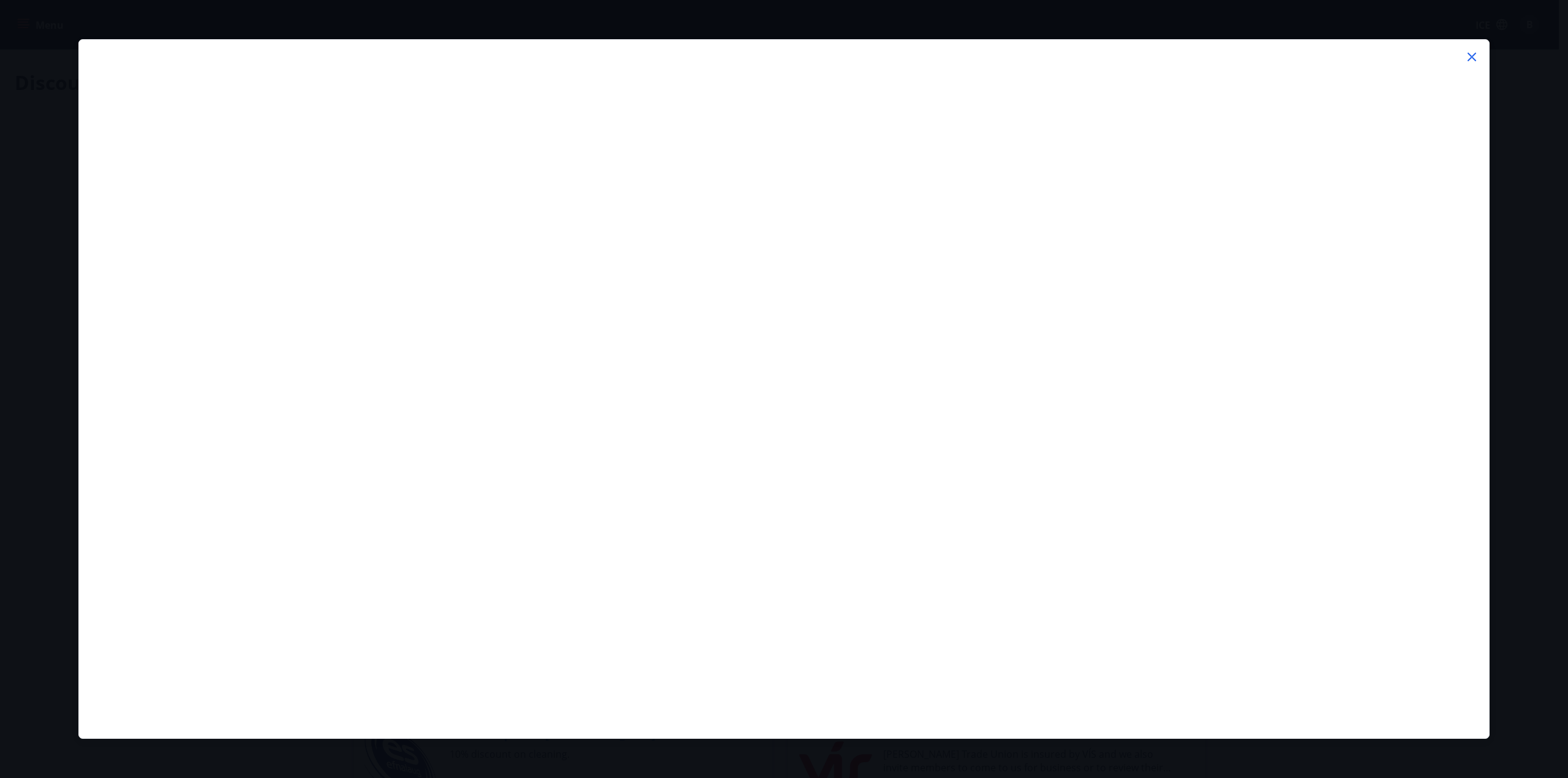
click at [1475, 57] on icon at bounding box center [1472, 57] width 15 height 15
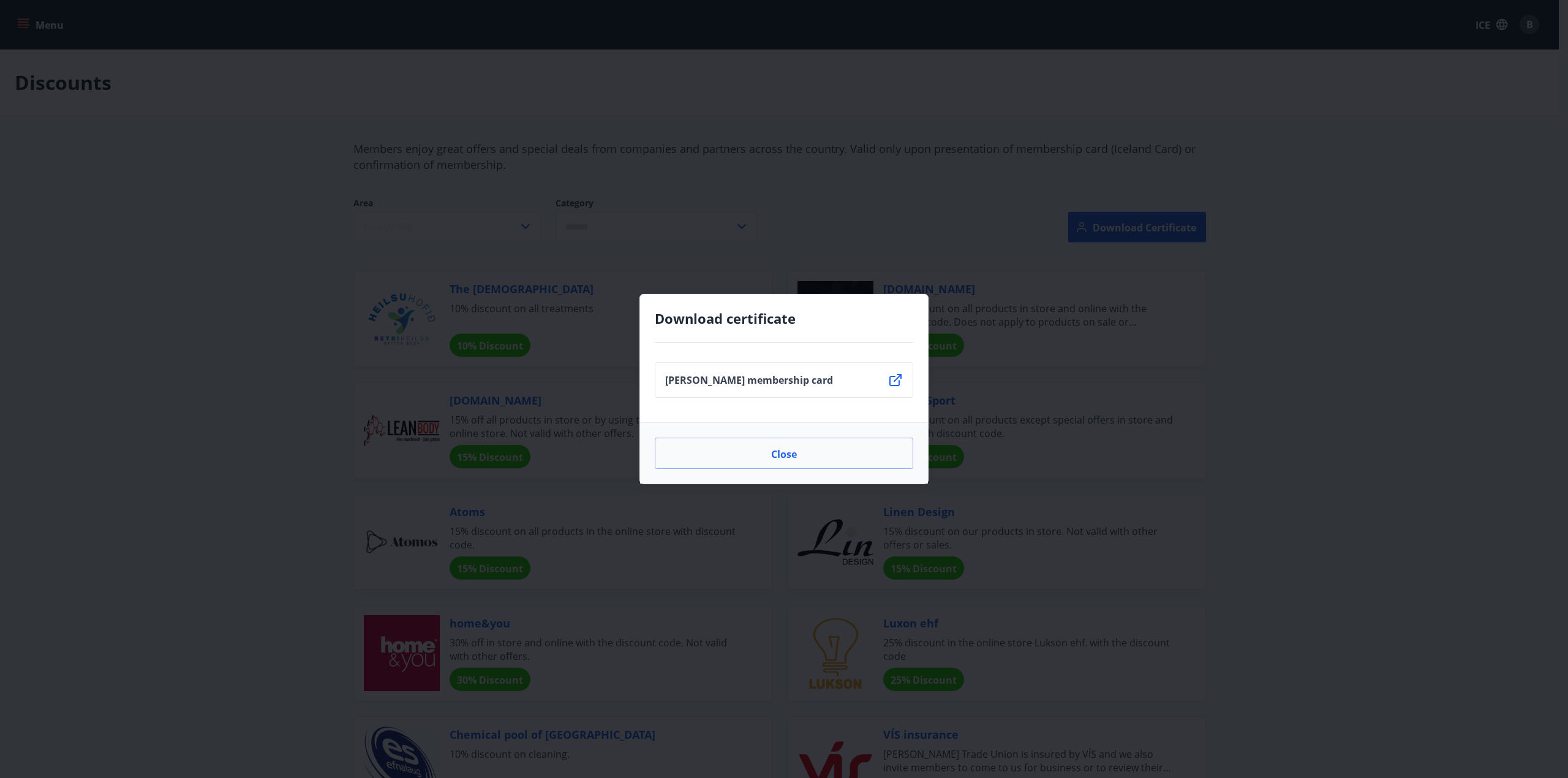
click at [706, 380] on font "[PERSON_NAME] membership card" at bounding box center [748, 380] width 167 height 13
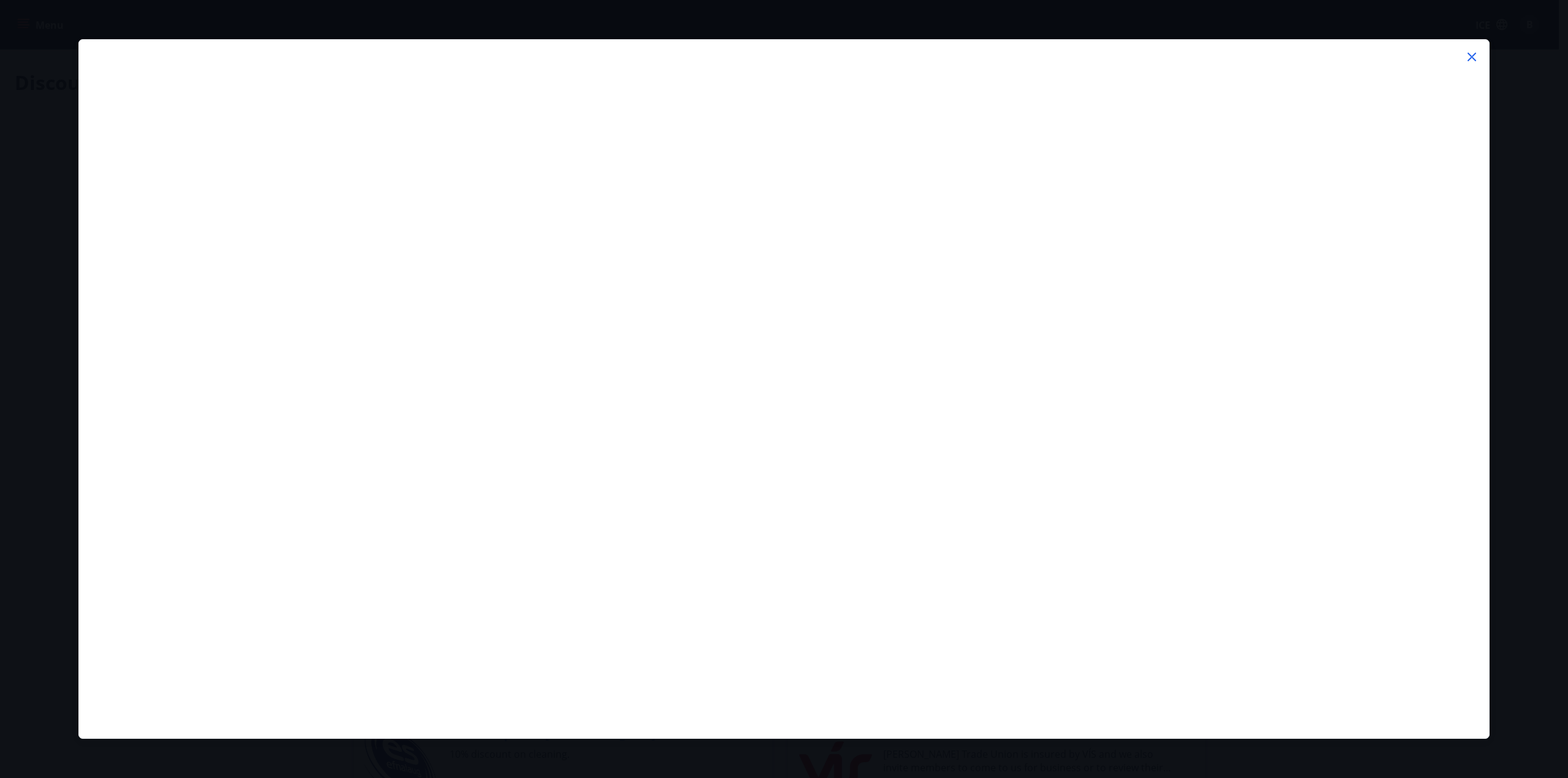
click at [1471, 57] on icon at bounding box center [1472, 56] width 8 height 8
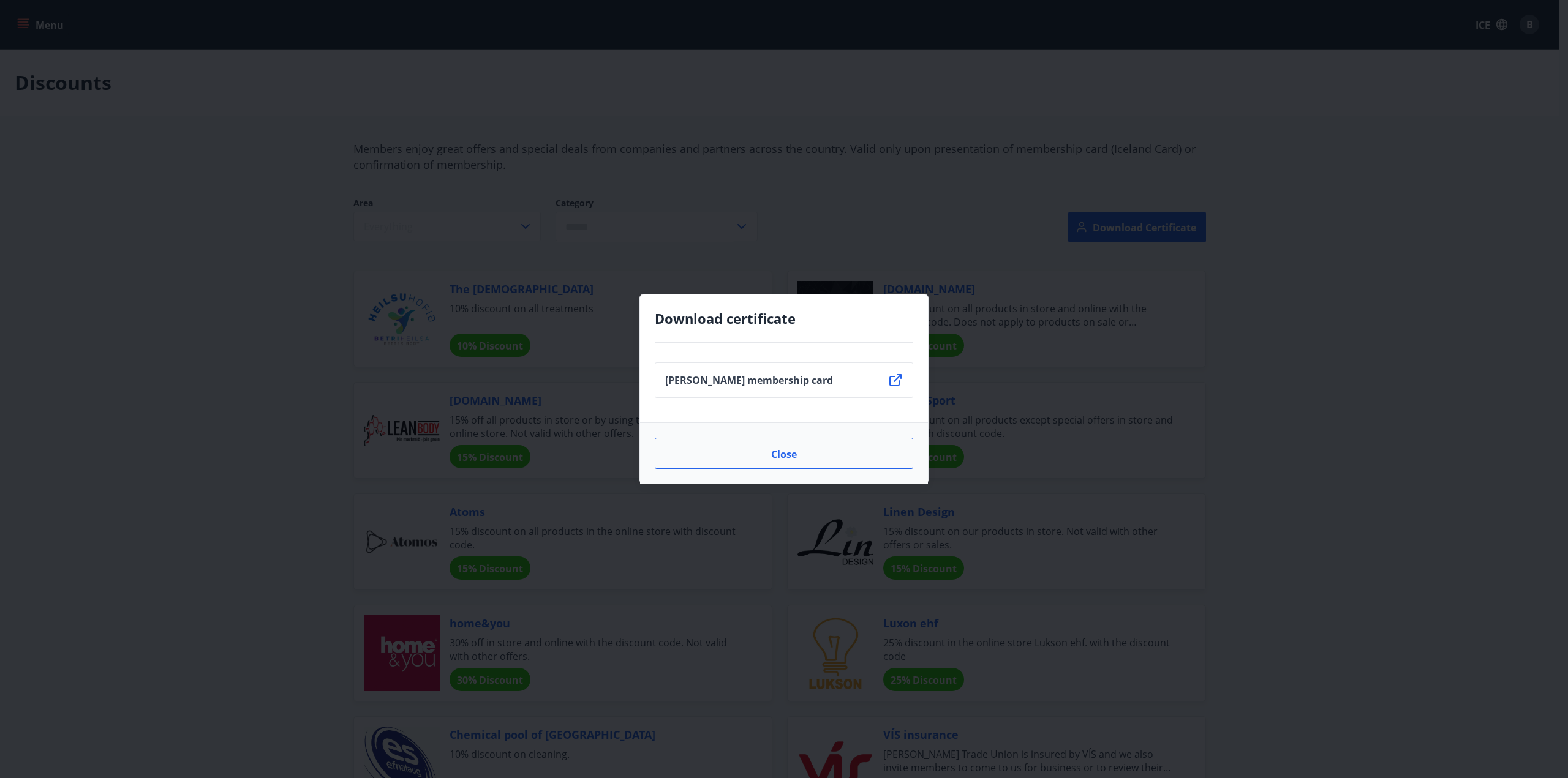
click at [798, 454] on button "Close" at bounding box center [784, 453] width 258 height 32
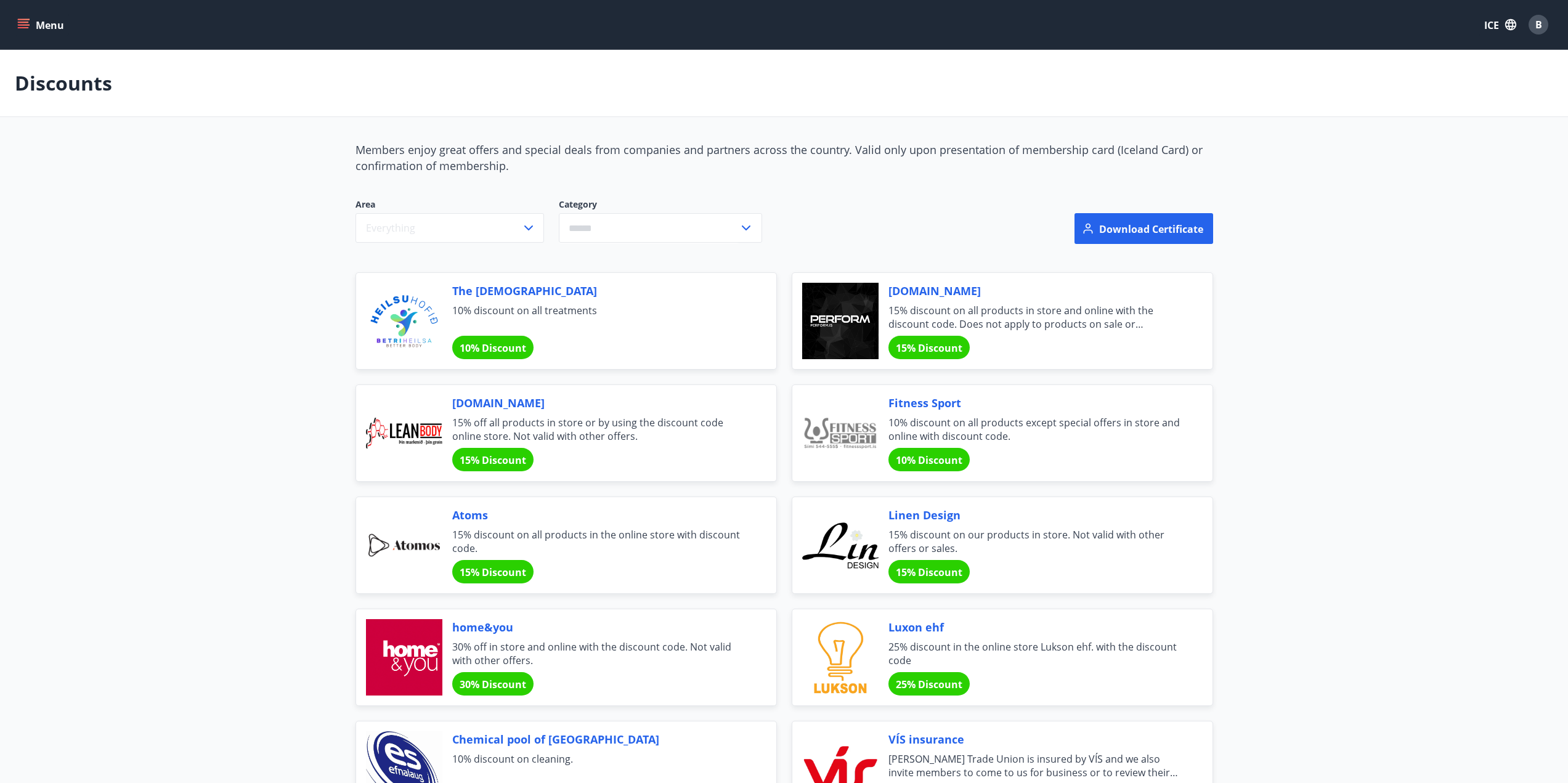
click at [1546, 25] on div "B" at bounding box center [1538, 25] width 20 height 20
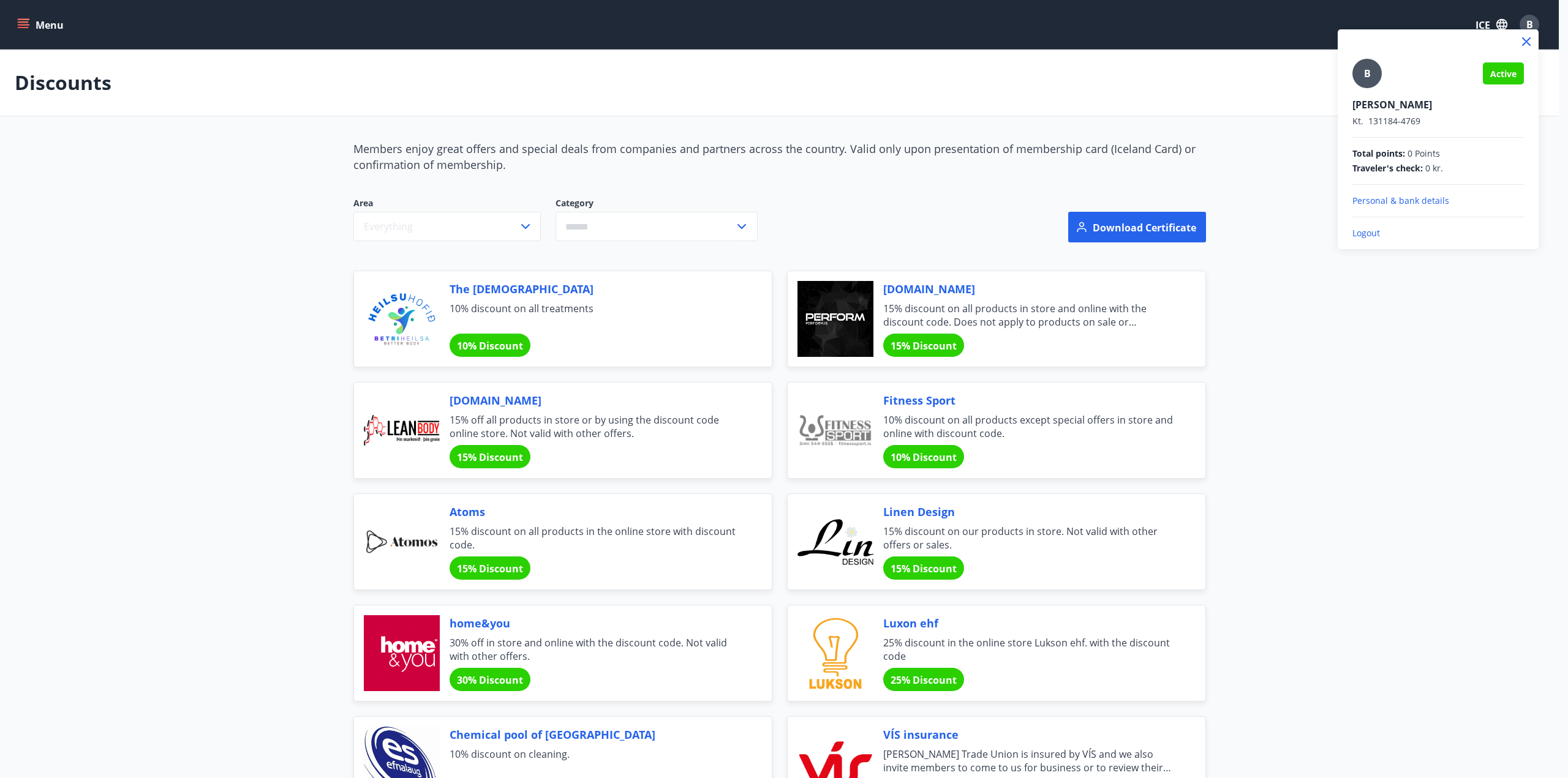
click at [1338, 286] on div at bounding box center [784, 389] width 1568 height 778
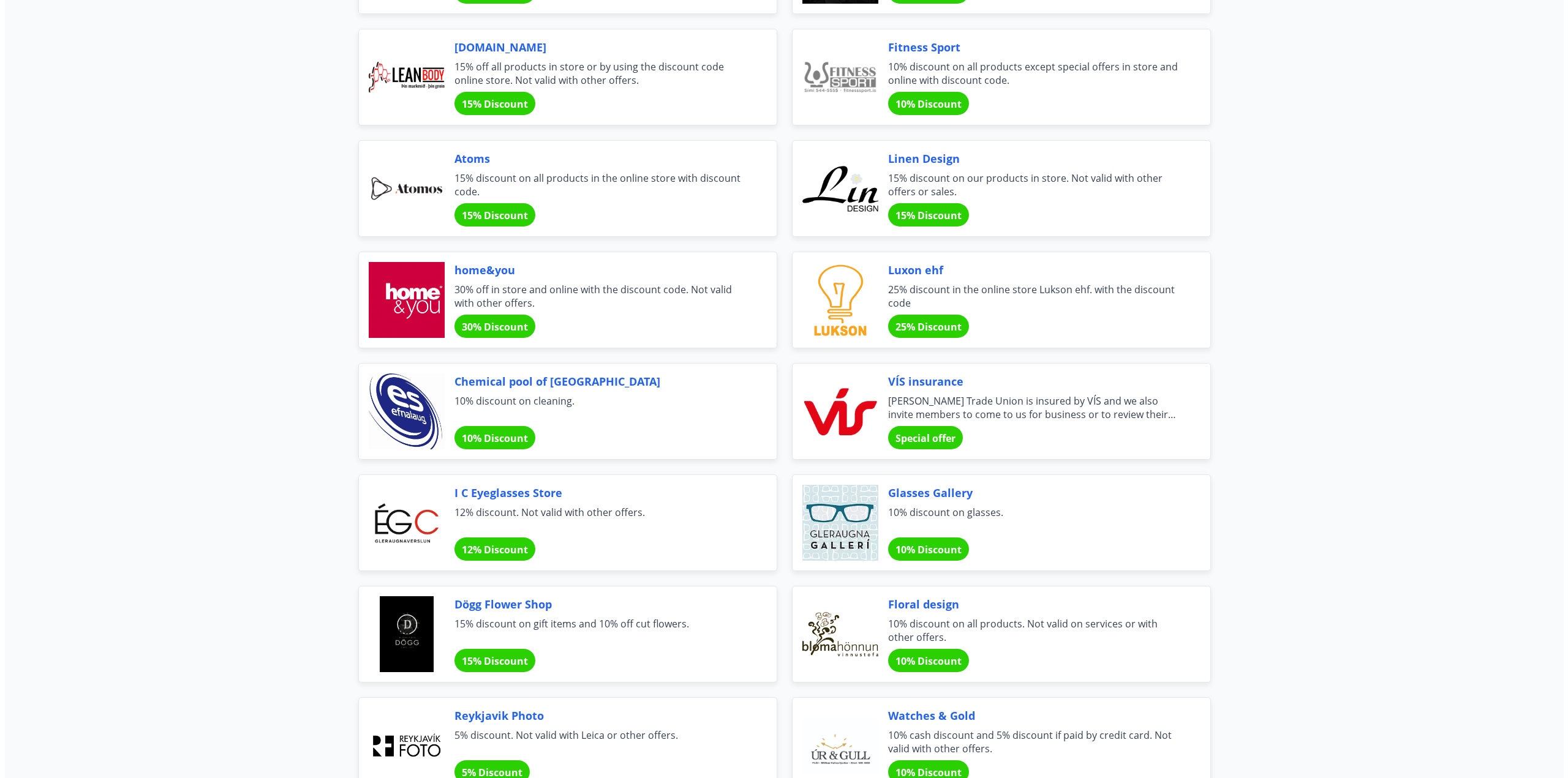
scroll to position [68, 0]
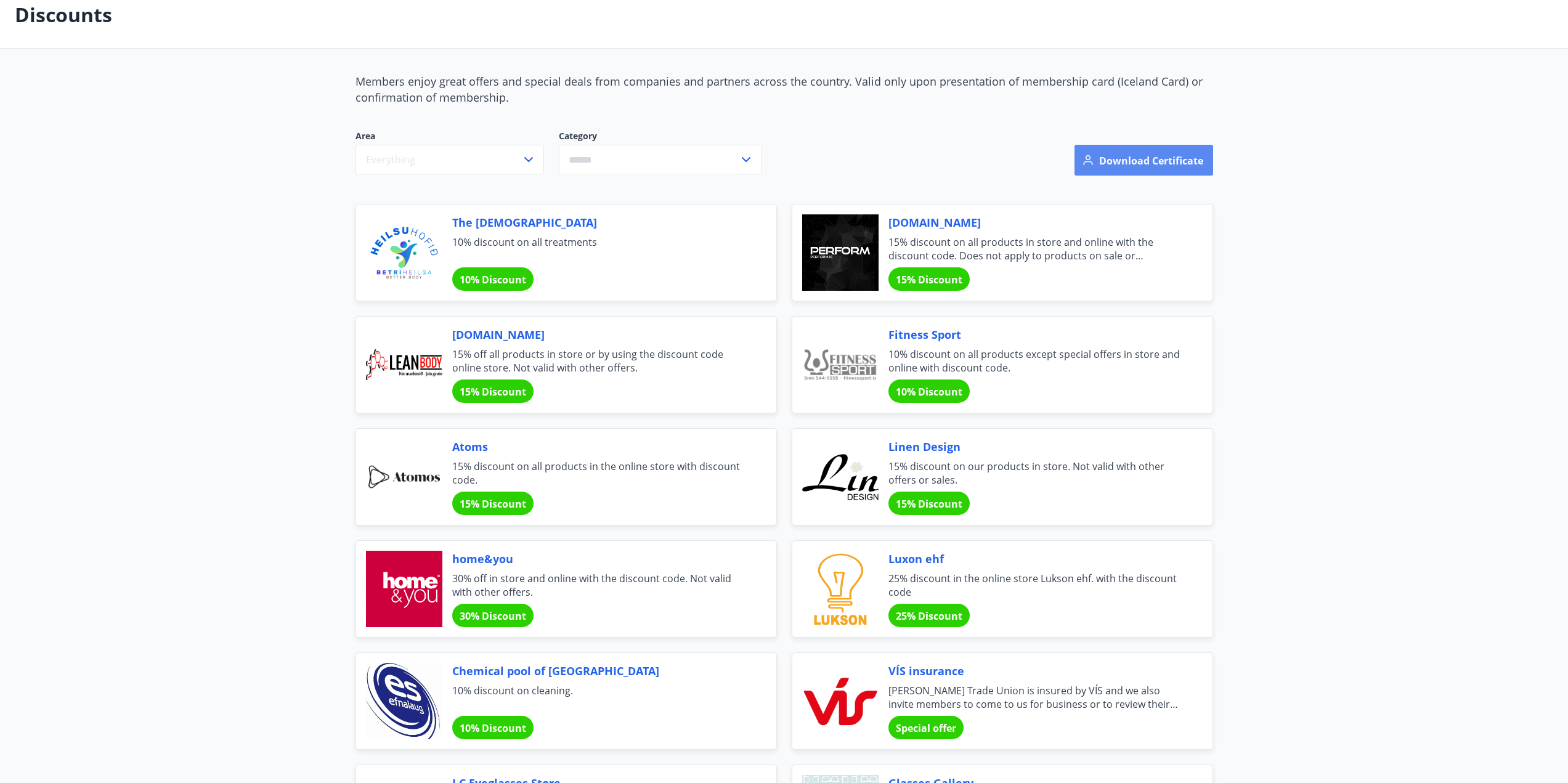
click at [1119, 164] on font "Download certificate" at bounding box center [1151, 160] width 104 height 13
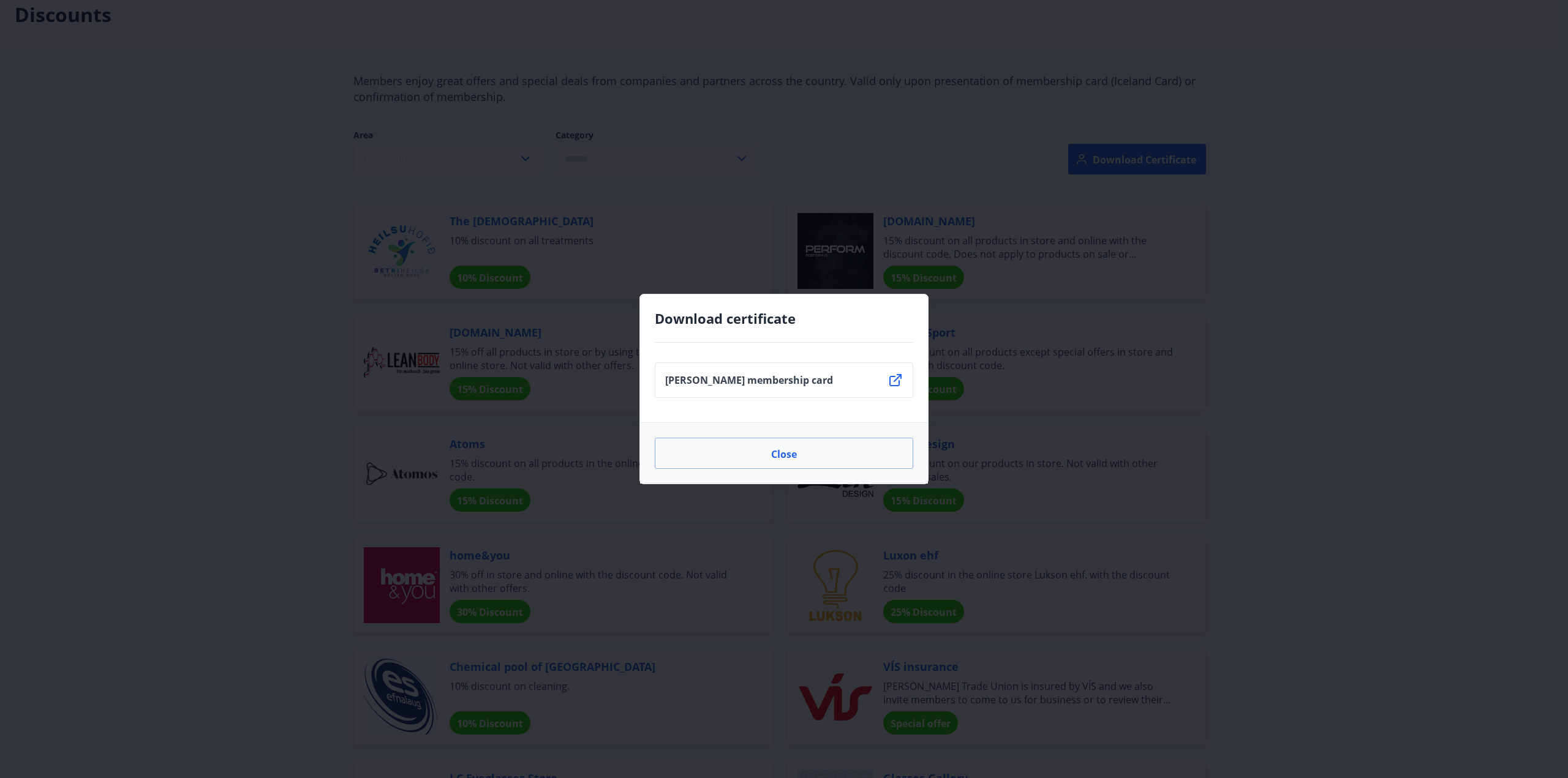
click at [813, 385] on li "[PERSON_NAME] membership card" at bounding box center [784, 380] width 258 height 35
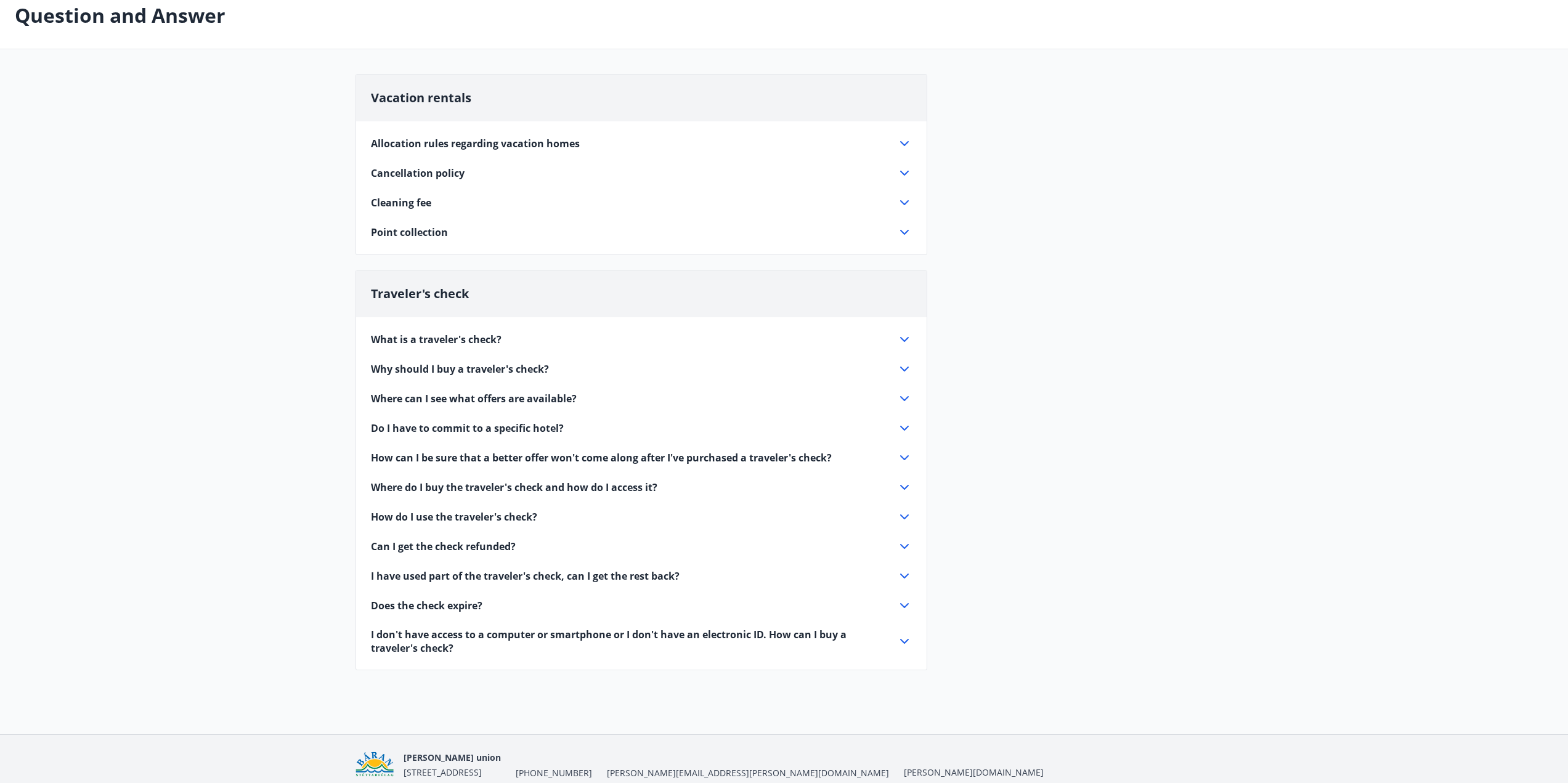
scroll to position [122, 0]
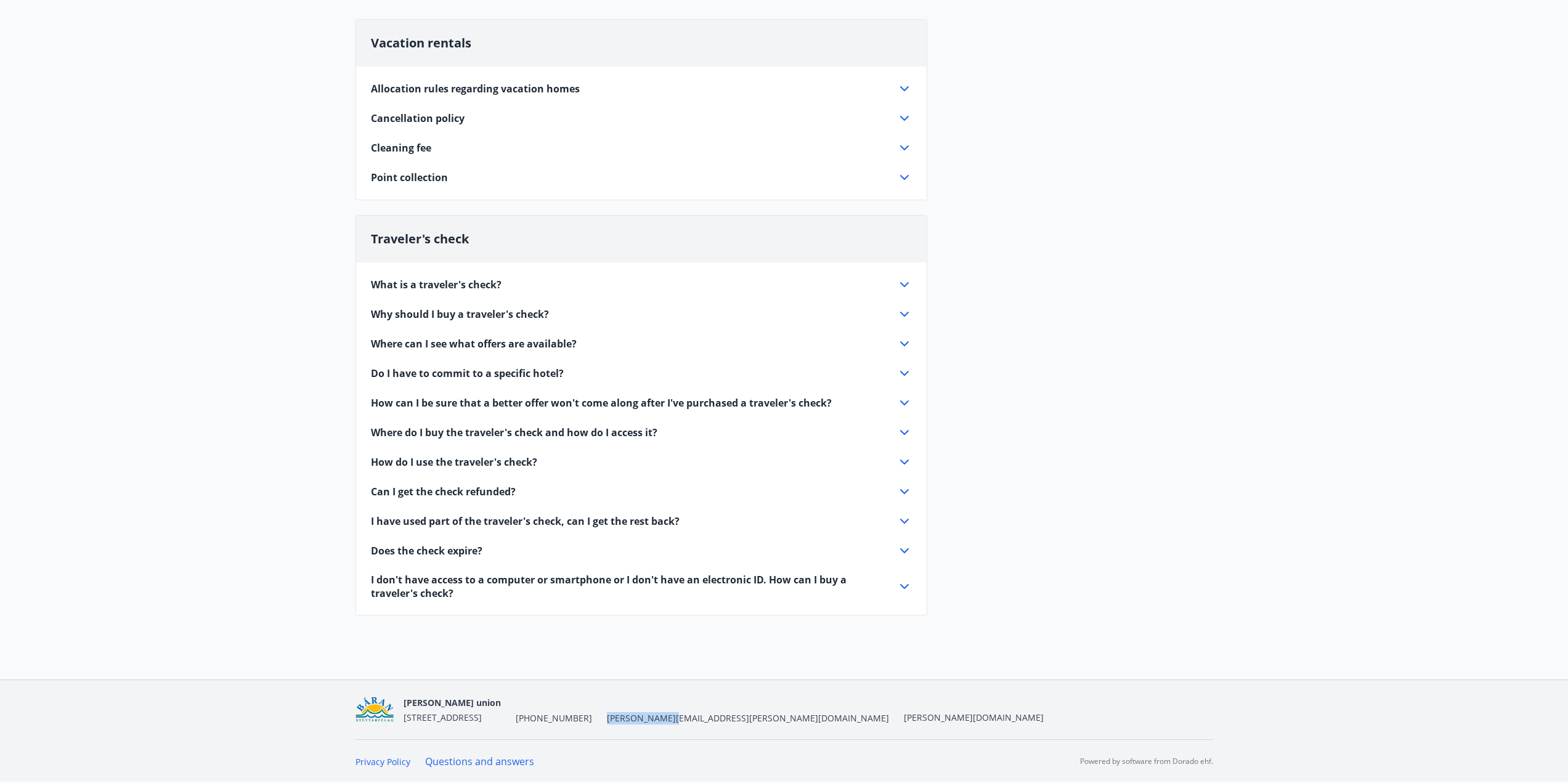
drag, startPoint x: 709, startPoint y: 718, endPoint x: 642, endPoint y: 721, distance: 67.1
click at [642, 721] on div "[PERSON_NAME] union [STREET_ADDRESS] [PHONE_NUMBER] [PERSON_NAME][EMAIL_ADDRESS…" at bounding box center [723, 710] width 640 height 30
click at [186, 495] on main "Question and Answer Vacation rentals Allocation rules regarding vacation homes …" at bounding box center [784, 279] width 1568 height 703
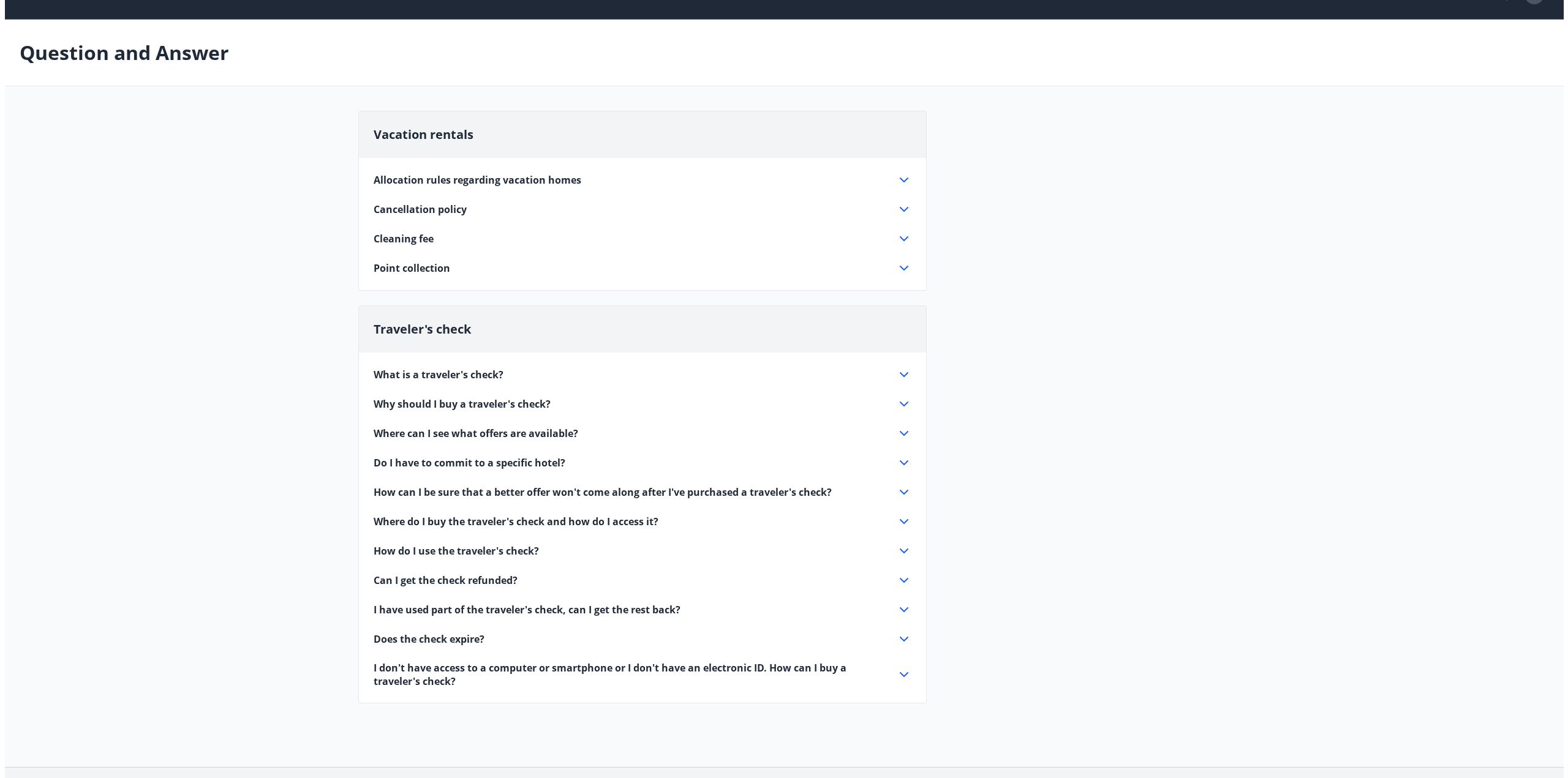
scroll to position [0, 0]
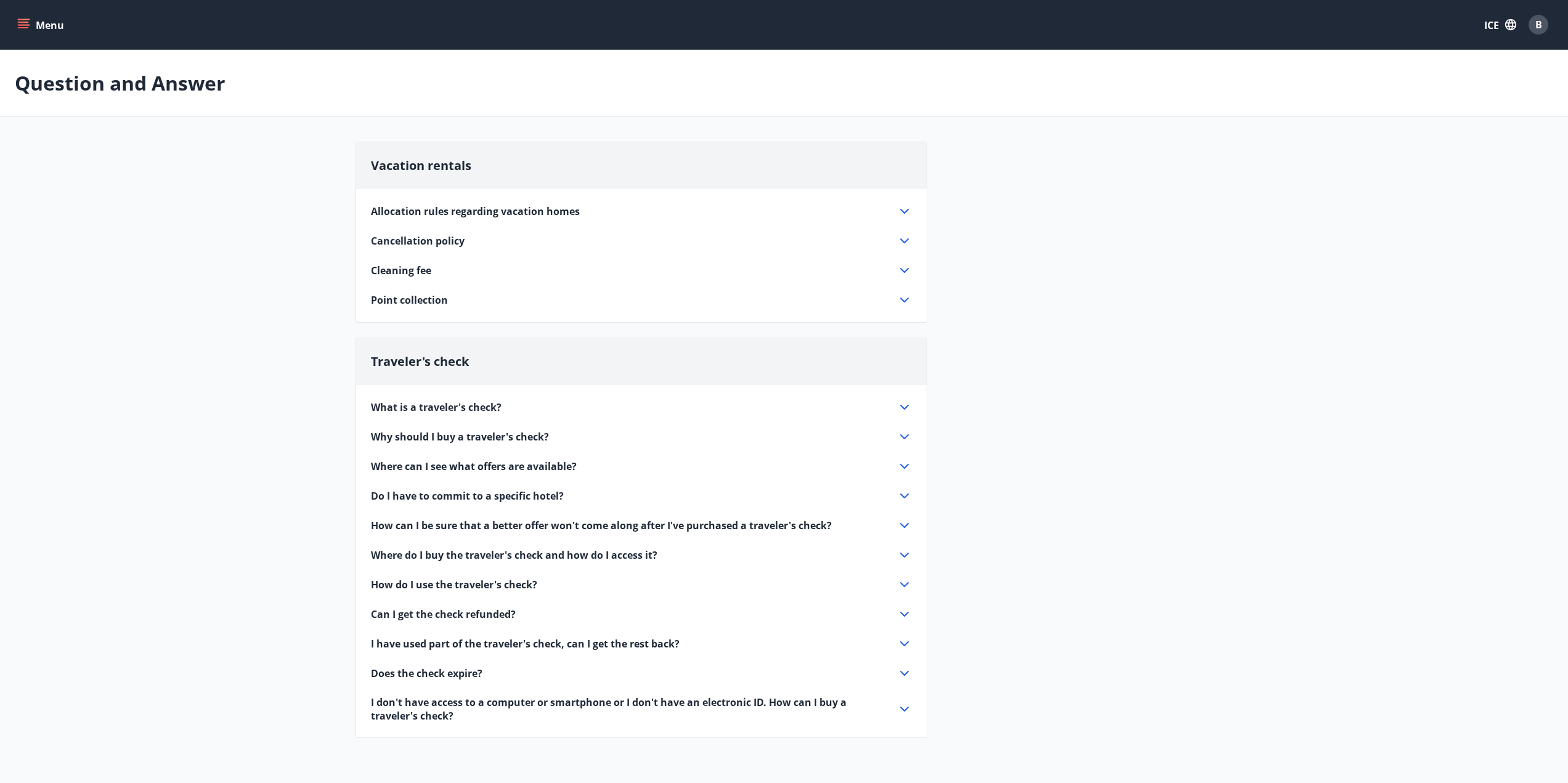
click at [1538, 23] on font "B" at bounding box center [1539, 25] width 7 height 13
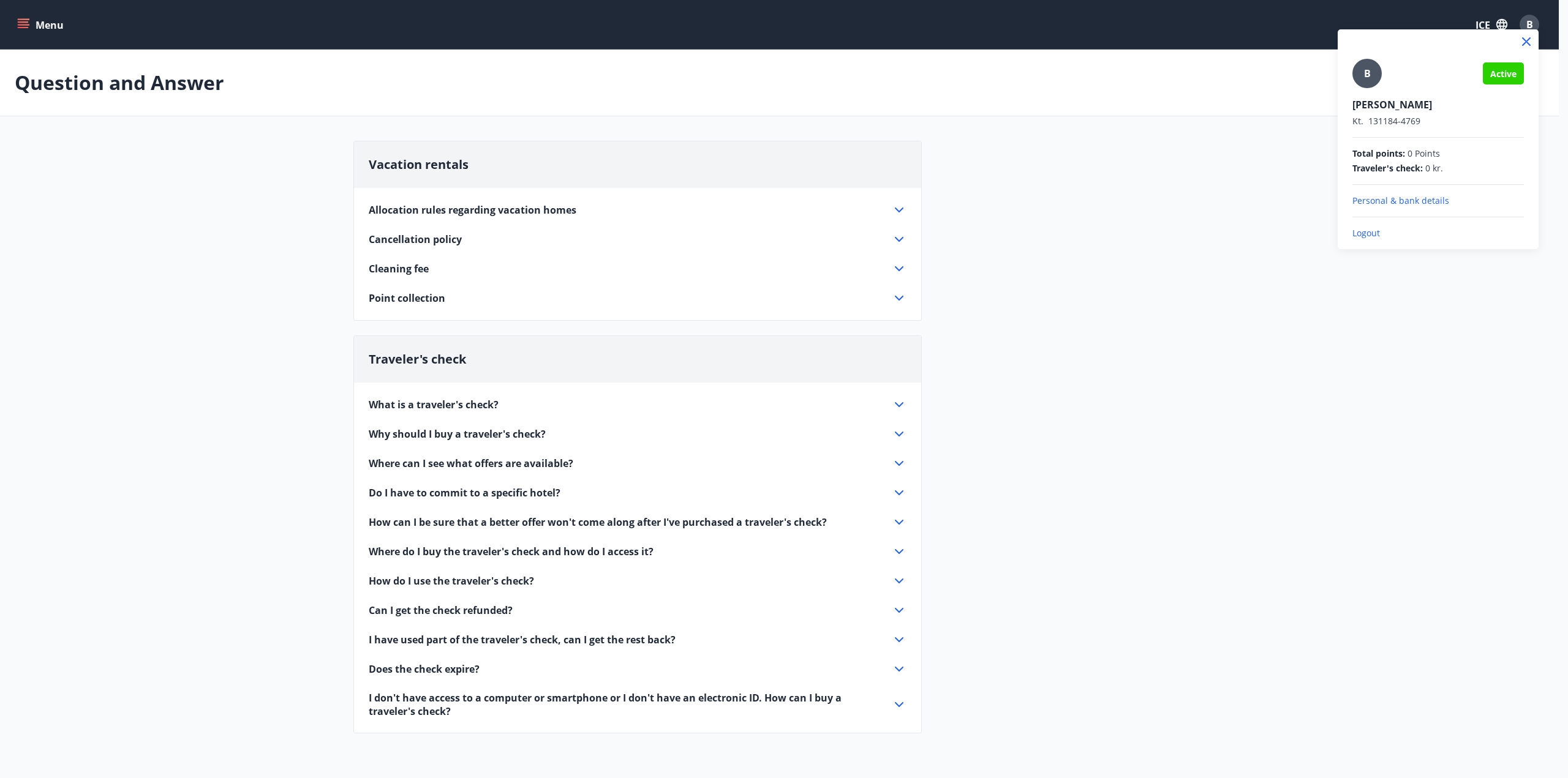
click at [1383, 202] on font "Personal & bank details" at bounding box center [1401, 200] width 96 height 11
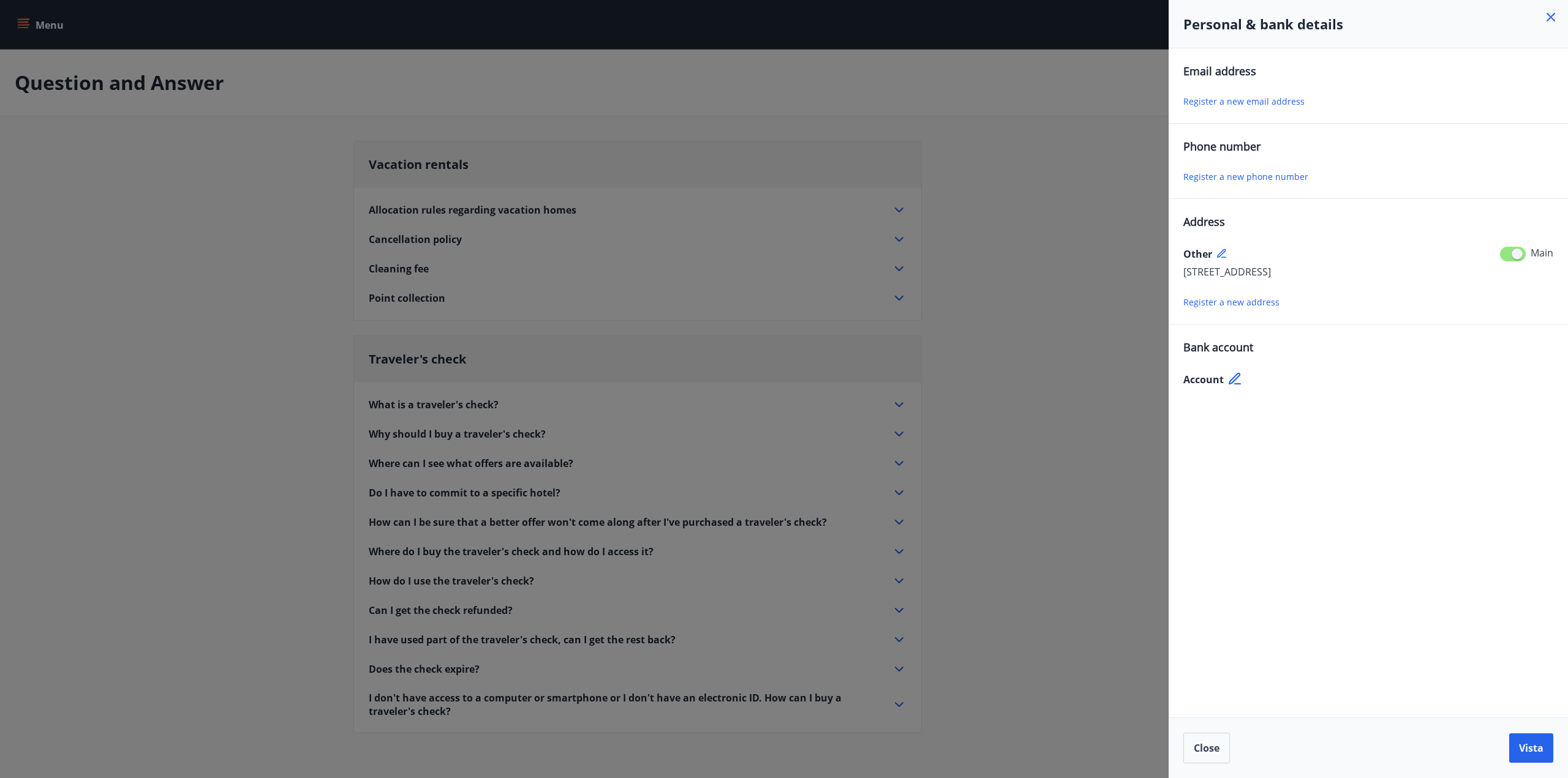
click at [1220, 343] on font "Bank account" at bounding box center [1218, 347] width 69 height 15
click at [1205, 395] on div "Email address Register a new email address Phone number Register a new phone nu…" at bounding box center [1368, 383] width 399 height 669
click at [1282, 100] on font "Register a new email address" at bounding box center [1244, 101] width 121 height 11
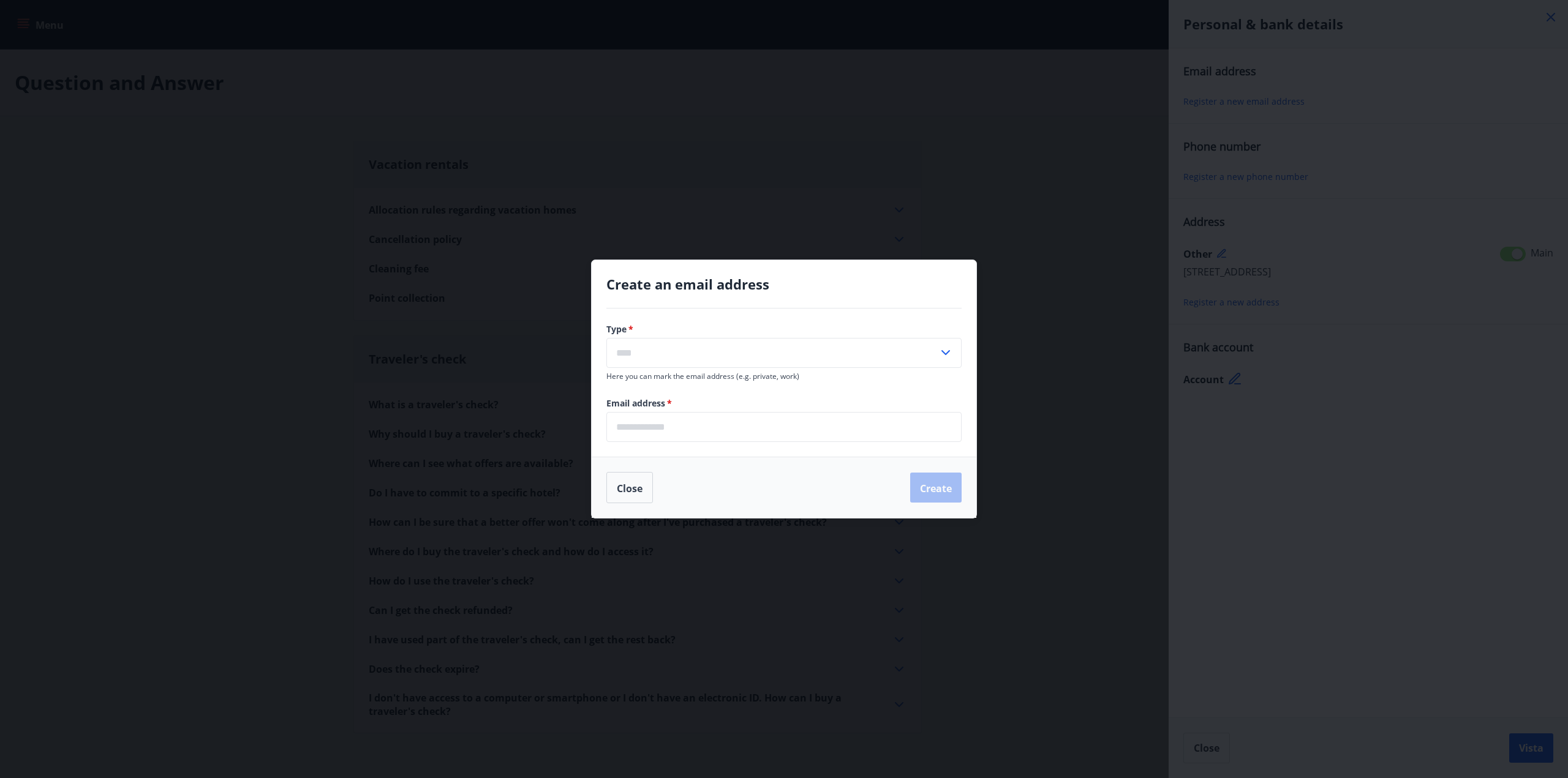
click at [663, 353] on input "text" at bounding box center [772, 353] width 332 height 30
click at [672, 379] on li "Home" at bounding box center [783, 380] width 354 height 23
type input "*****"
click at [684, 425] on input "email" at bounding box center [783, 427] width 355 height 30
type input "**********"
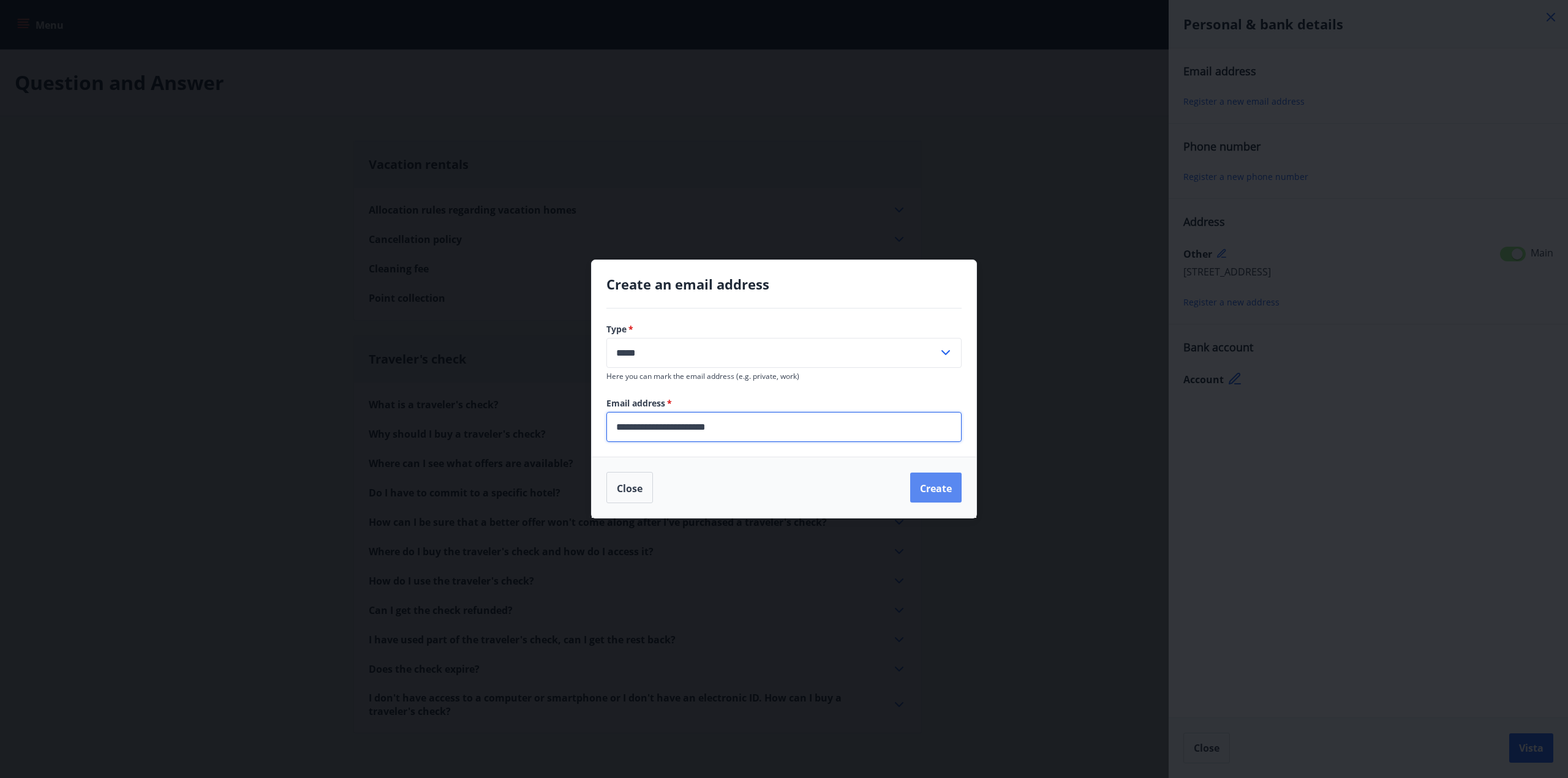
click at [941, 487] on font "Create" at bounding box center [935, 487] width 32 height 13
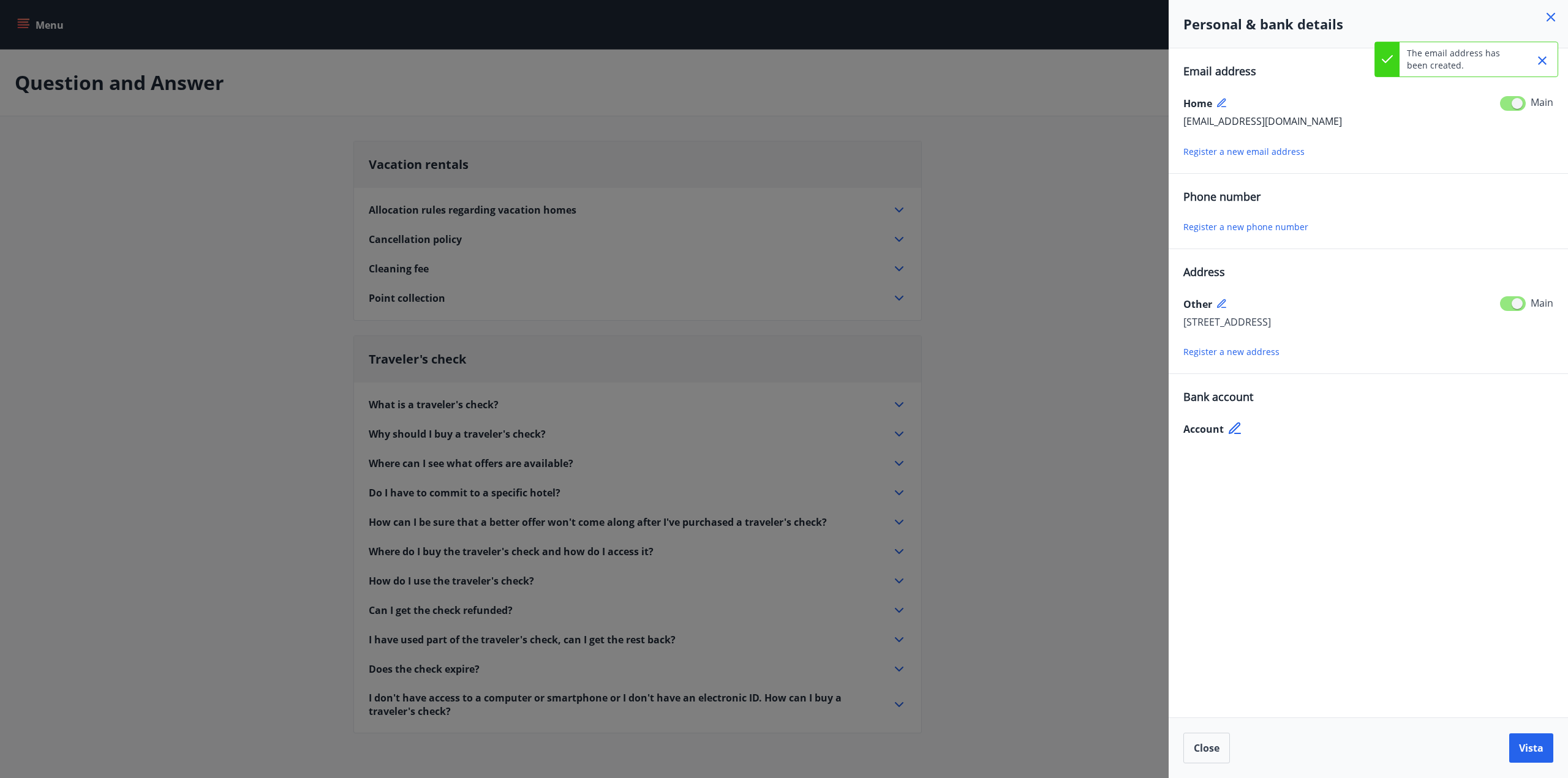
click at [1268, 224] on font "Register a new phone number" at bounding box center [1245, 227] width 125 height 11
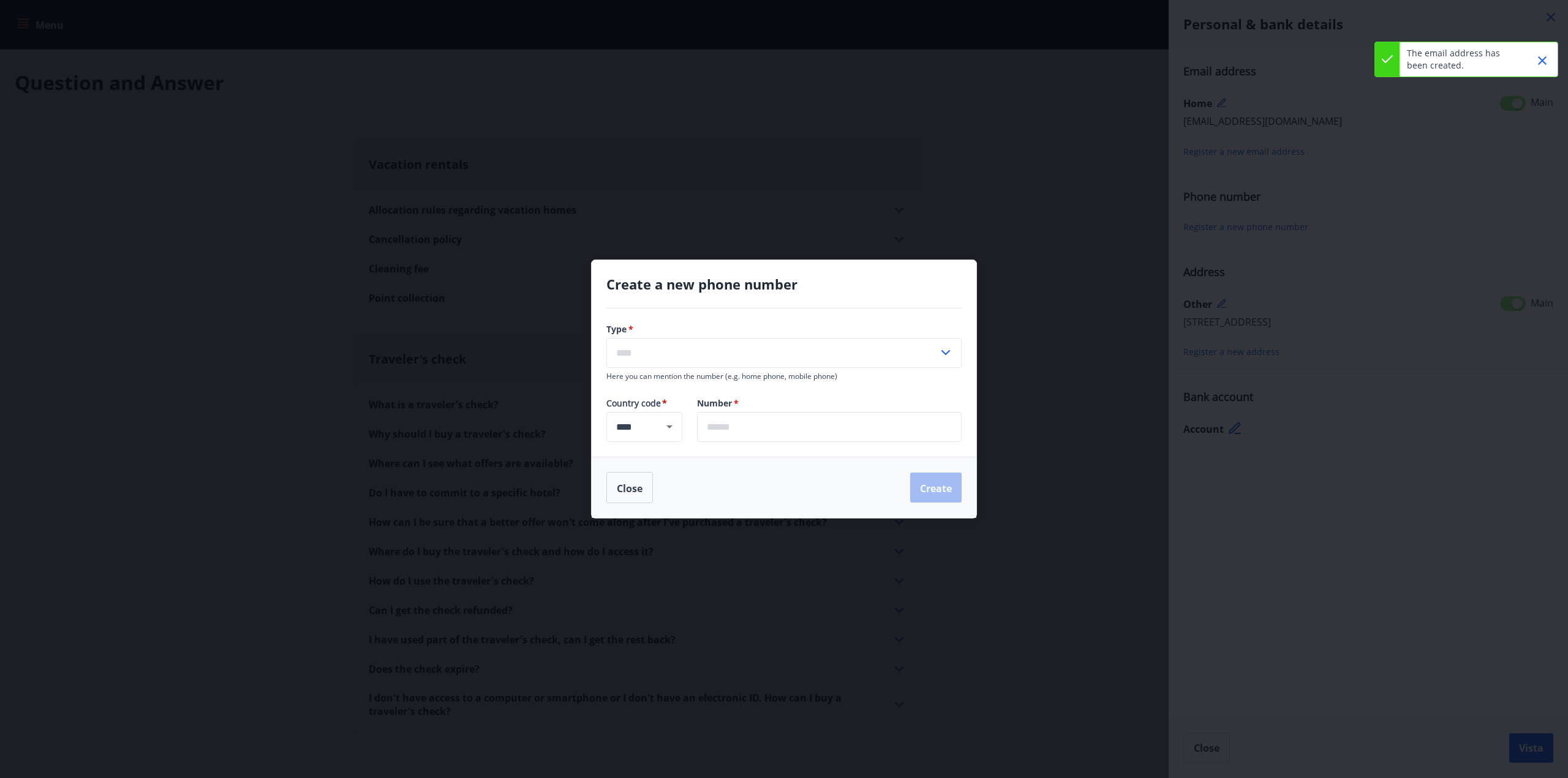
click at [667, 349] on input "text" at bounding box center [772, 353] width 332 height 30
click at [662, 375] on font "Mobile phone" at bounding box center [648, 380] width 64 height 13
type input "*******"
click at [834, 433] on input "text" at bounding box center [829, 427] width 265 height 30
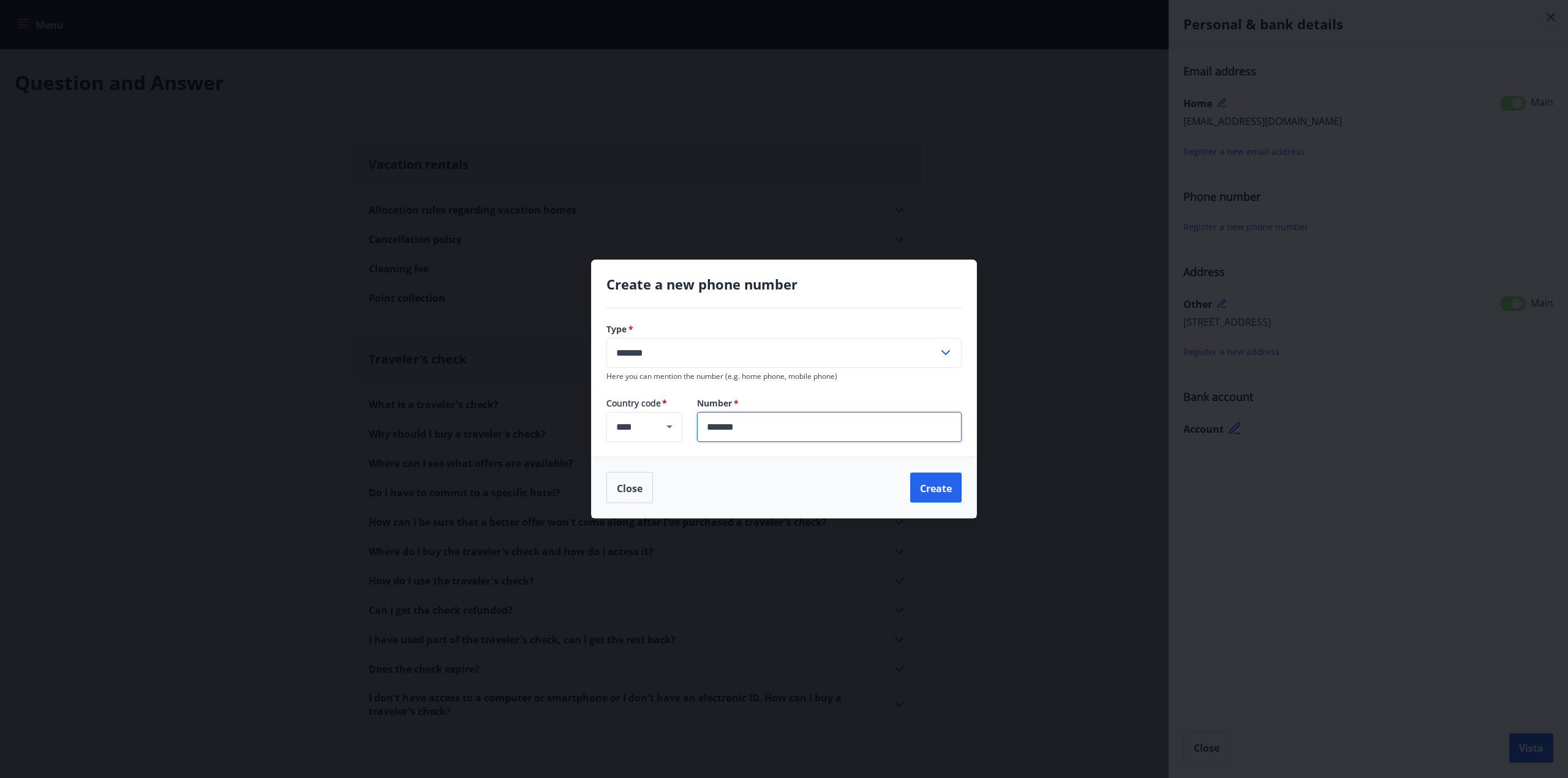
type input "*******"
click at [929, 486] on font "Create" at bounding box center [935, 487] width 32 height 13
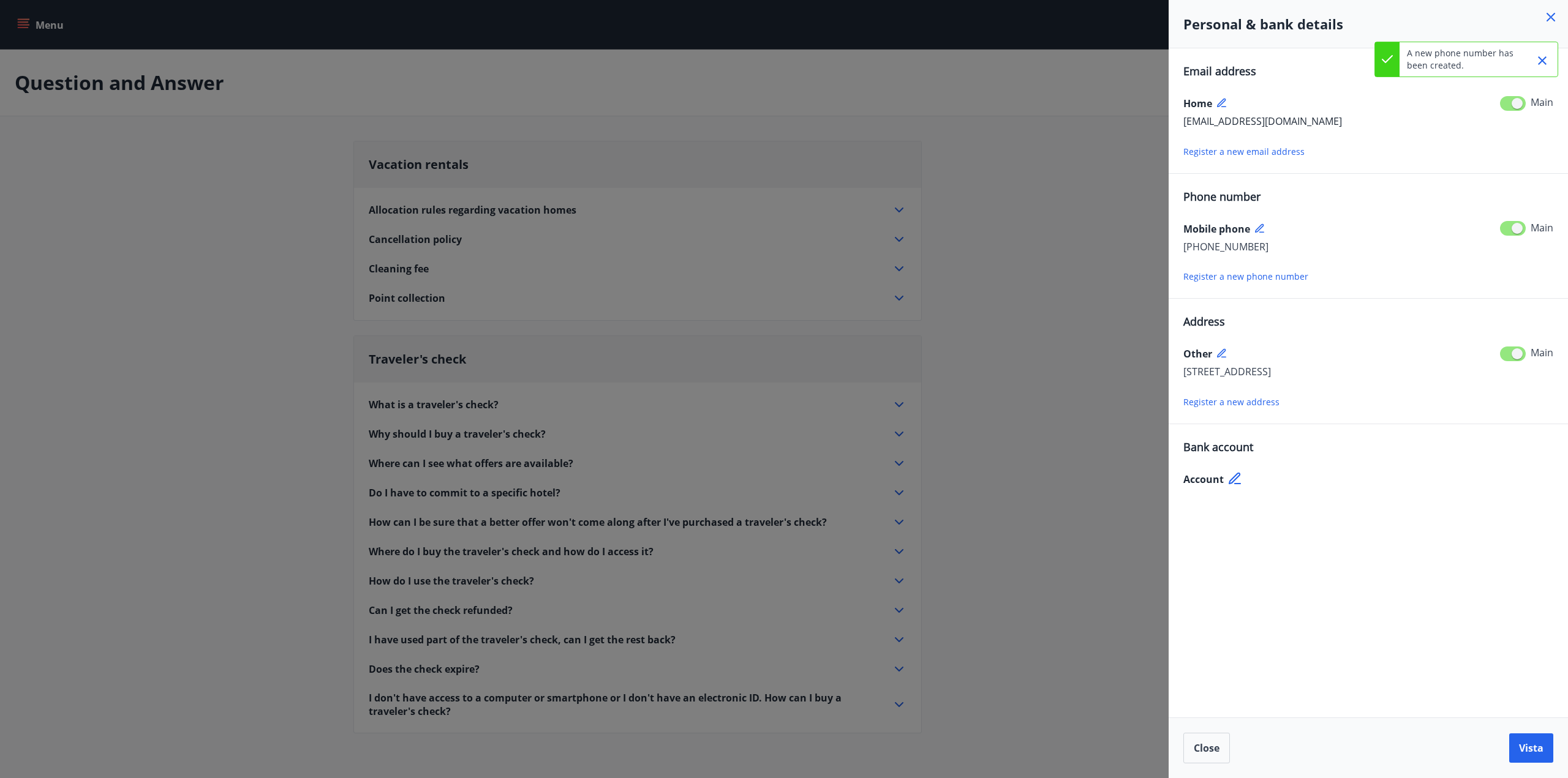
click at [1232, 481] on icon at bounding box center [1236, 479] width 15 height 15
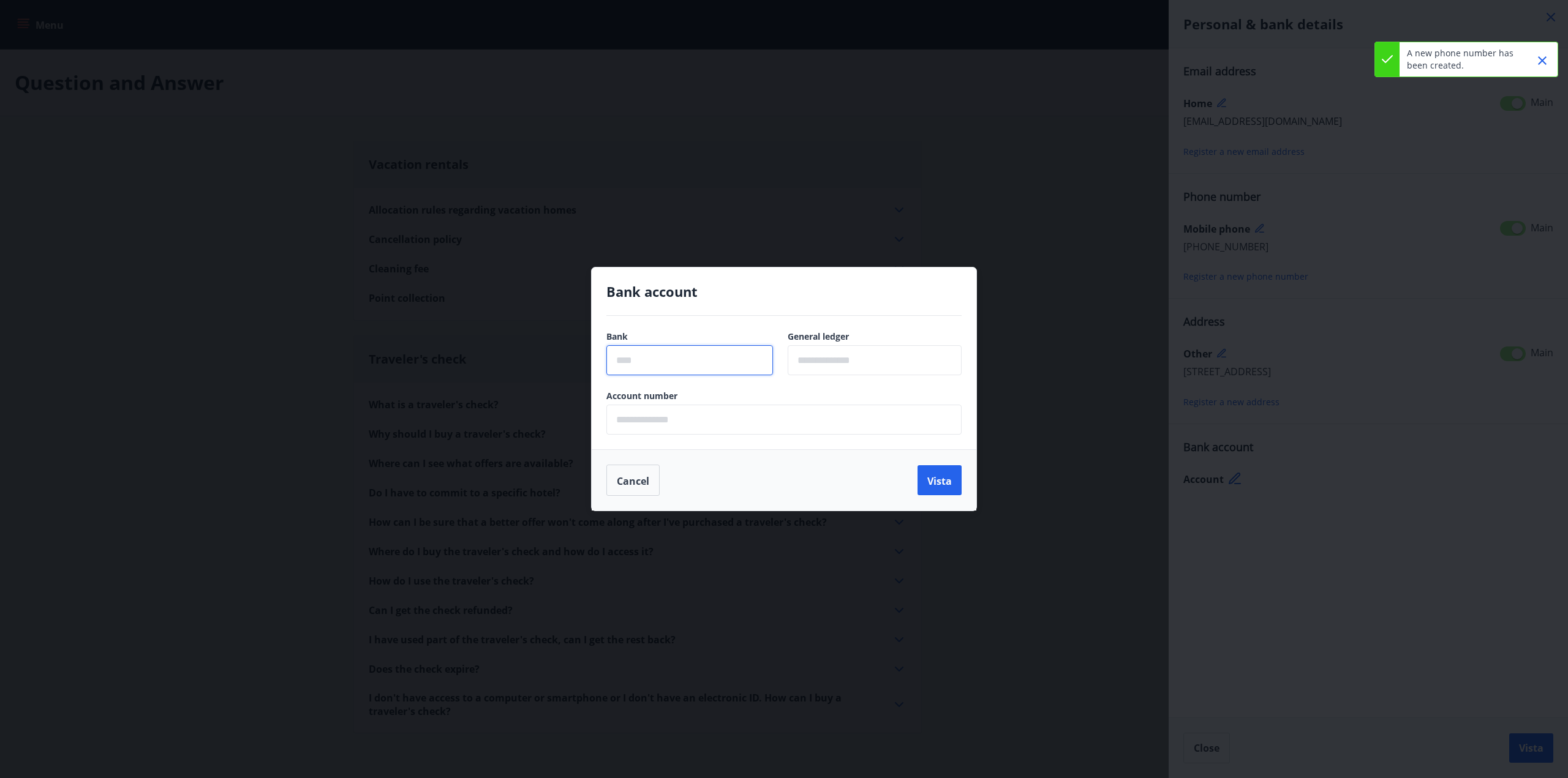
click at [655, 361] on input "text" at bounding box center [689, 360] width 167 height 30
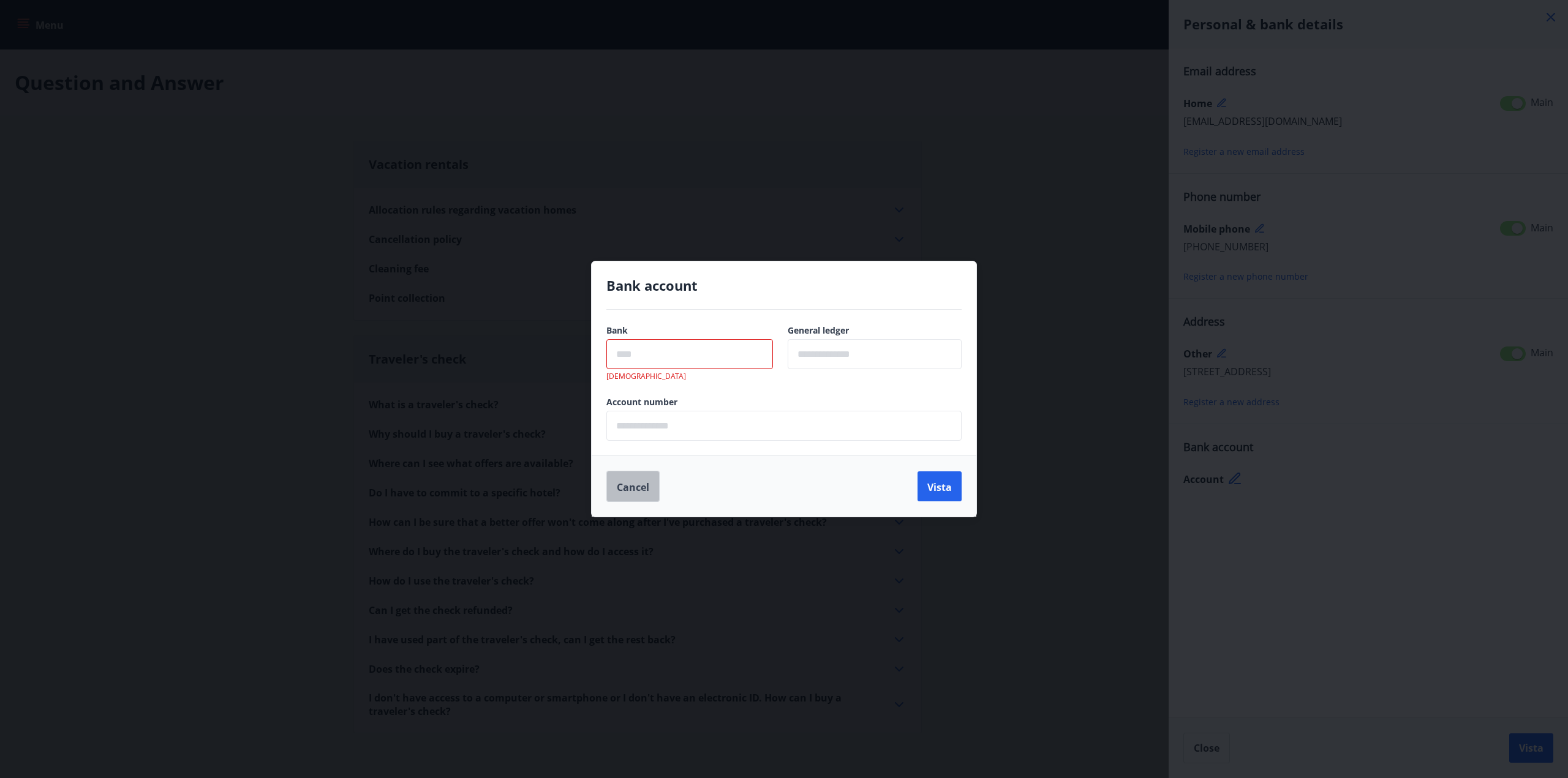
click at [630, 476] on button "Cancel" at bounding box center [632, 487] width 53 height 32
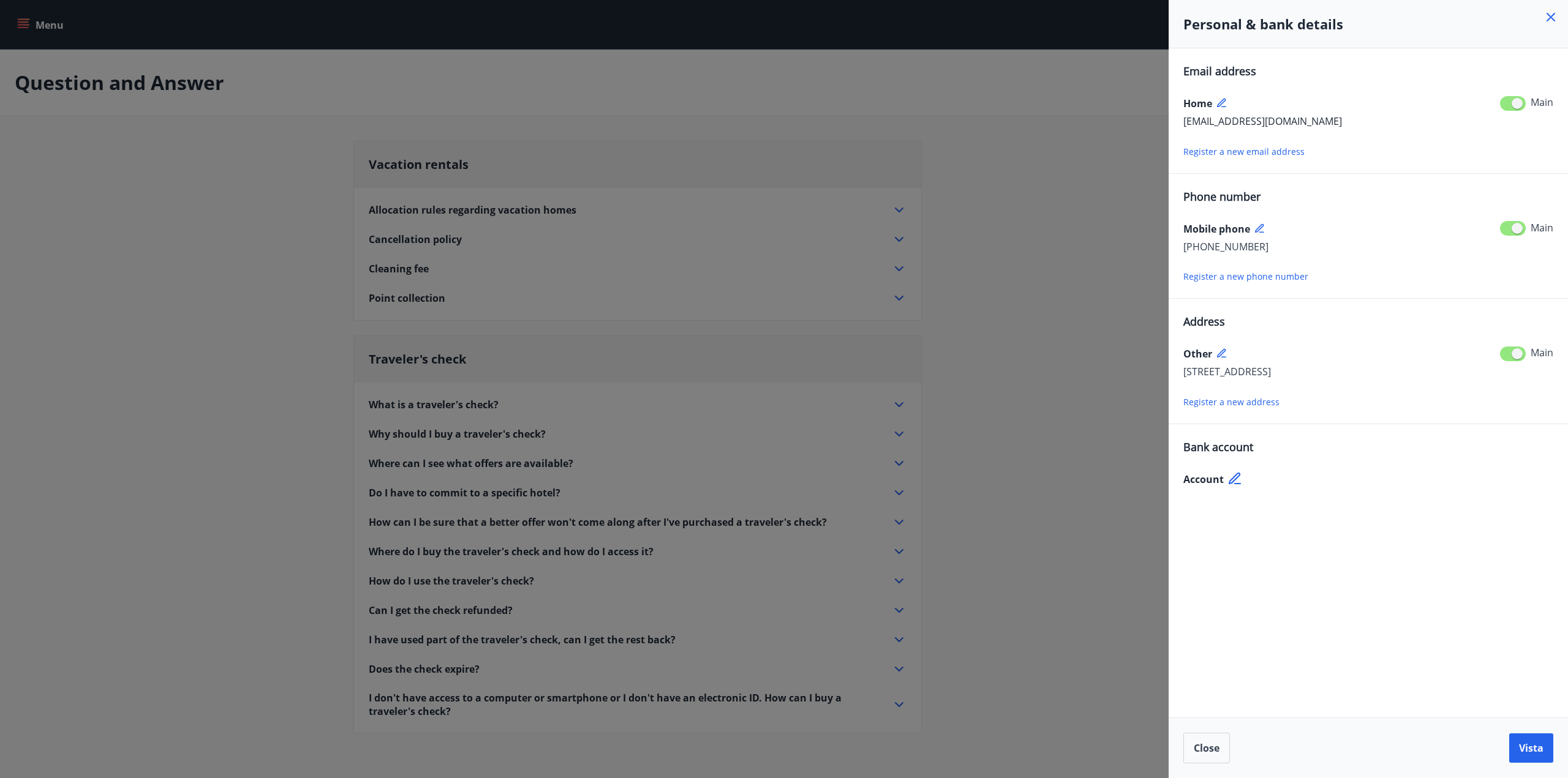
click at [1307, 562] on div "Email address Home [EMAIL_ADDRESS][DOMAIN_NAME] Main Register a new email addre…" at bounding box center [1368, 383] width 399 height 669
click at [1539, 751] on font "Vista" at bounding box center [1531, 748] width 24 height 13
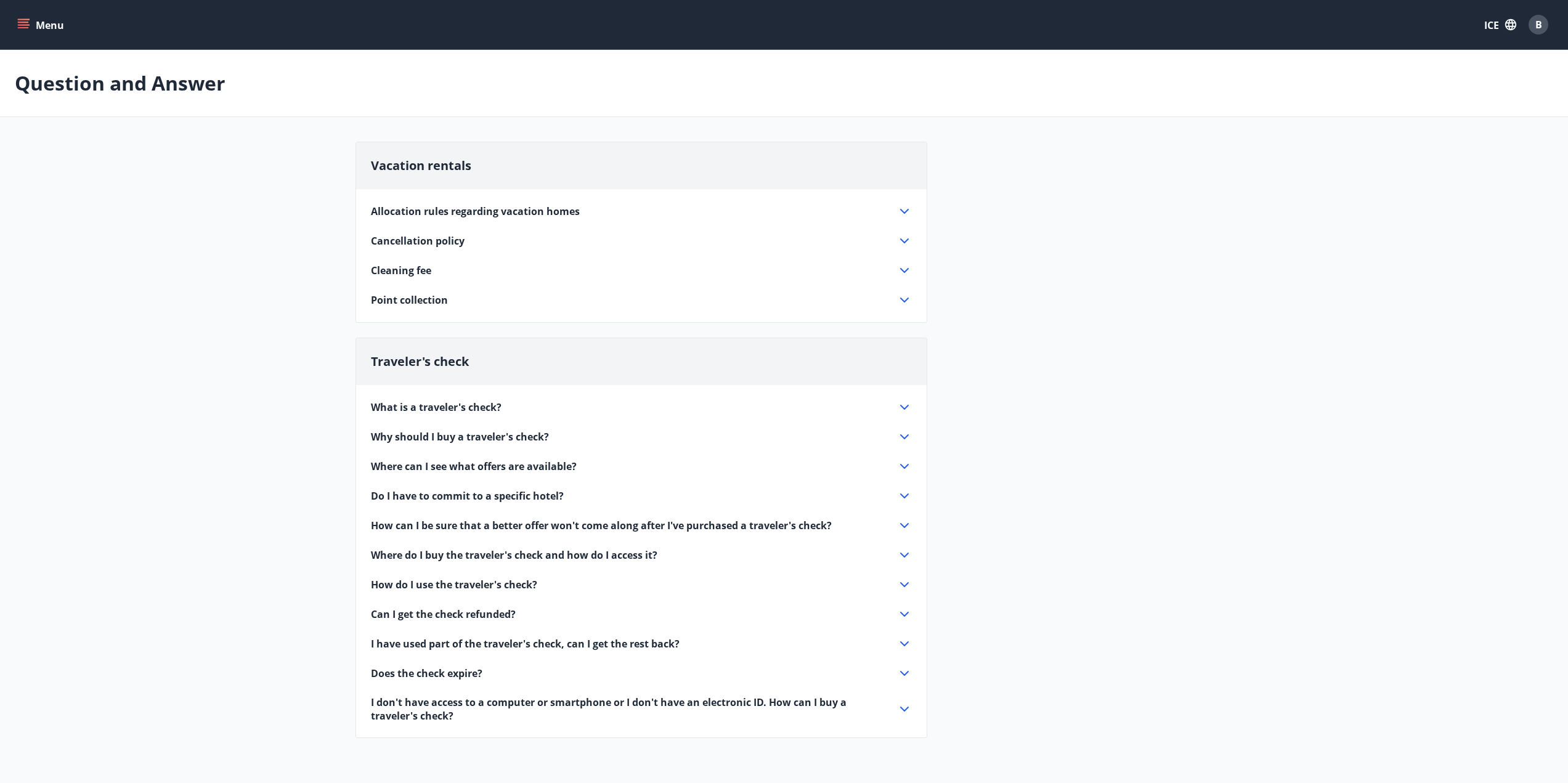
click at [905, 267] on icon at bounding box center [905, 270] width 15 height 15
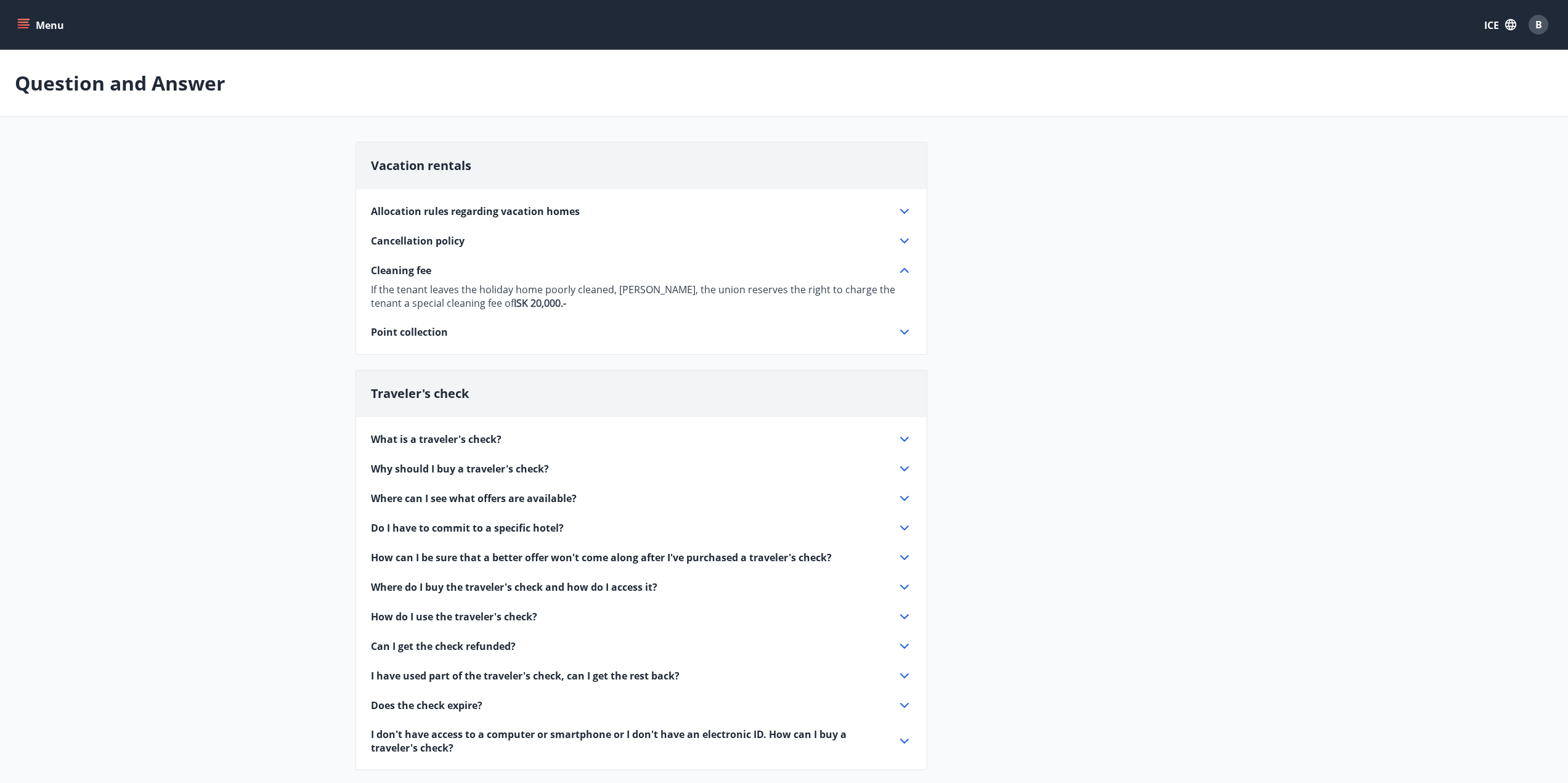
click at [906, 335] on icon at bounding box center [905, 332] width 15 height 15
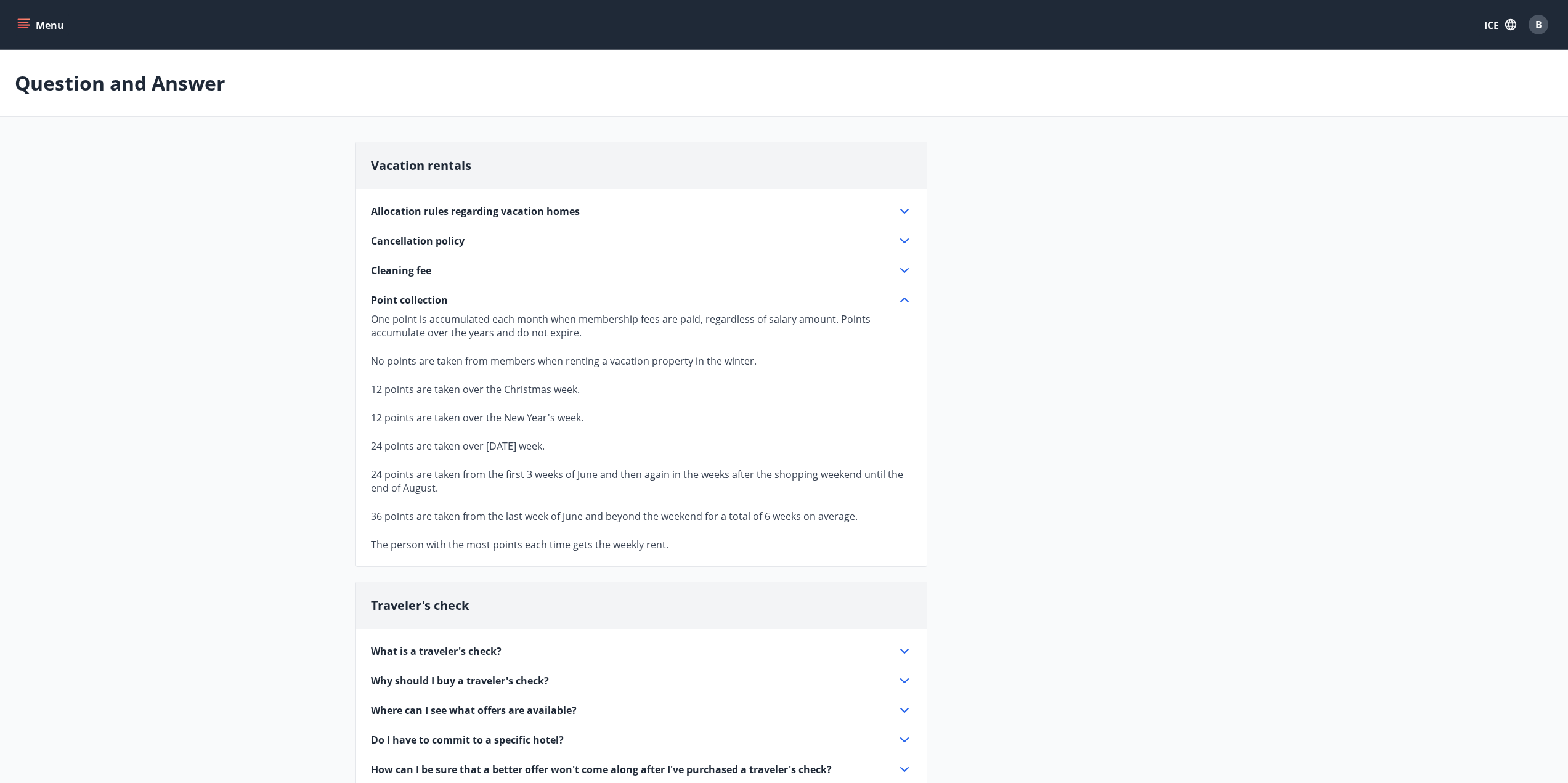
click at [902, 237] on icon at bounding box center [905, 241] width 15 height 15
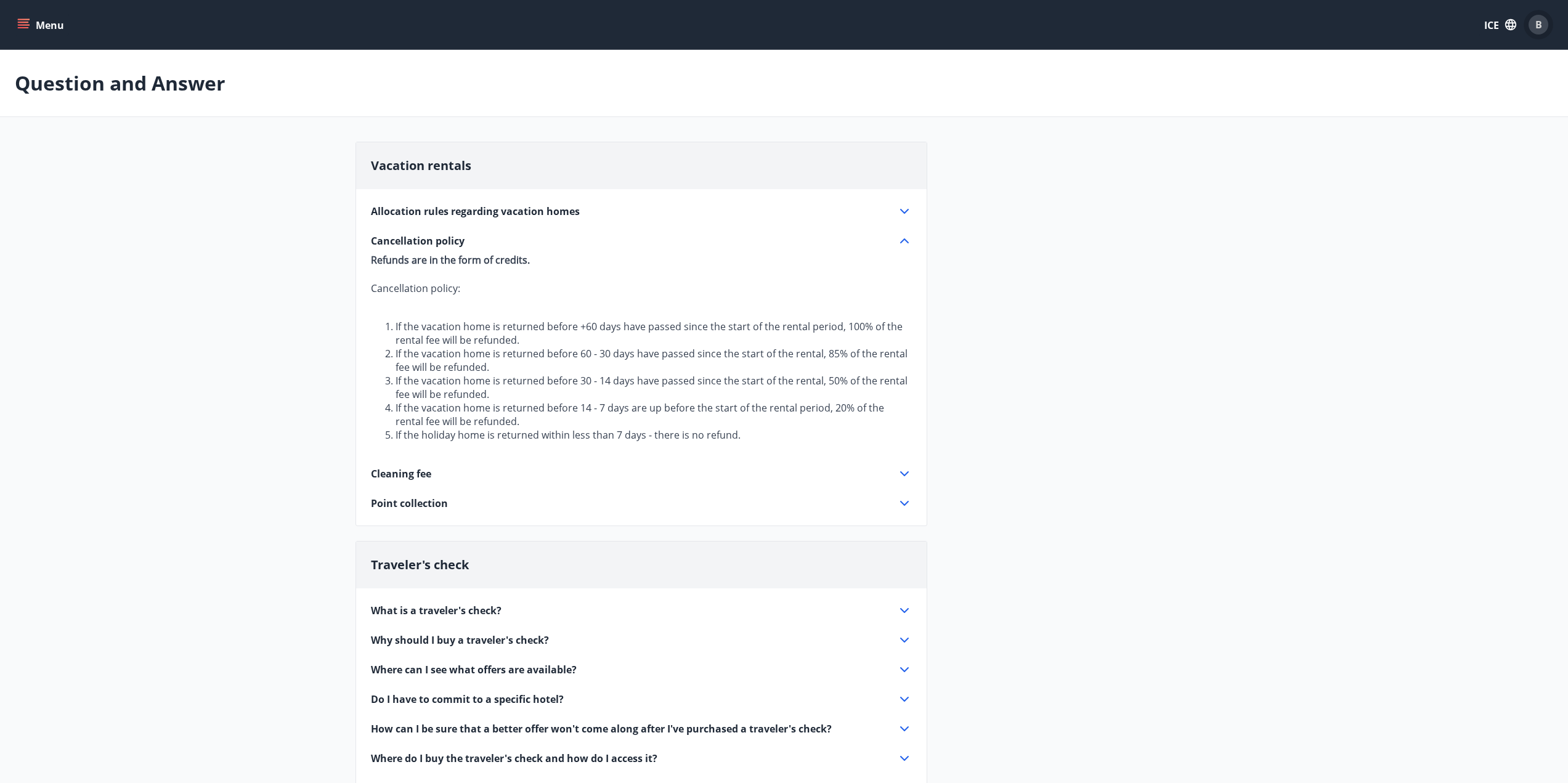
click at [1543, 27] on div "B" at bounding box center [1538, 25] width 20 height 20
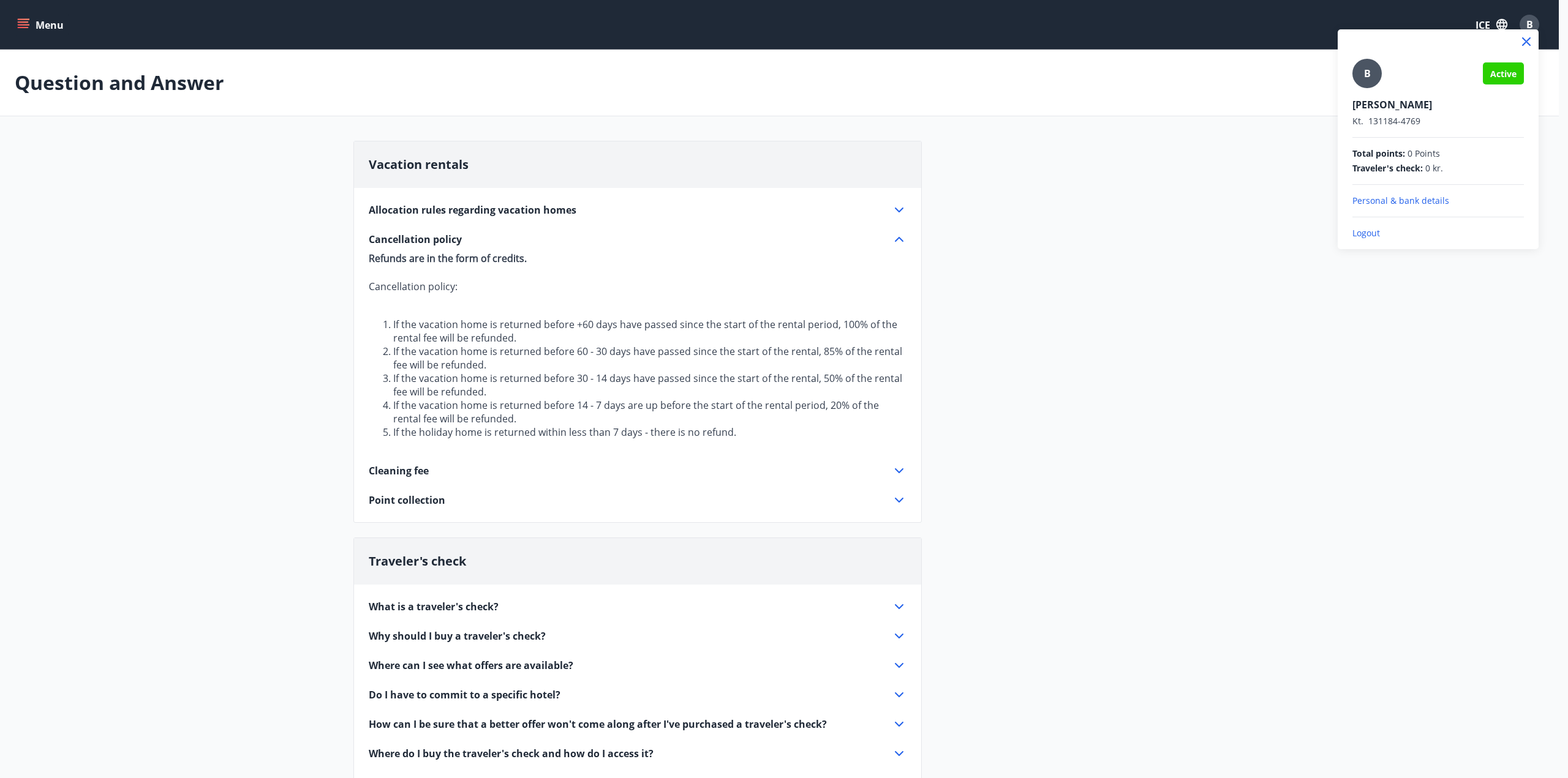
click at [1372, 236] on font "Logout" at bounding box center [1366, 233] width 28 height 11
